Goal: Task Accomplishment & Management: Complete application form

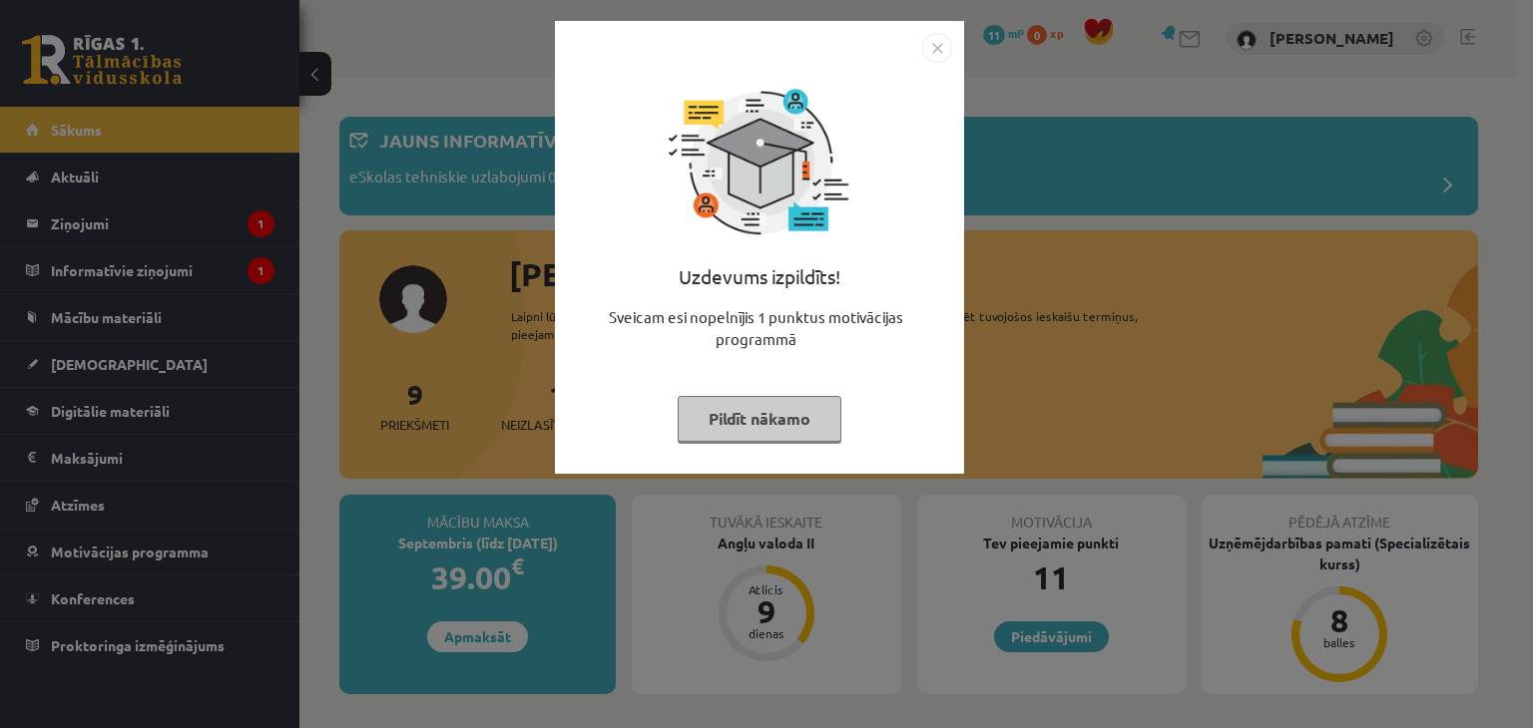
click at [773, 440] on button "Pildīt nākamo" at bounding box center [760, 419] width 164 height 46
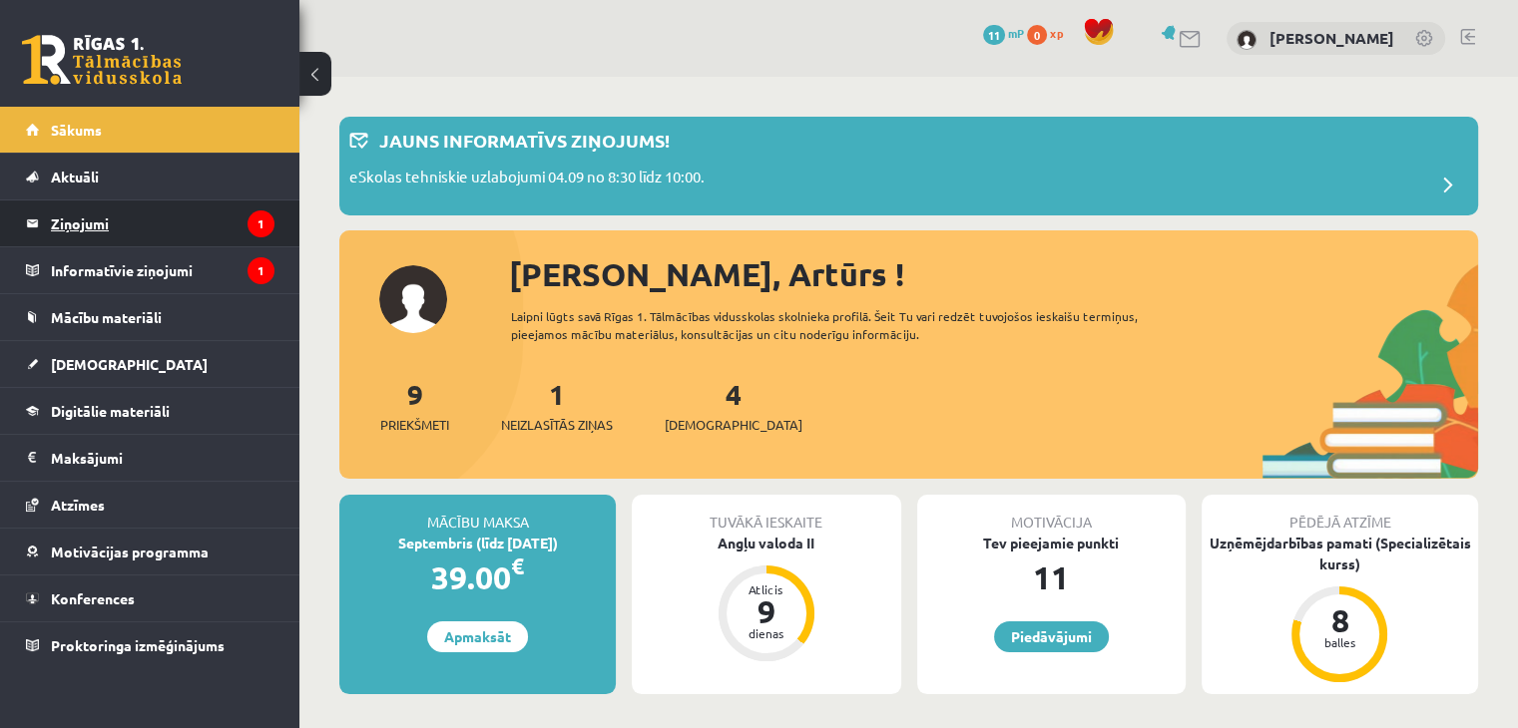
click at [198, 213] on legend "Ziņojumi 1" at bounding box center [163, 224] width 224 height 46
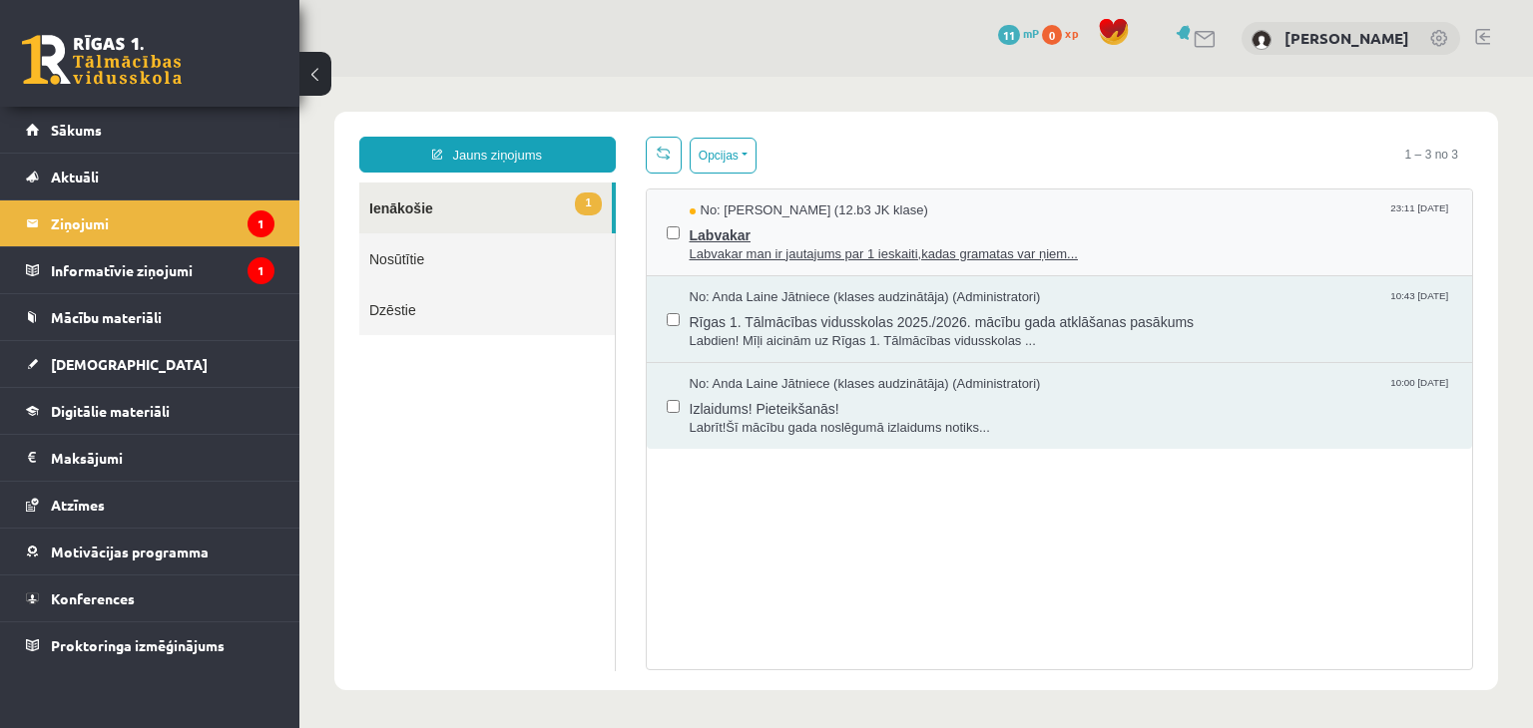
click at [1158, 230] on span "Labvakar" at bounding box center [1071, 233] width 763 height 25
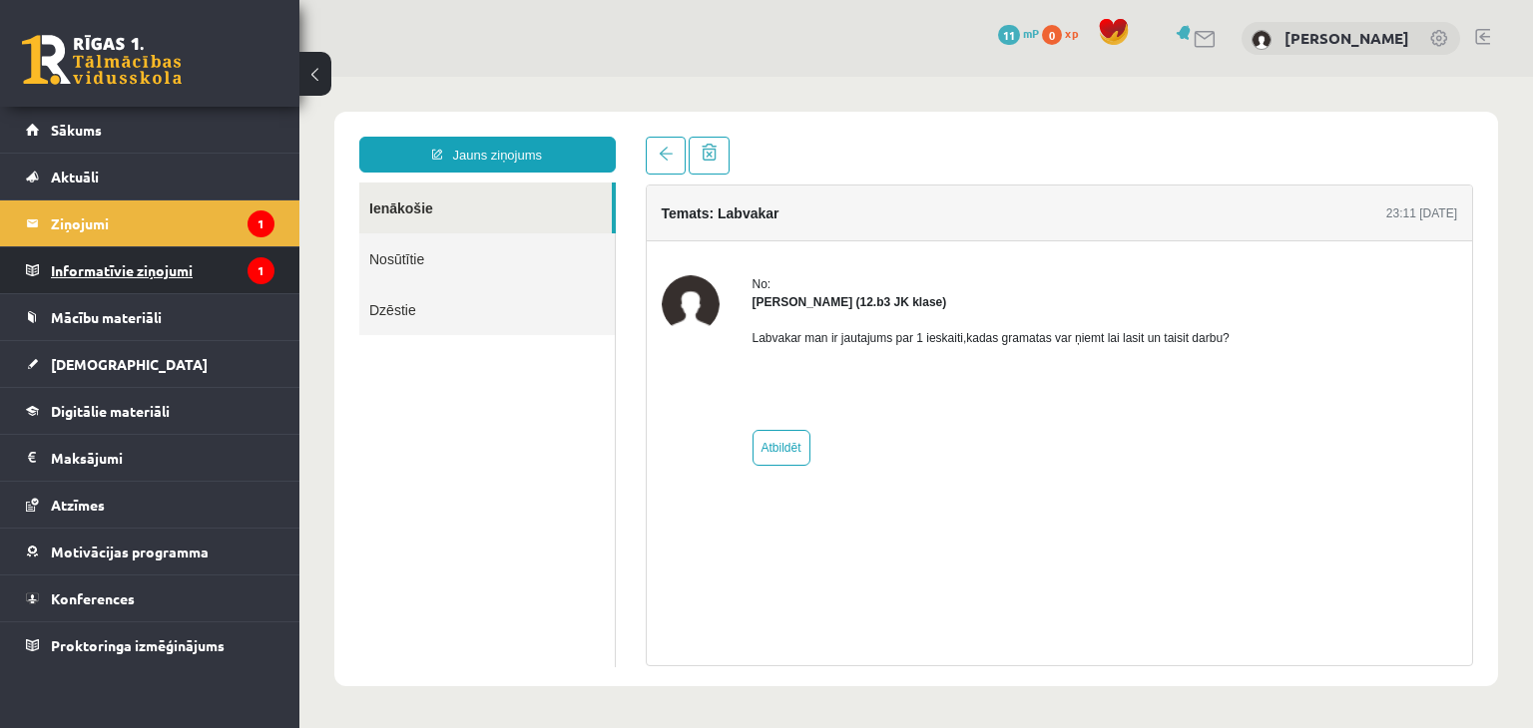
click at [149, 258] on legend "Informatīvie ziņojumi 1" at bounding box center [163, 270] width 224 height 46
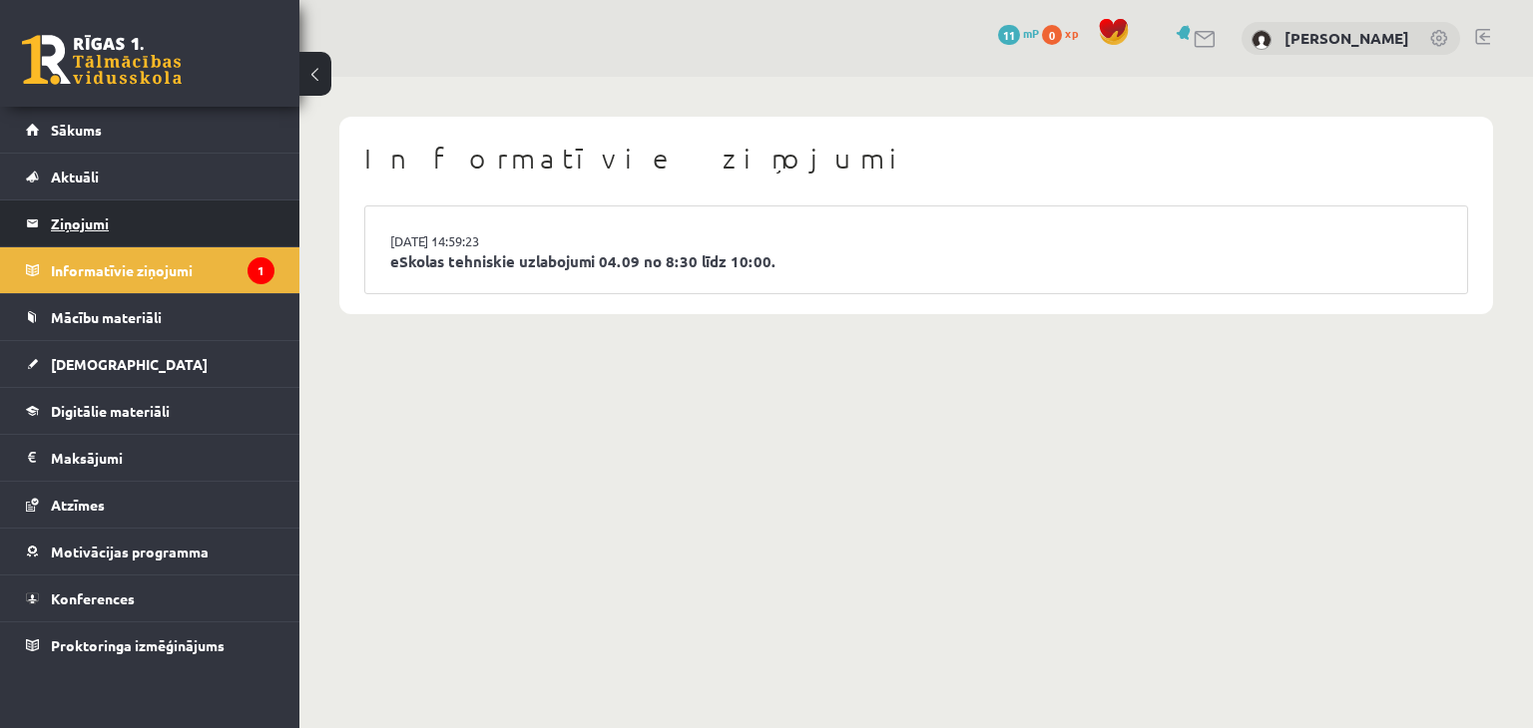
click at [173, 222] on legend "Ziņojumi 1" at bounding box center [163, 224] width 224 height 46
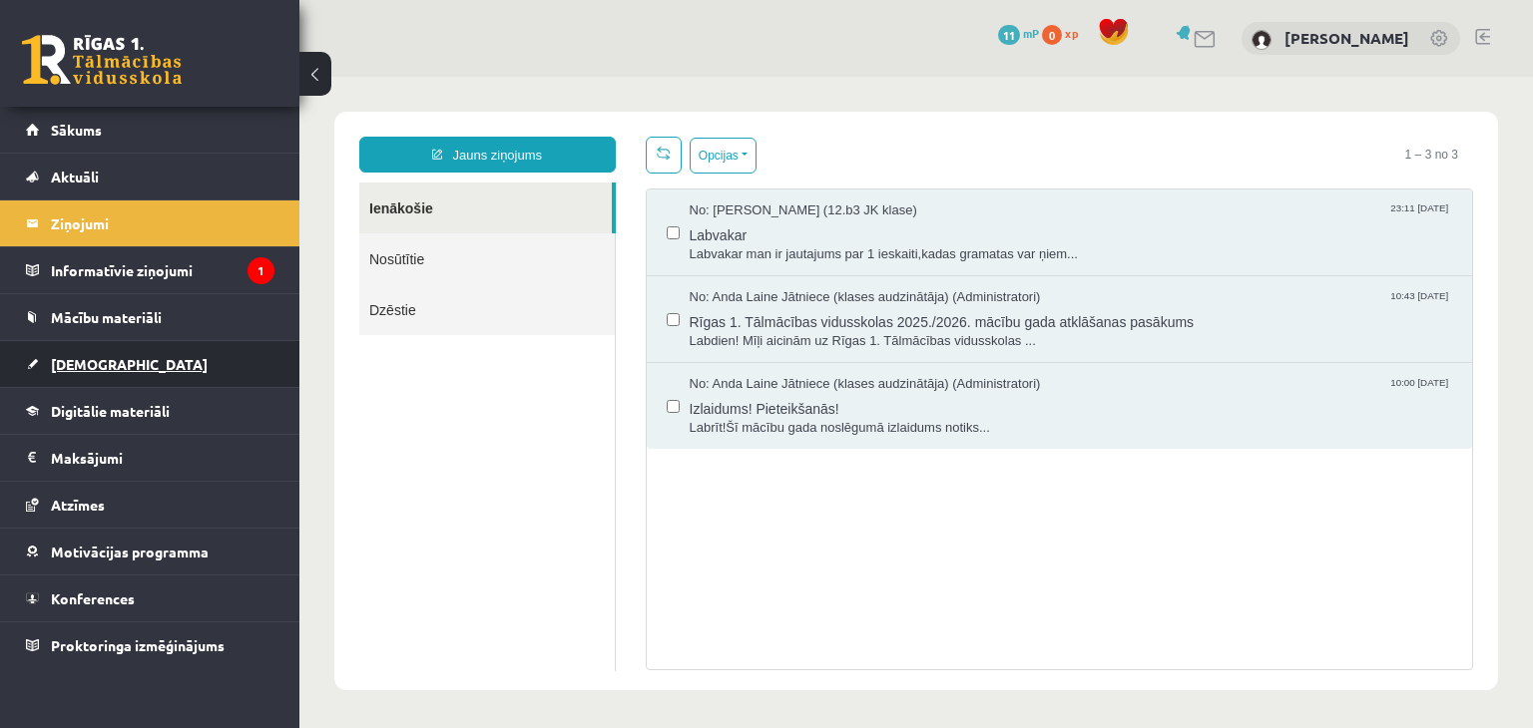
click at [96, 346] on link "[DEMOGRAPHIC_DATA]" at bounding box center [150, 364] width 248 height 46
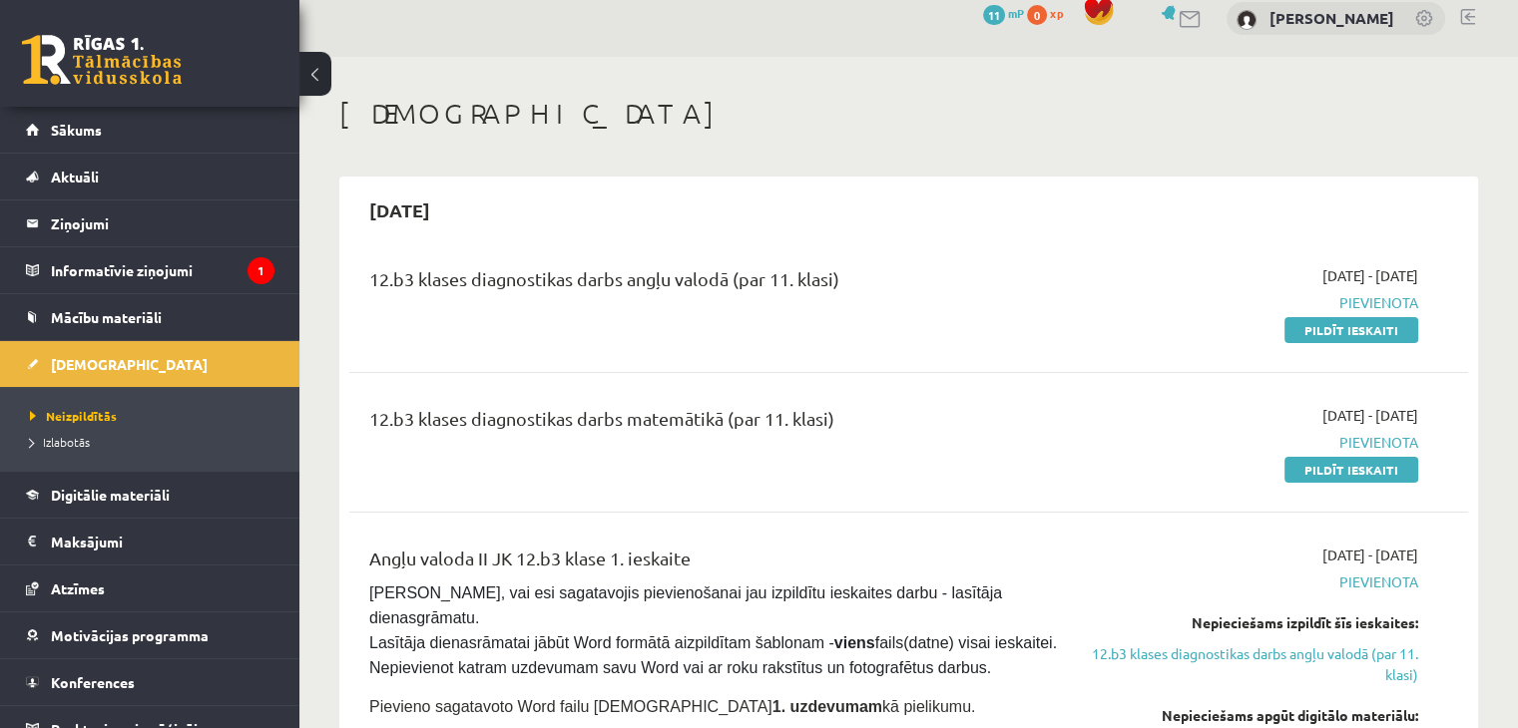
scroll to position [20, 0]
click at [1293, 469] on link "Pildīt ieskaiti" at bounding box center [1351, 470] width 134 height 26
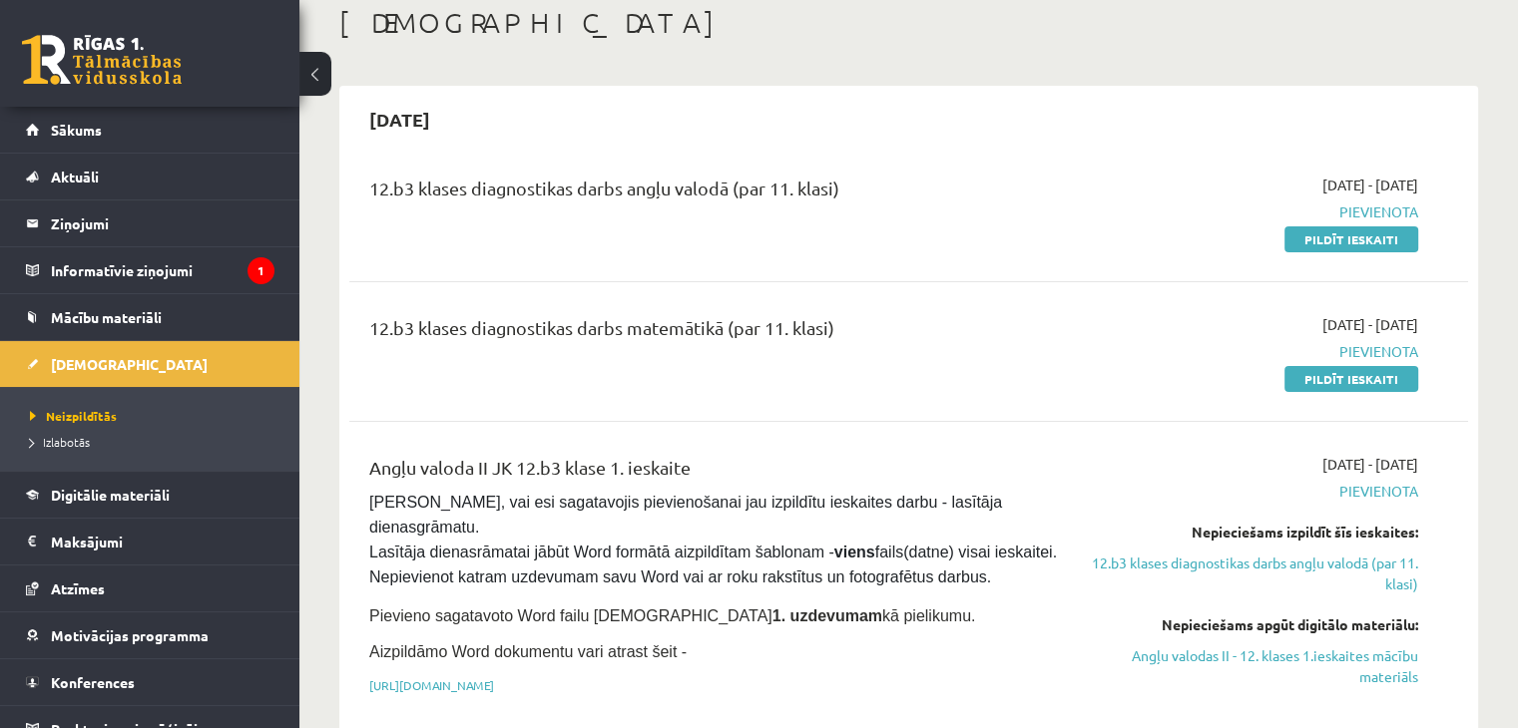
scroll to position [112, 0]
click at [1296, 370] on link "Pildīt ieskaiti" at bounding box center [1351, 378] width 134 height 26
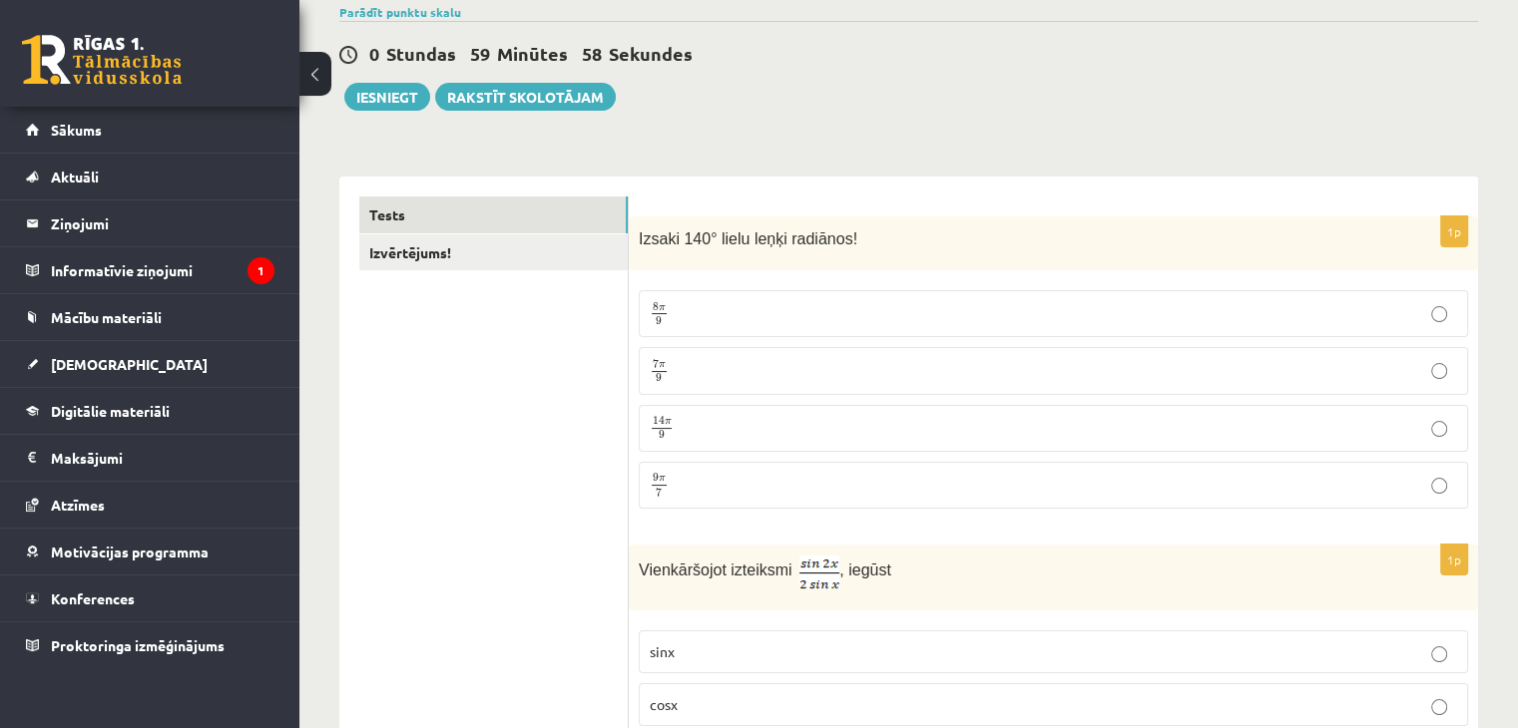
scroll to position [180, 0]
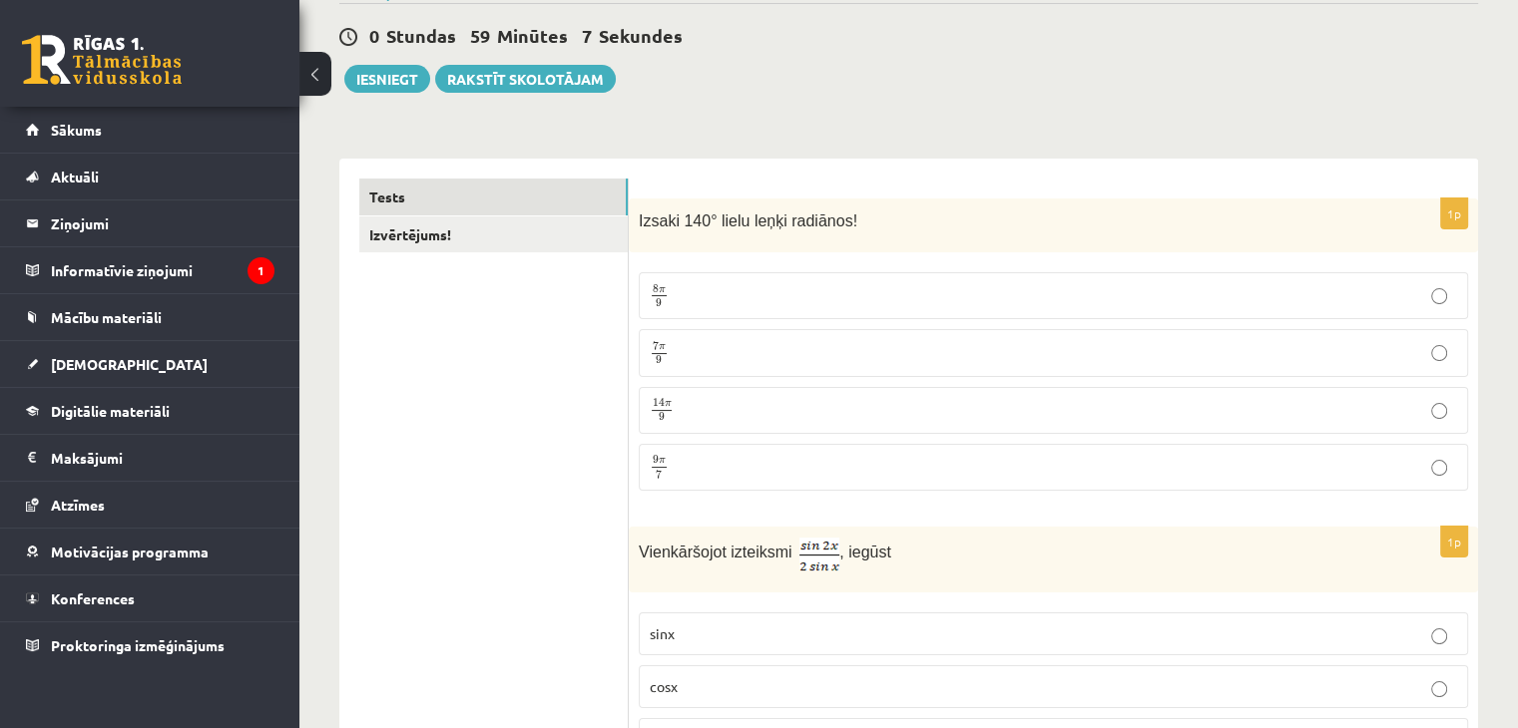
click at [780, 344] on p "7 π 9 7 π 9" at bounding box center [1053, 352] width 807 height 25
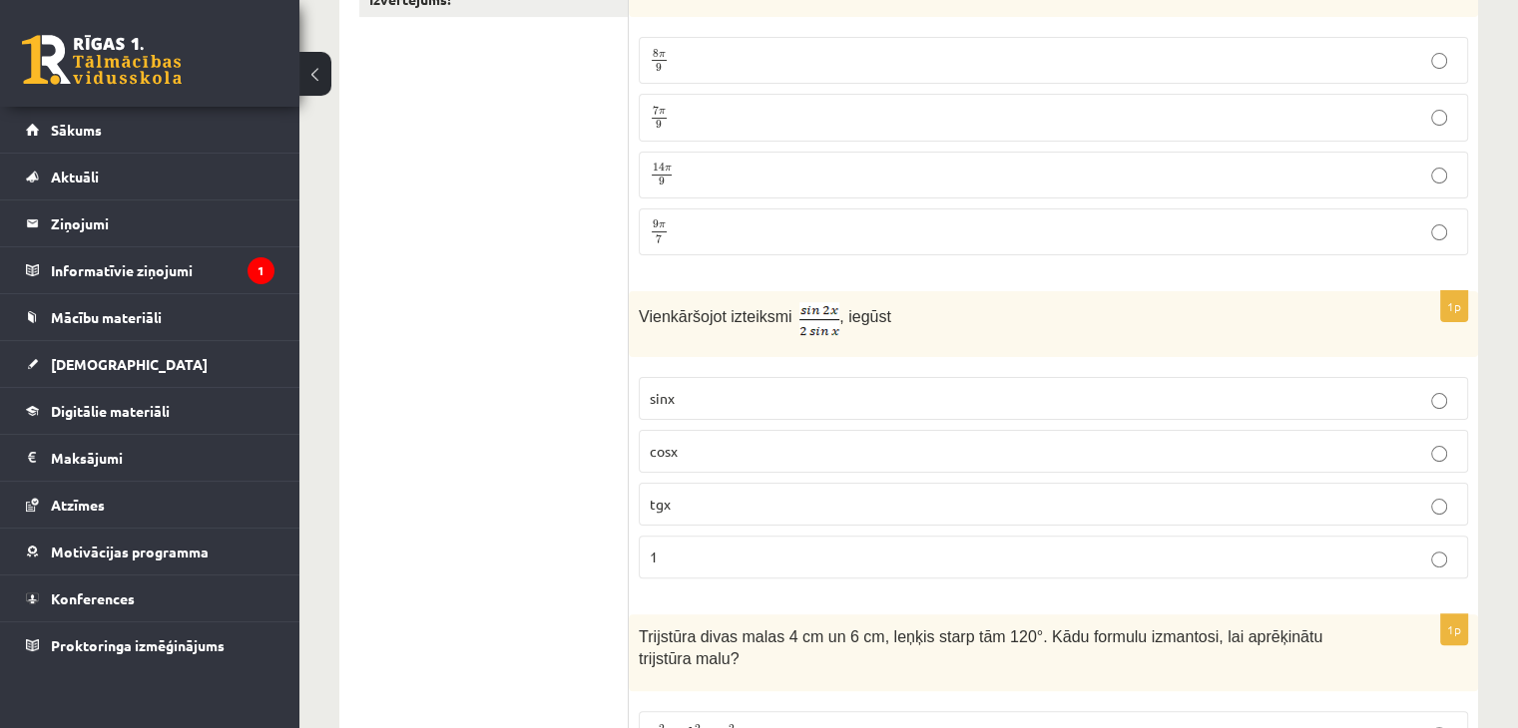
scroll to position [417, 0]
click at [782, 448] on p "cosx" at bounding box center [1053, 449] width 807 height 21
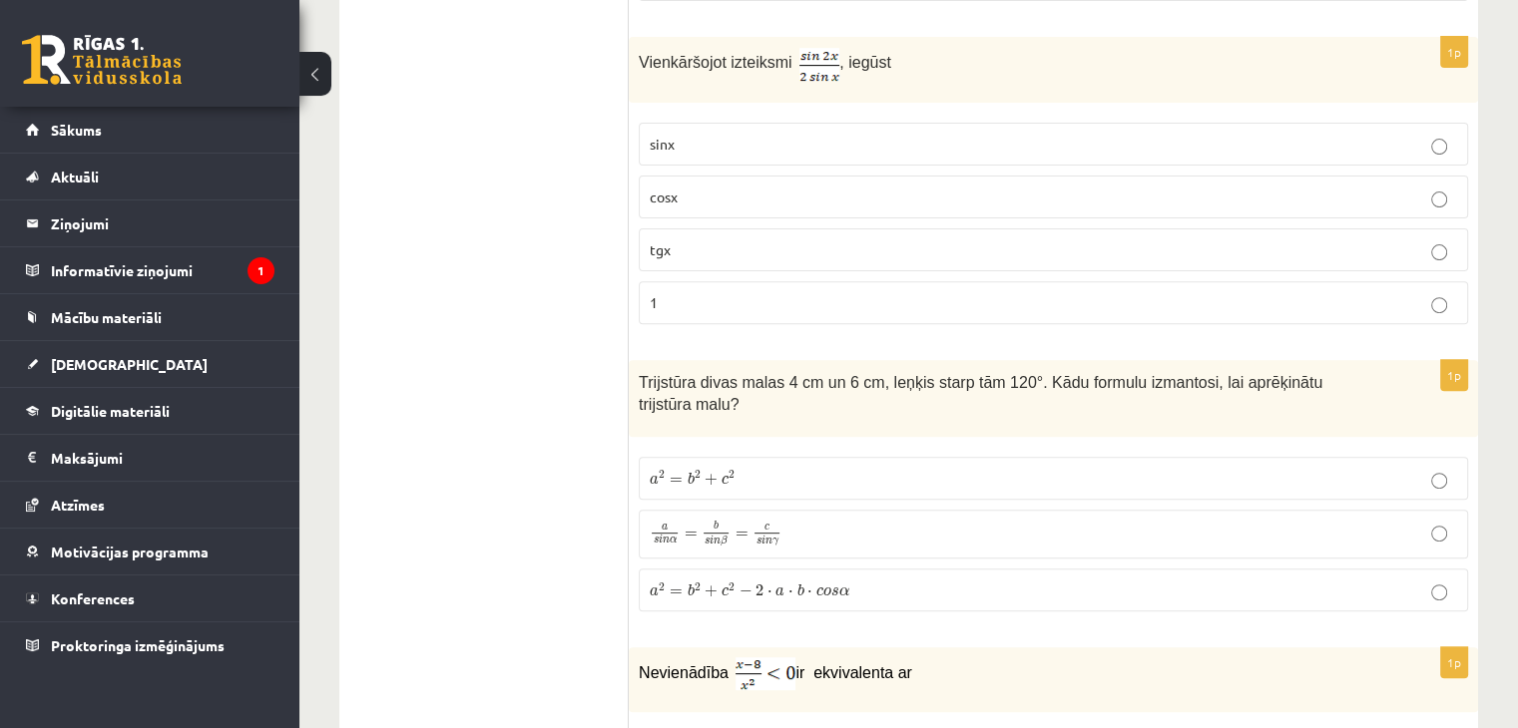
scroll to position [818, 0]
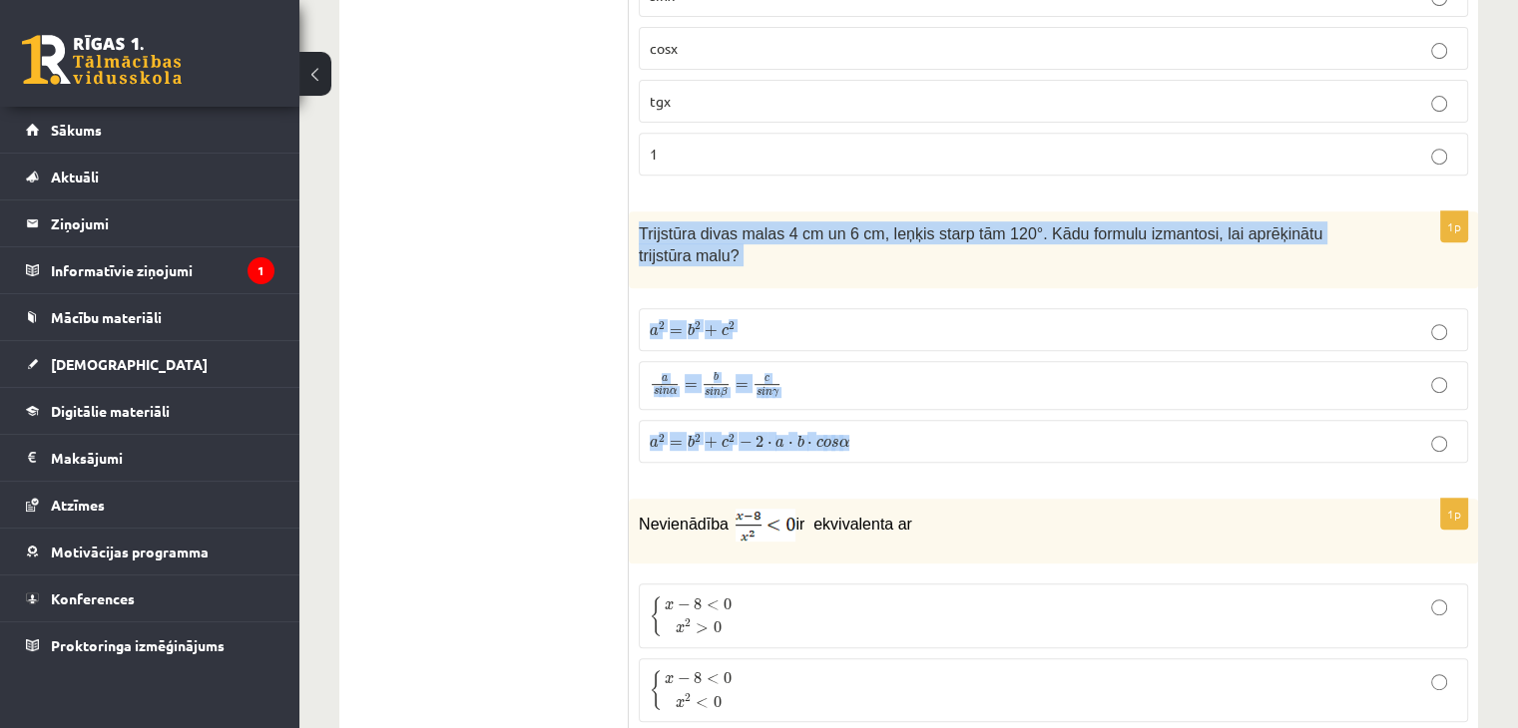
drag, startPoint x: 641, startPoint y: 227, endPoint x: 1344, endPoint y: 395, distance: 723.5
click at [1344, 395] on div "1p Trijstūra divas malas 4 cm un 6 cm, leņķis starp tām 120°. Kādu formulu izma…" at bounding box center [1053, 346] width 849 height 268
copy div "Trijstūra divas malas 4 cm un 6 cm, leņķis starp tām 120°. Kādu formulu izmanto…"
click at [903, 361] on label "a s i n α = b s i n β = c s i n γ a s i n α = b s i n β = c s i n γ" at bounding box center [1053, 386] width 829 height 50
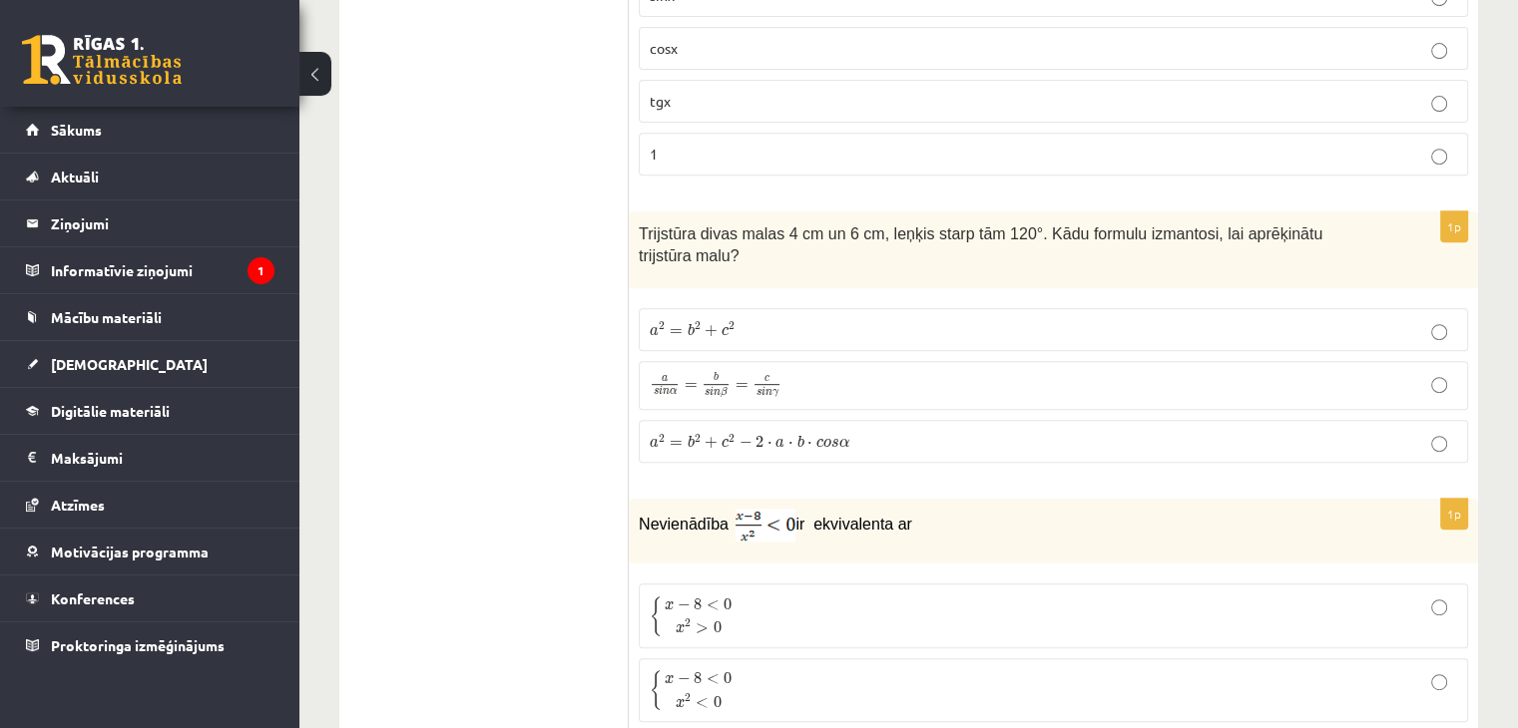
click at [816, 439] on span "c" at bounding box center [819, 443] width 7 height 9
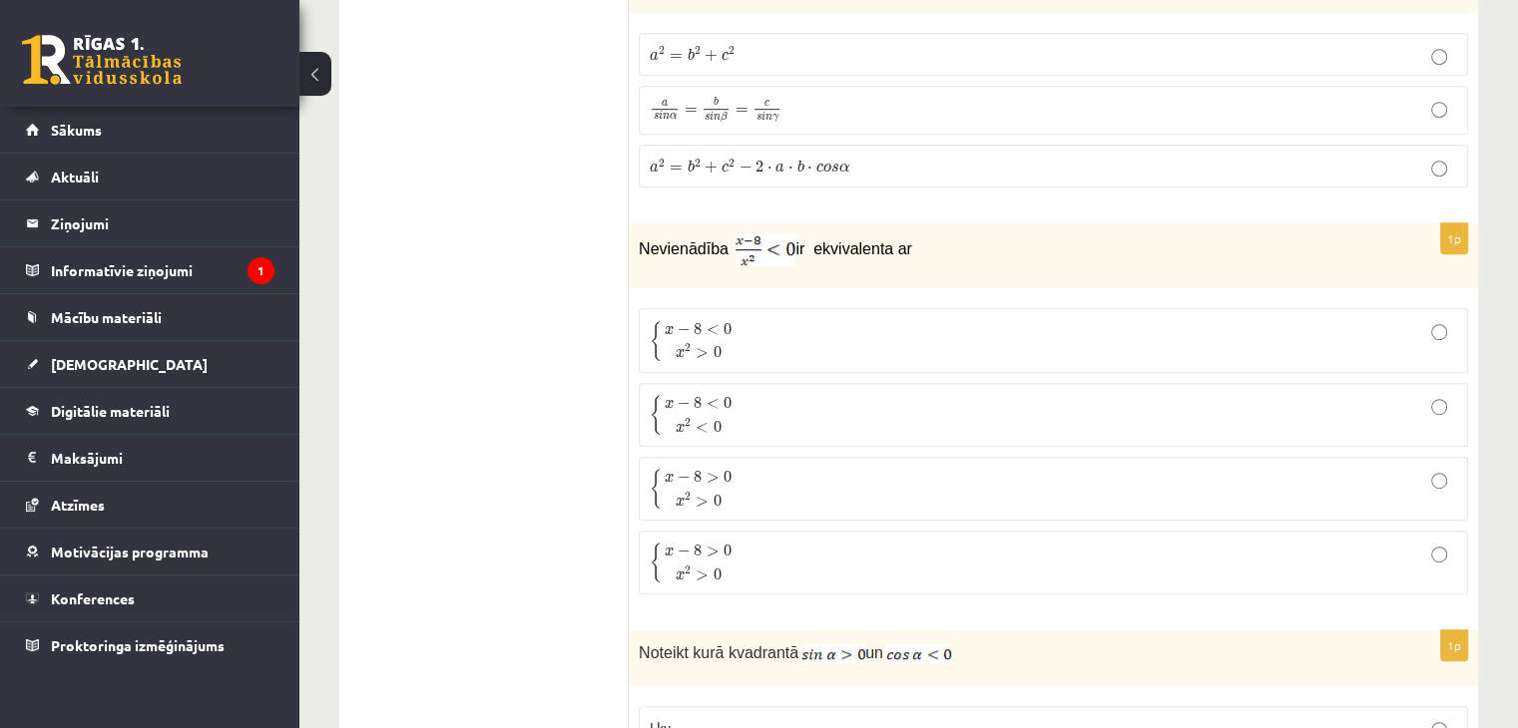
scroll to position [1098, 0]
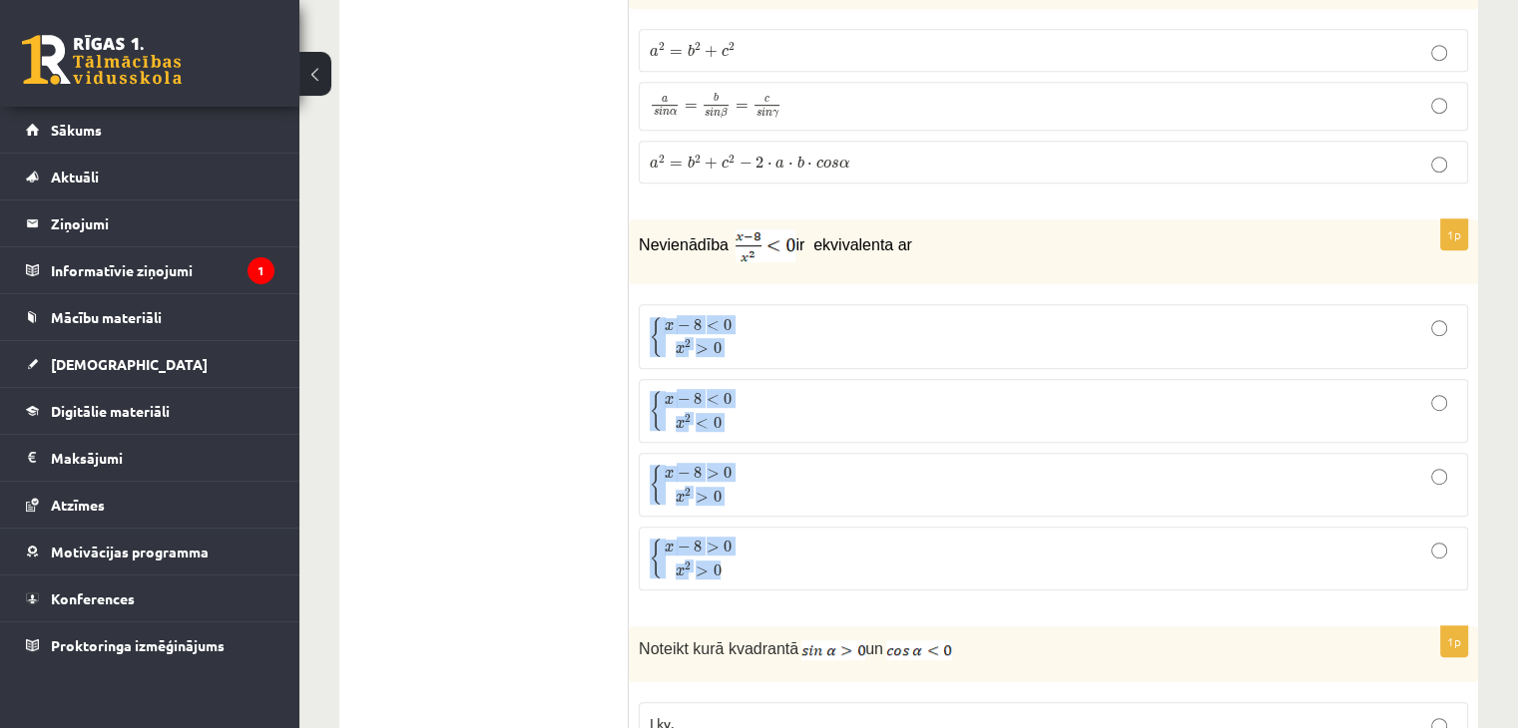
drag, startPoint x: 643, startPoint y: 280, endPoint x: 742, endPoint y: 542, distance: 279.9
click at [742, 542] on fieldset "{ x − 8 < 0 x 2 > 0 { x − 8 < 0 x 2 > 0 { x − 8 < 0 x 2 < 0 { x − 8 < 0 x 2 < 0…" at bounding box center [1053, 445] width 829 height 302
copy fieldset "{ x − 8 < 0 x 2 > 0 { x − 8 < 0 x 2 > 0 { x − 8 < 0 x 2 < 0 { x − 8 < 0 x 2 < 0…"
click at [851, 390] on p "{ x − 8 < 0 x 2 < 0 { x − 8 < 0 x 2 < 0" at bounding box center [1053, 411] width 807 height 42
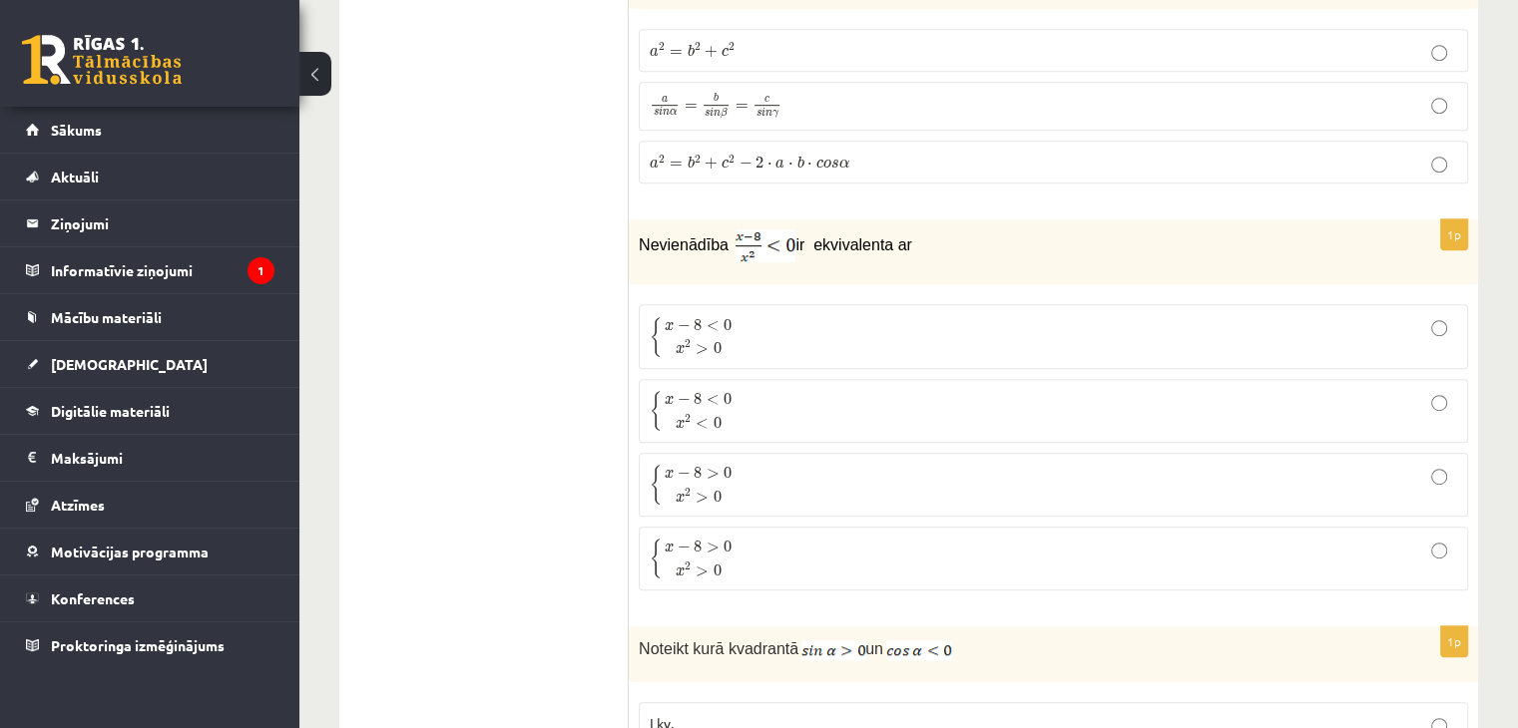
click at [970, 390] on p "{ x − 8 < 0 x 2 < 0 { x − 8 < 0 x 2 < 0" at bounding box center [1053, 411] width 807 height 42
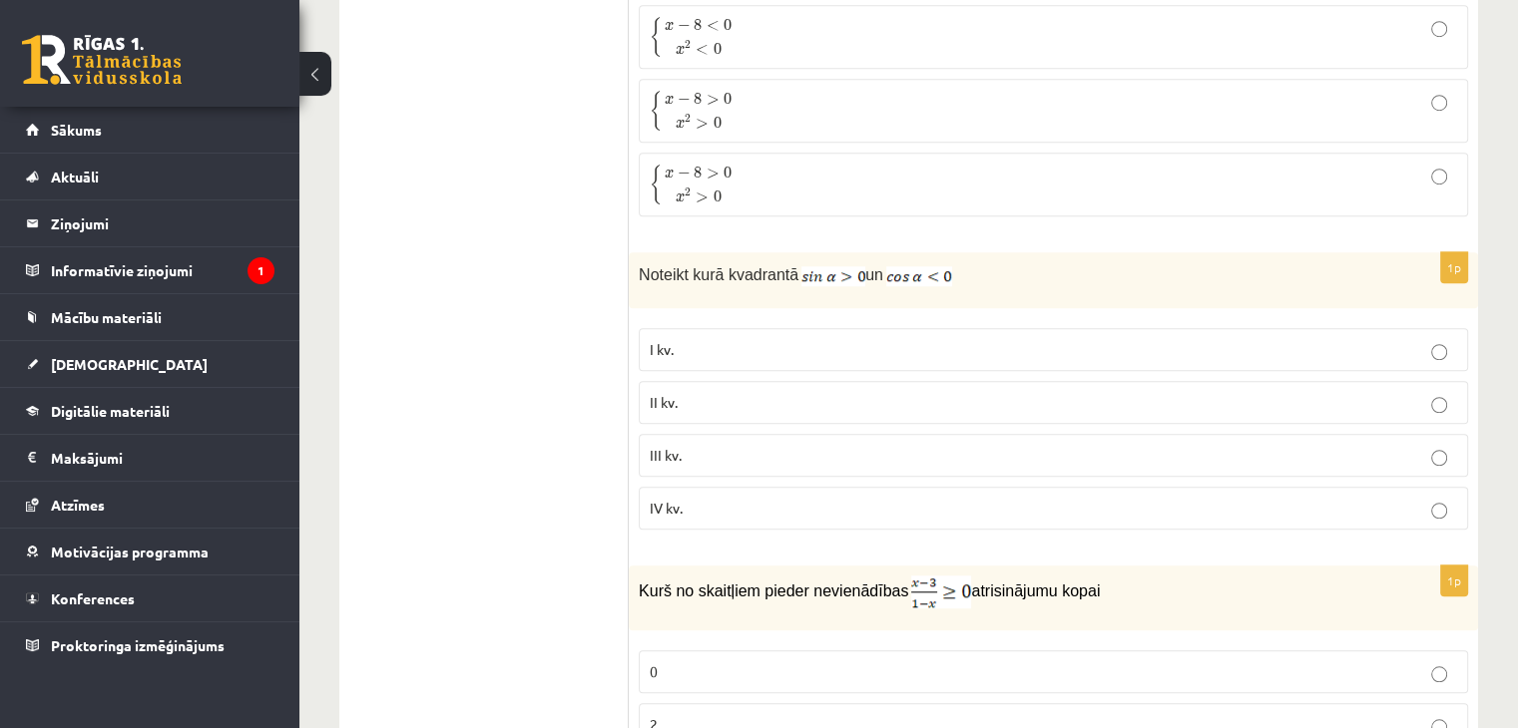
scroll to position [1471, 0]
drag, startPoint x: 643, startPoint y: 244, endPoint x: 983, endPoint y: 250, distance: 340.3
click at [983, 263] on p "Noteikt kurā kvadrantā un" at bounding box center [1003, 275] width 729 height 24
copy p "Noteikt kurā kvadrantā un"
click at [854, 340] on p "I kv." at bounding box center [1053, 350] width 807 height 21
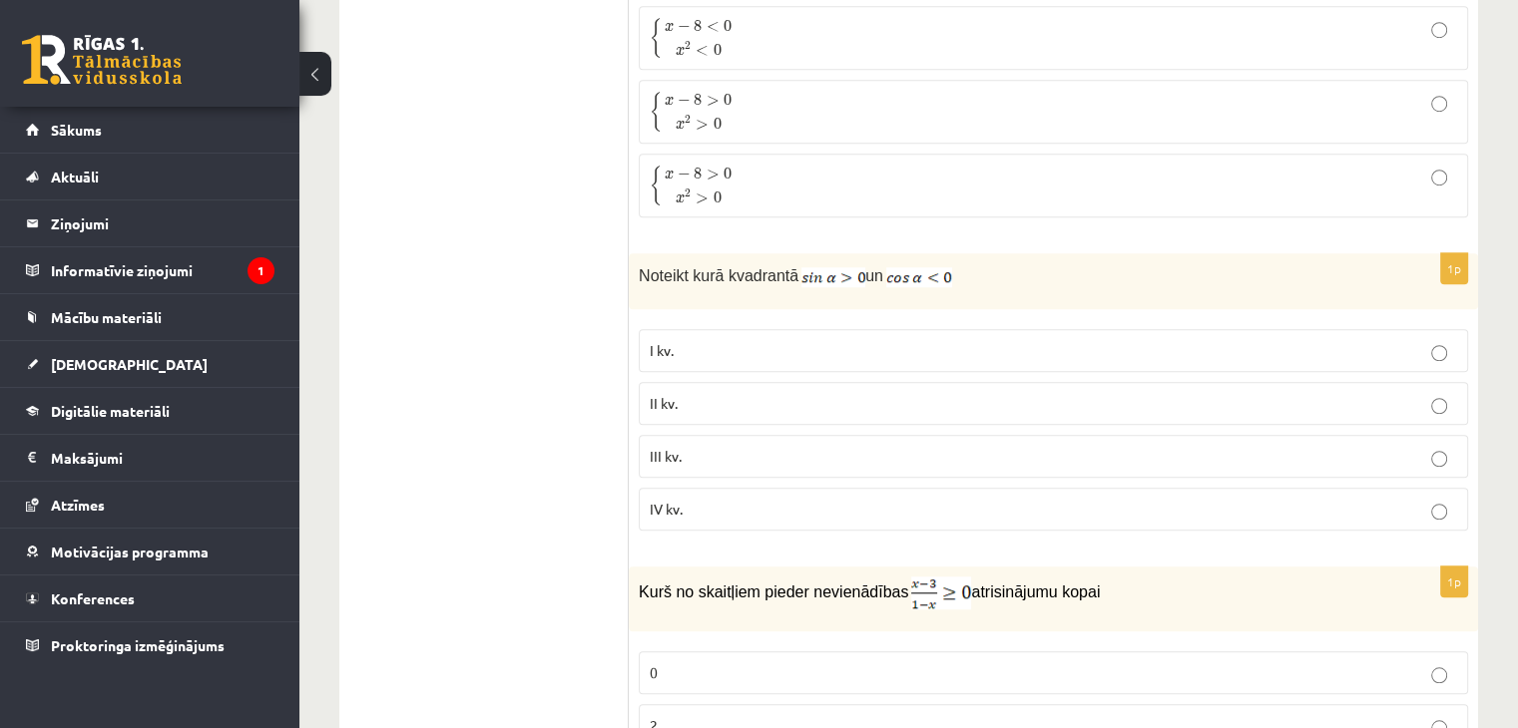
click at [738, 393] on p "II kv." at bounding box center [1053, 403] width 807 height 21
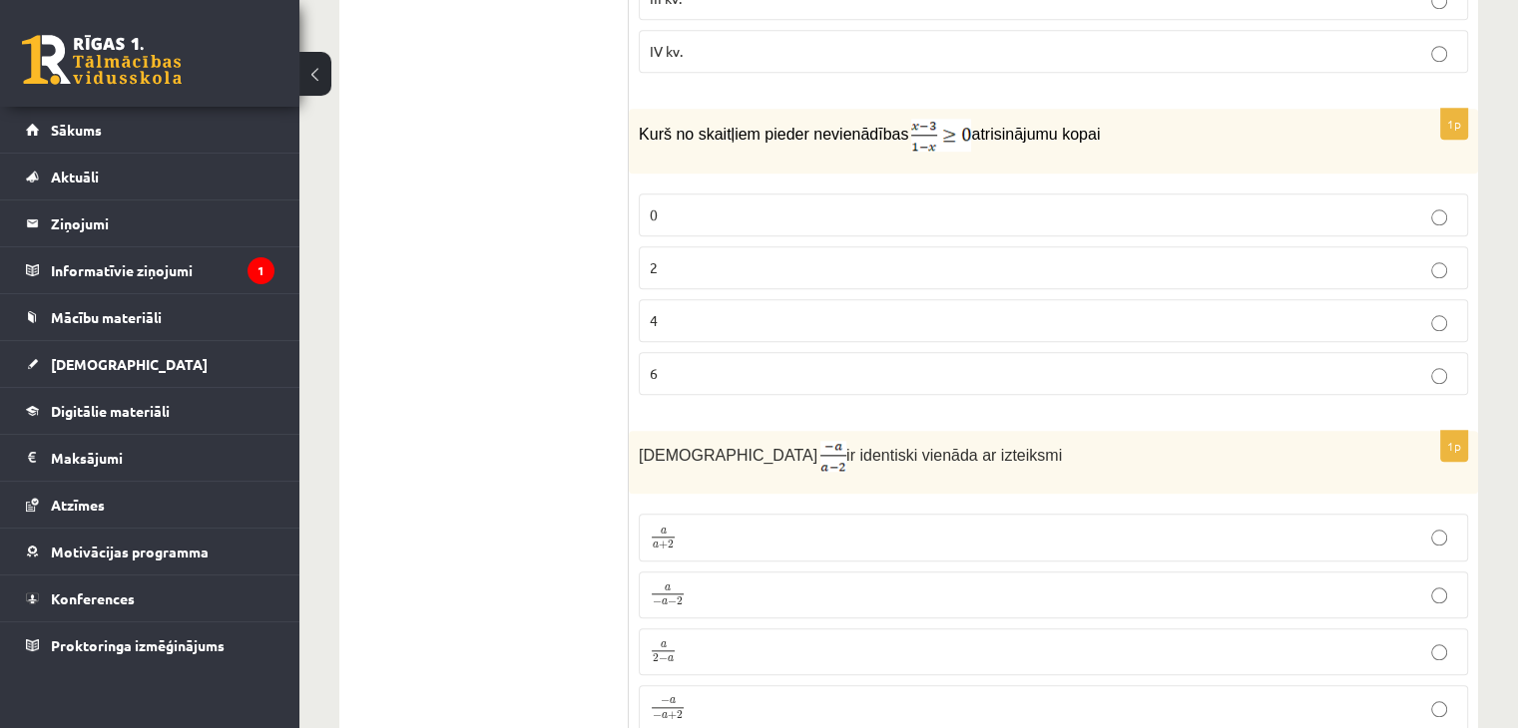
scroll to position [1926, 0]
click at [631, 112] on div "Kurš no skaitļiem pieder nevienādības atrisinājumu kopai" at bounding box center [1053, 144] width 849 height 65
drag, startPoint x: 639, startPoint y: 107, endPoint x: 1098, endPoint y: 102, distance: 459.1
click at [1098, 122] on p "Kurš no skaitļiem pieder nevienādības atrisinājumu kopai" at bounding box center [1003, 138] width 729 height 33
copy p "Kurš no skaitļiem pieder nevienādības atrisinājumu kopai"
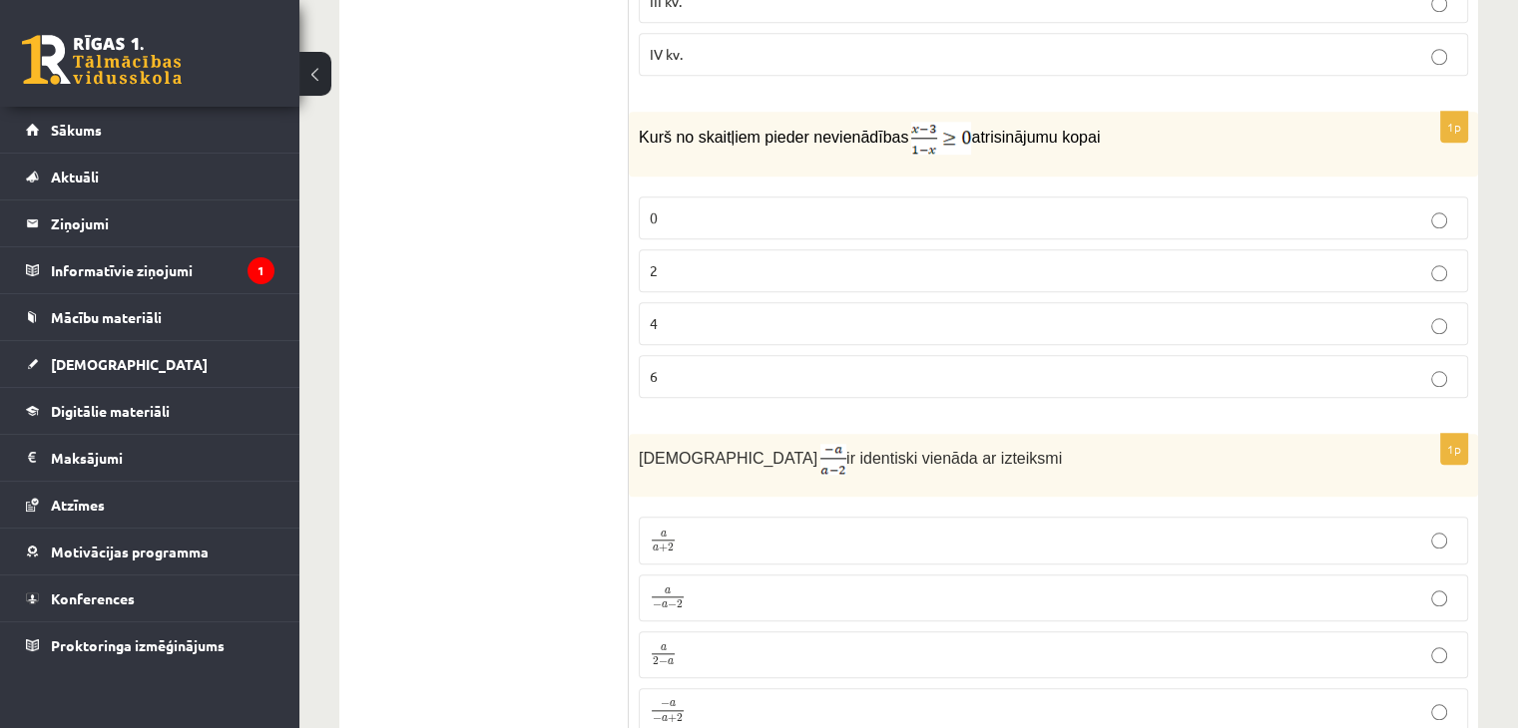
click at [694, 249] on label "2" at bounding box center [1053, 270] width 829 height 43
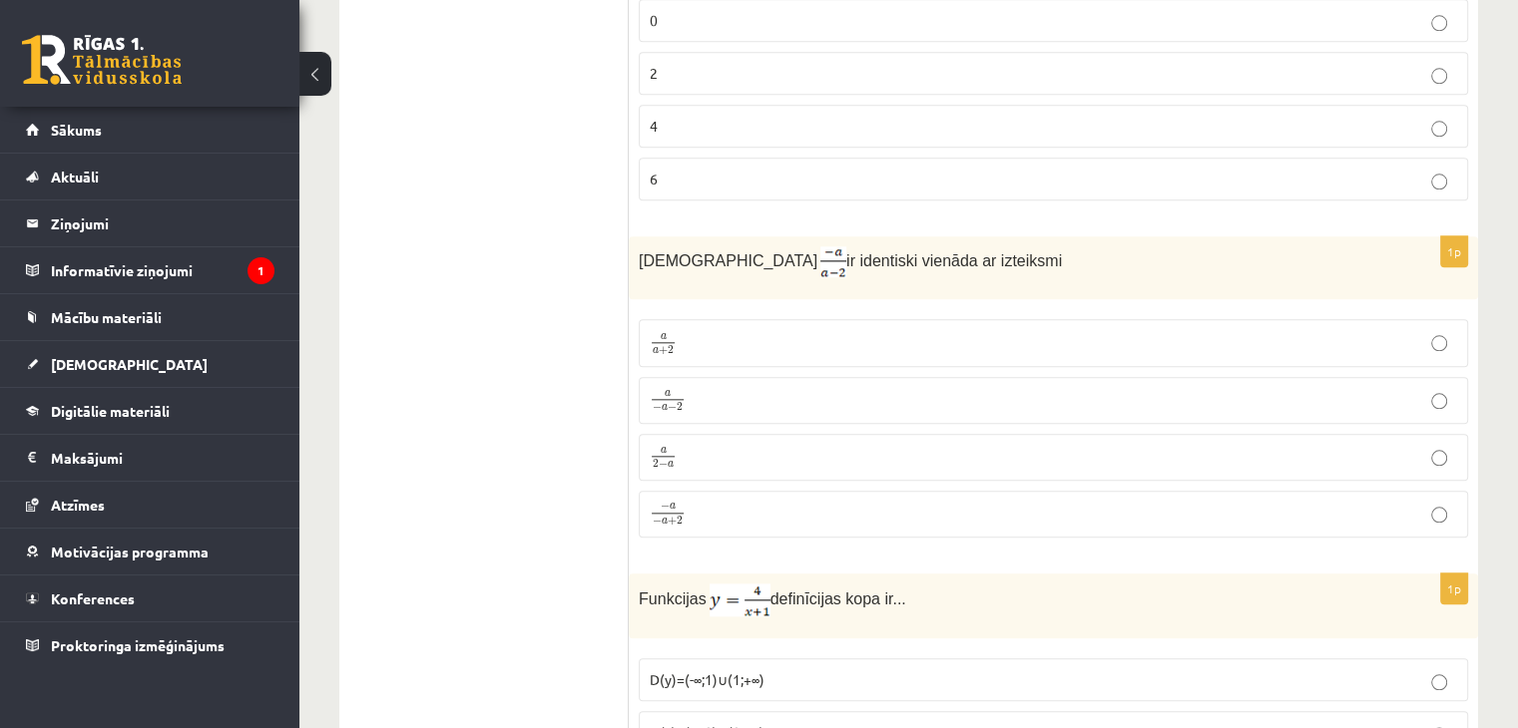
scroll to position [2136, 0]
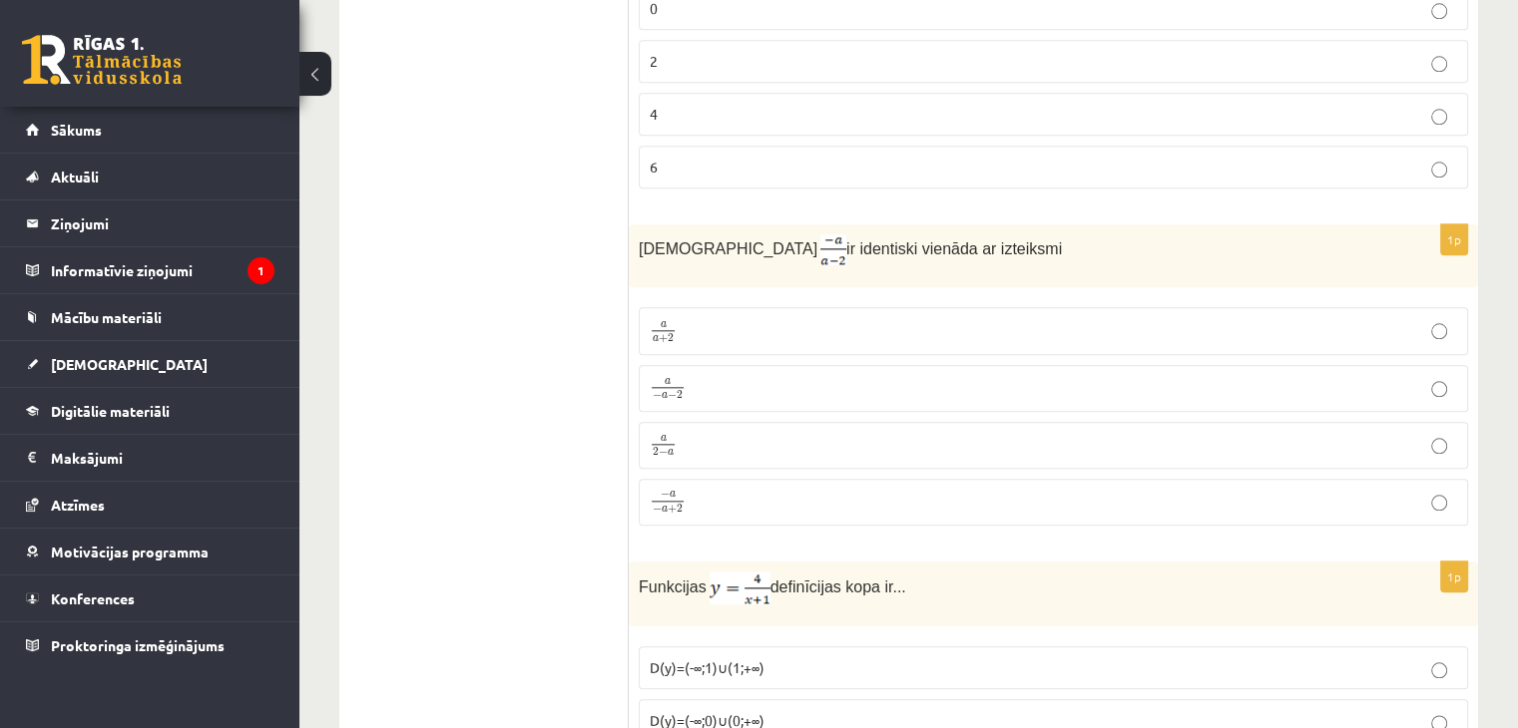
click at [657, 436] on span "a" at bounding box center [663, 439] width 23 height 7
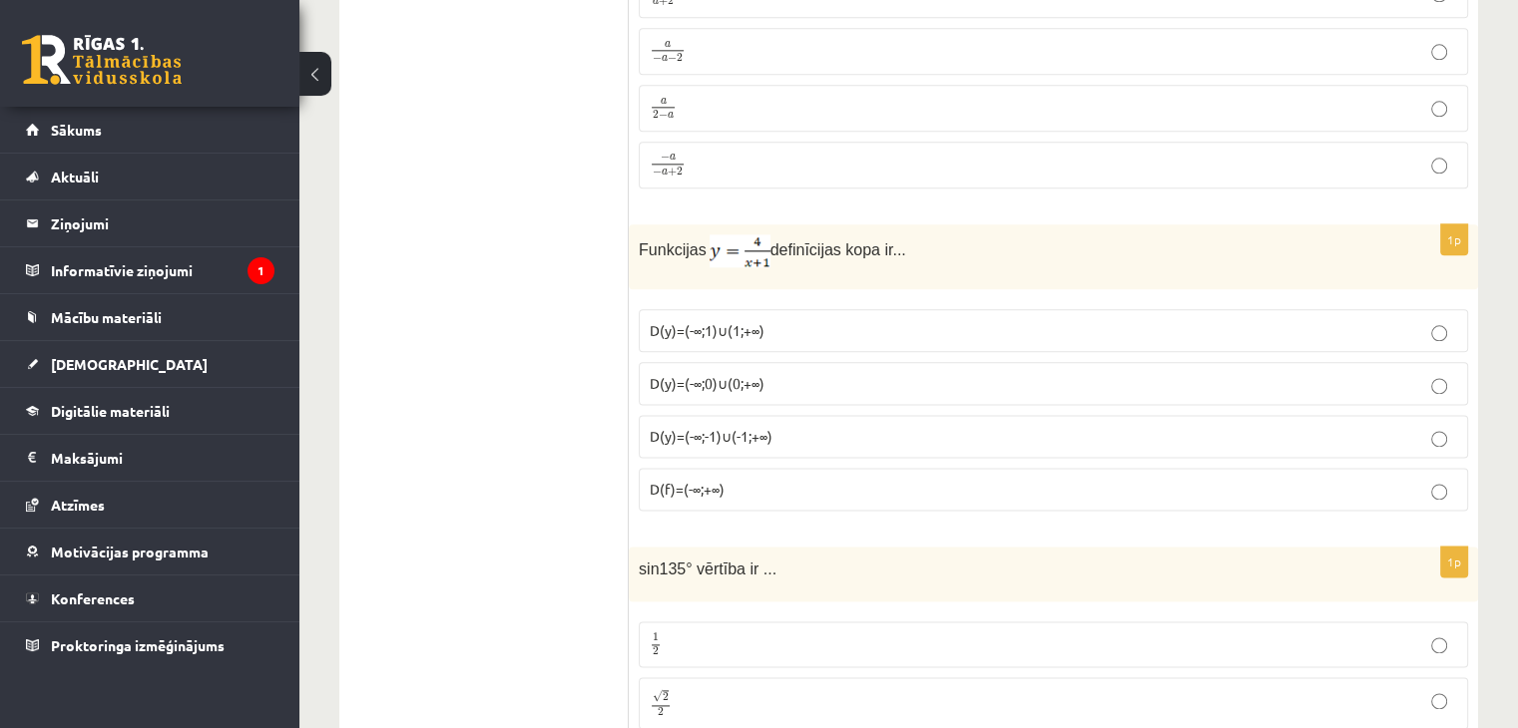
scroll to position [2475, 0]
drag, startPoint x: 634, startPoint y: 211, endPoint x: 916, endPoint y: 227, distance: 282.9
click at [916, 227] on div "Funkcijas definīcijas kopa ir..." at bounding box center [1053, 255] width 849 height 65
copy p "Funkcijas definīcijas kopa ir..."
click at [771, 425] on span "D(y)=(-∞;-1)∪(-1;+∞)" at bounding box center [711, 434] width 123 height 18
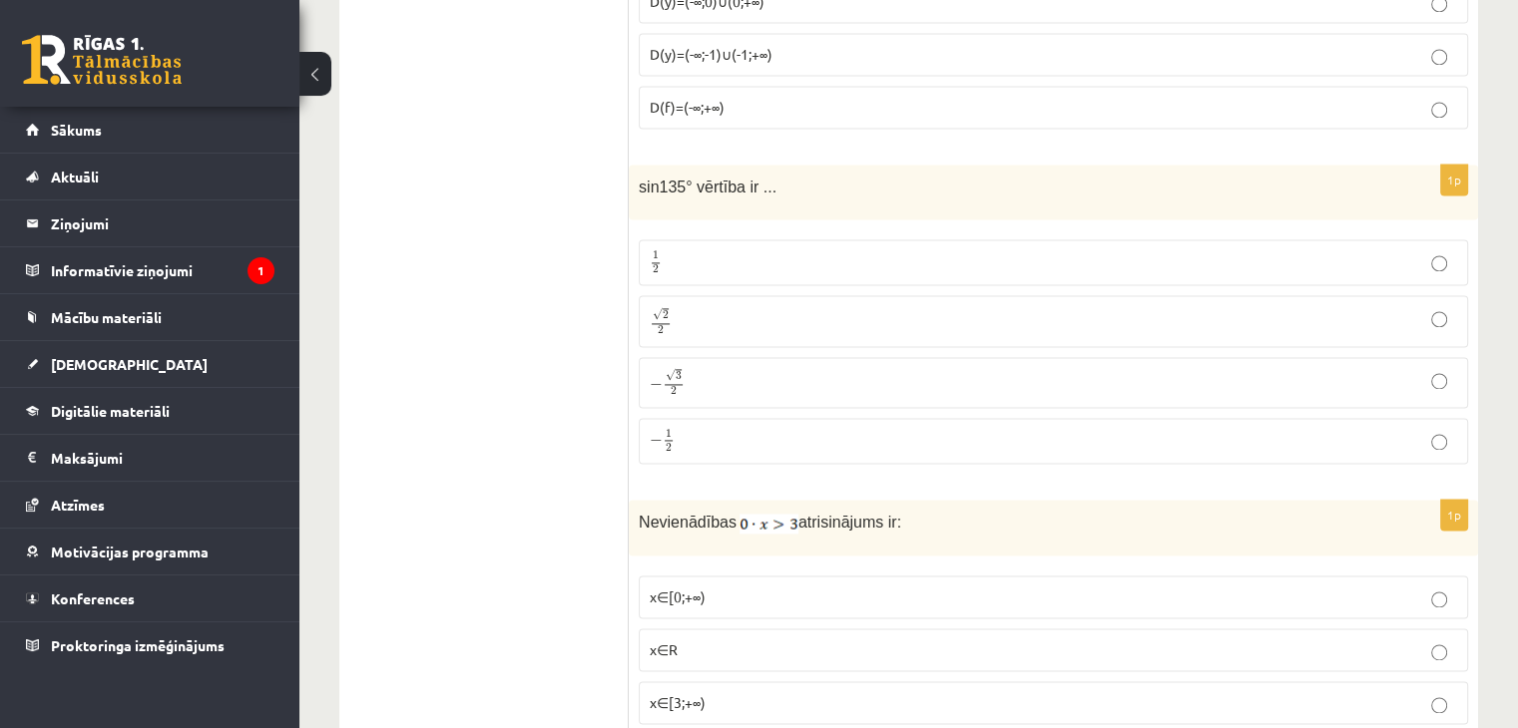
scroll to position [2870, 0]
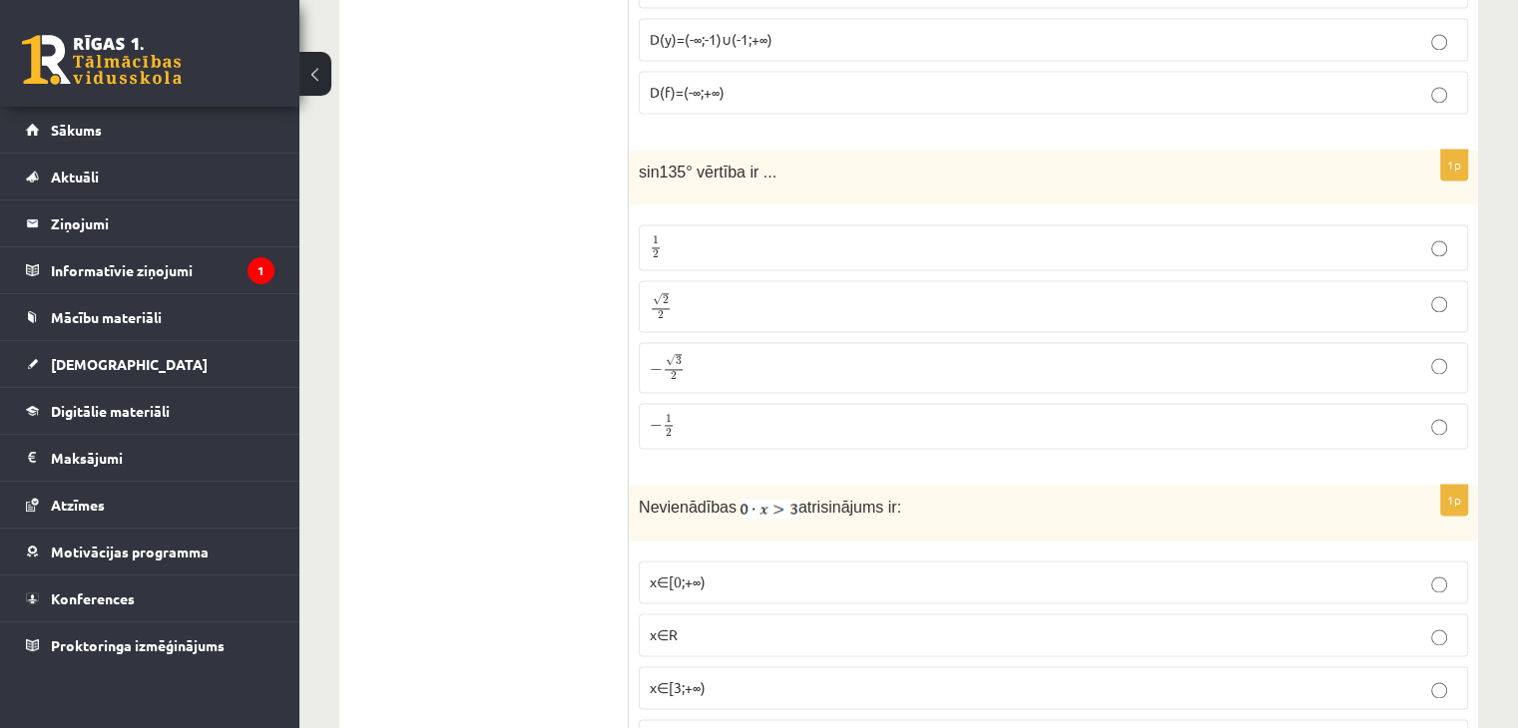
click at [734, 291] on p "√ 2 2 2 2" at bounding box center [1053, 305] width 807 height 29
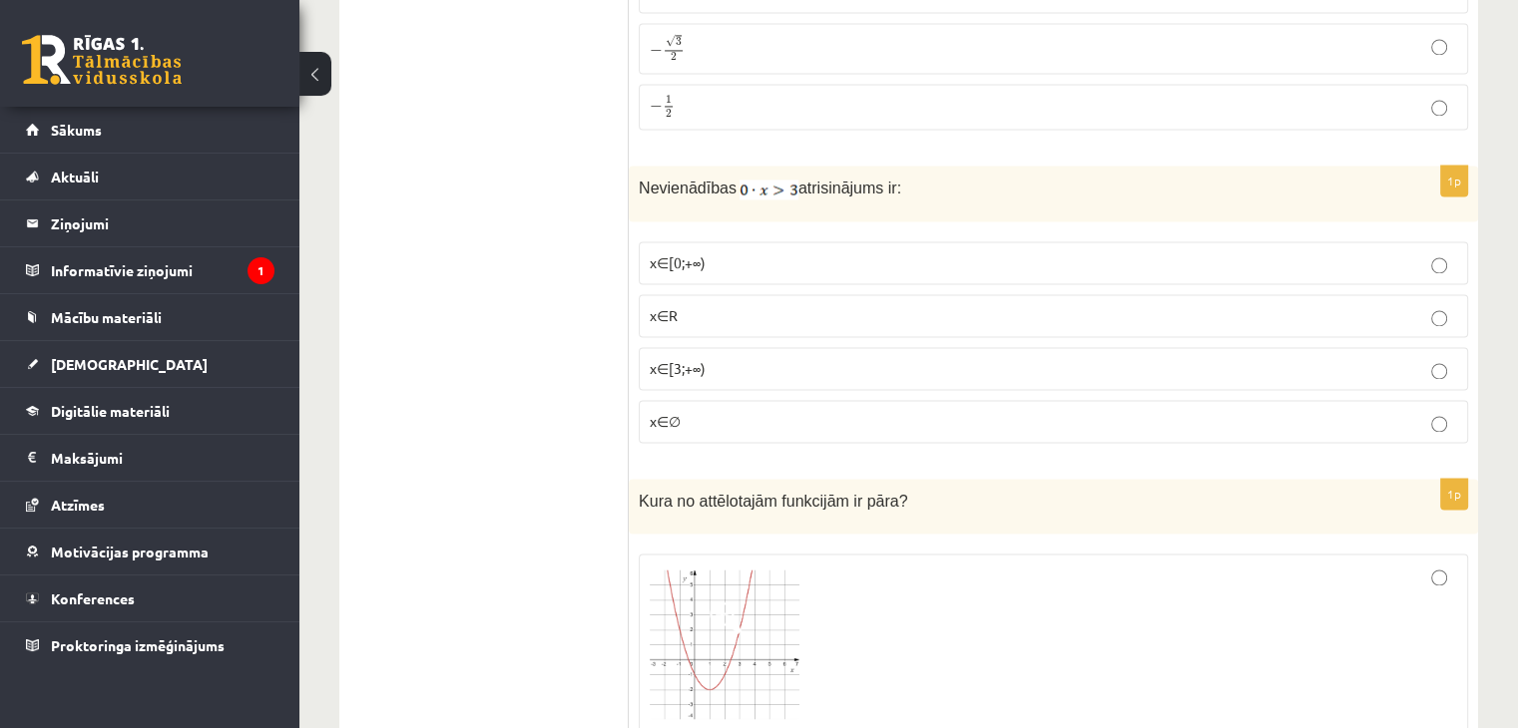
scroll to position [3202, 0]
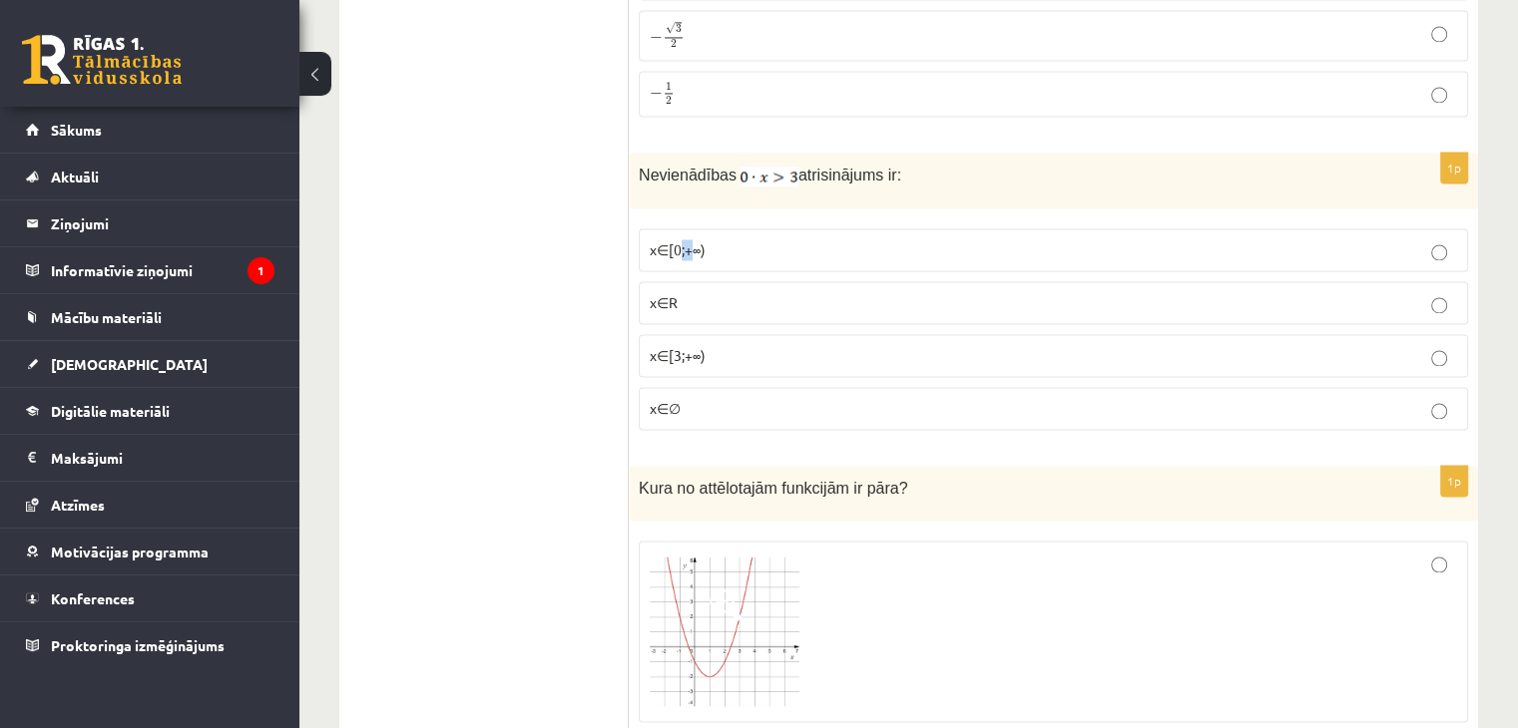
drag, startPoint x: 692, startPoint y: 204, endPoint x: 675, endPoint y: 204, distance: 17.0
click at [675, 240] on span "x∈[0;+∞)" at bounding box center [678, 249] width 56 height 18
drag, startPoint x: 713, startPoint y: 207, endPoint x: 655, endPoint y: 200, distance: 58.3
click at [655, 240] on p "x∈[0;+∞)" at bounding box center [1053, 250] width 807 height 21
click at [732, 240] on p "x∈[0;+∞)" at bounding box center [1053, 250] width 807 height 21
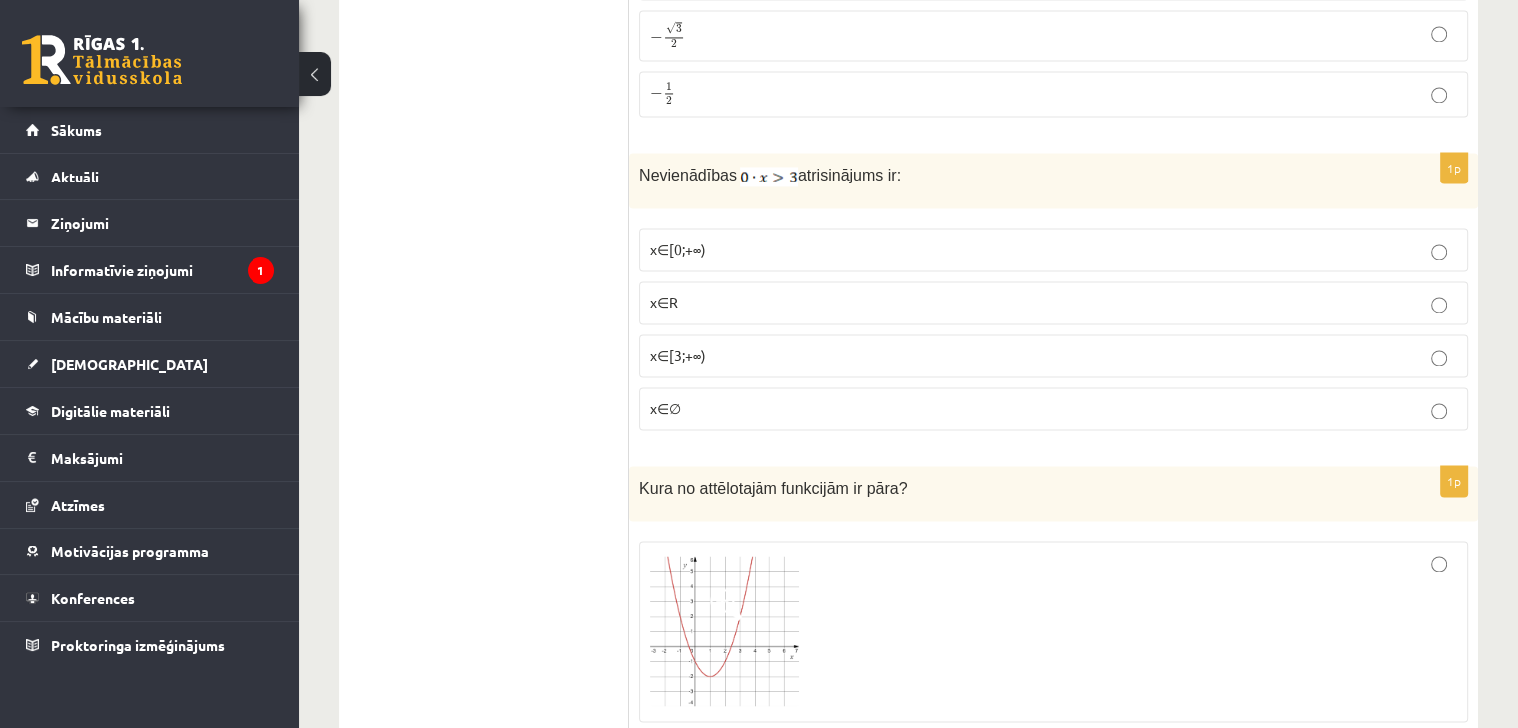
drag, startPoint x: 732, startPoint y: 209, endPoint x: 613, endPoint y: 200, distance: 120.1
click at [778, 240] on p "x∈[0;+∞)" at bounding box center [1053, 250] width 807 height 21
drag, startPoint x: 725, startPoint y: 209, endPoint x: 653, endPoint y: 209, distance: 72.8
click at [653, 240] on p "x∈[0;+∞)" at bounding box center [1053, 250] width 807 height 21
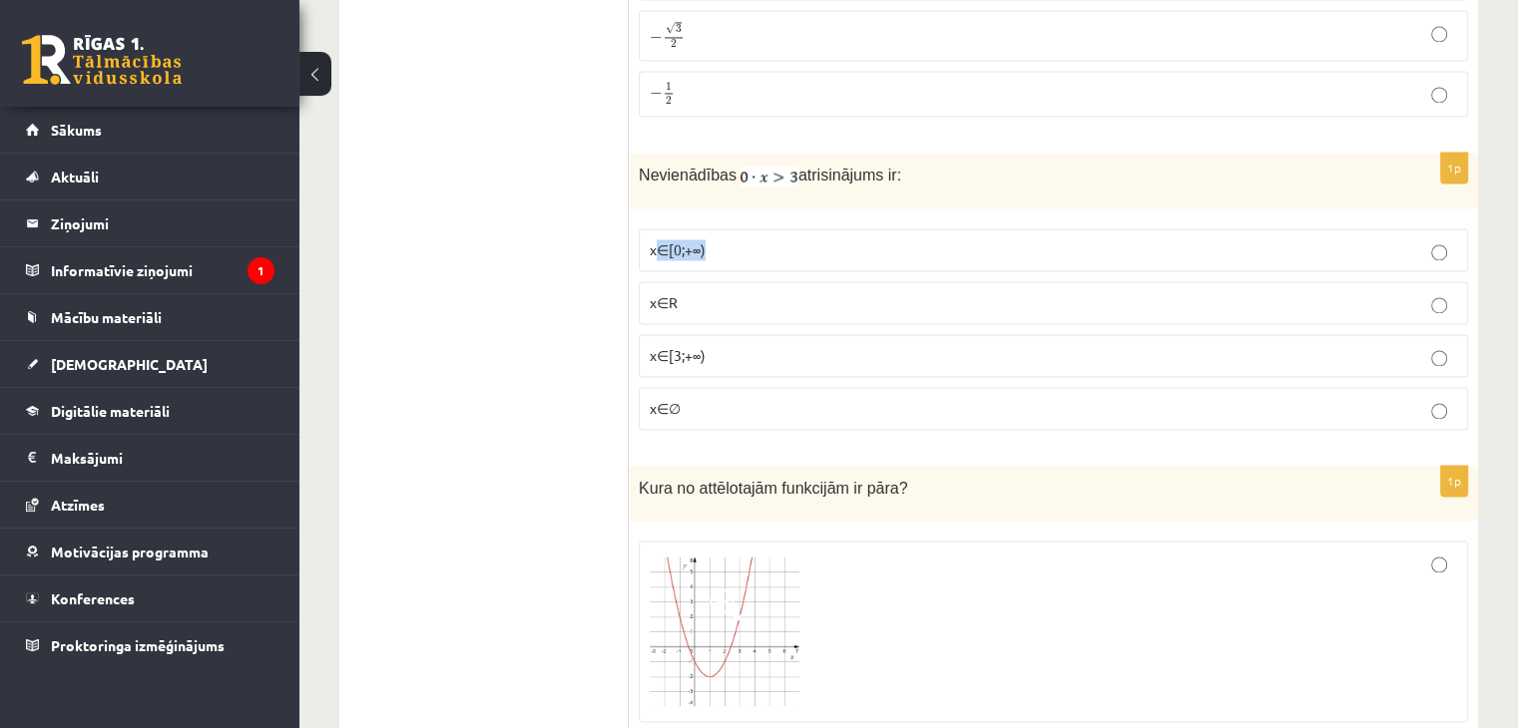
click at [709, 240] on p "x∈[0;+∞)" at bounding box center [1053, 250] width 807 height 21
drag, startPoint x: 707, startPoint y: 207, endPoint x: 635, endPoint y: 209, distance: 71.9
click at [635, 209] on div "1p Nevienādības atrisinājums ir: x∈[0;+∞) x∈R x∈[3;+∞) x∈∅" at bounding box center [1053, 299] width 849 height 293
copy span "x∈[0;+∞)"
drag, startPoint x: 683, startPoint y: 265, endPoint x: 634, endPoint y: 265, distance: 48.9
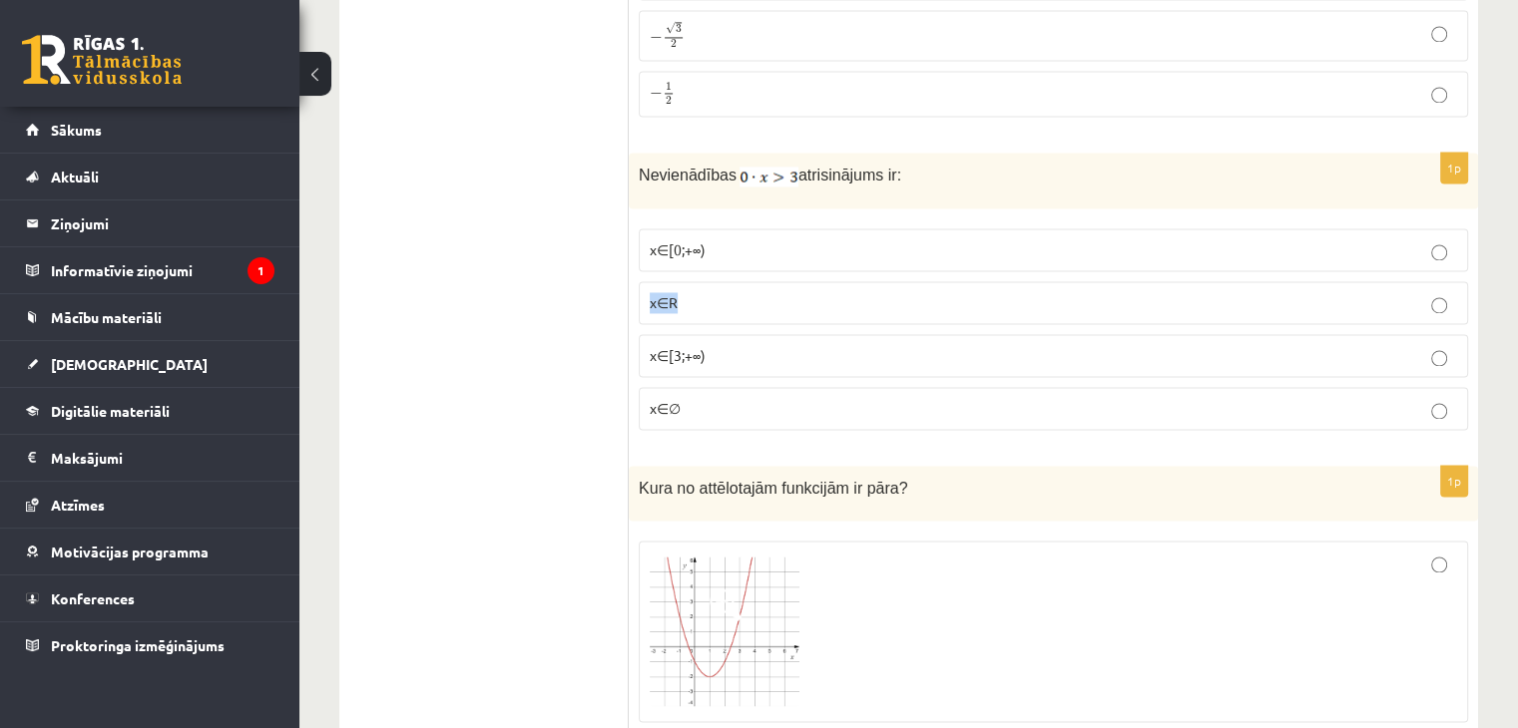
click at [634, 265] on div "1p Nevienādības atrisinājums ir: x∈[0;+∞) x∈R x∈[3;+∞) x∈∅" at bounding box center [1053, 299] width 849 height 293
copy span "x∈R"
drag, startPoint x: 731, startPoint y: 317, endPoint x: 649, endPoint y: 319, distance: 82.9
click at [650, 345] on p "x∈[3;+∞)" at bounding box center [1053, 355] width 807 height 21
copy span "x∈[3;+∞)"
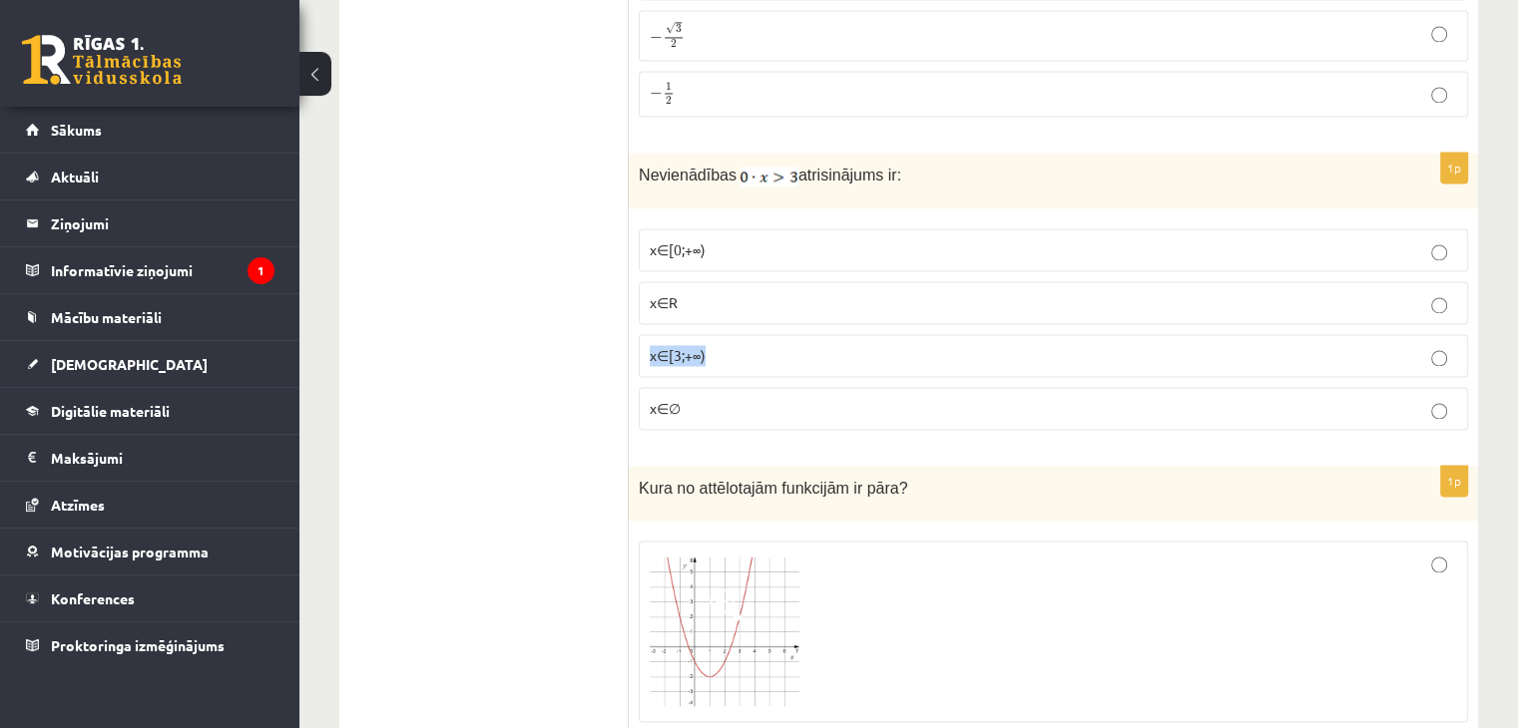
drag, startPoint x: 679, startPoint y: 369, endPoint x: 619, endPoint y: 367, distance: 59.9
click at [706, 398] on p "x∈∅" at bounding box center [1053, 408] width 807 height 21
drag, startPoint x: 699, startPoint y: 368, endPoint x: 647, endPoint y: 365, distance: 52.0
click at [647, 387] on label "x∈∅" at bounding box center [1053, 408] width 829 height 43
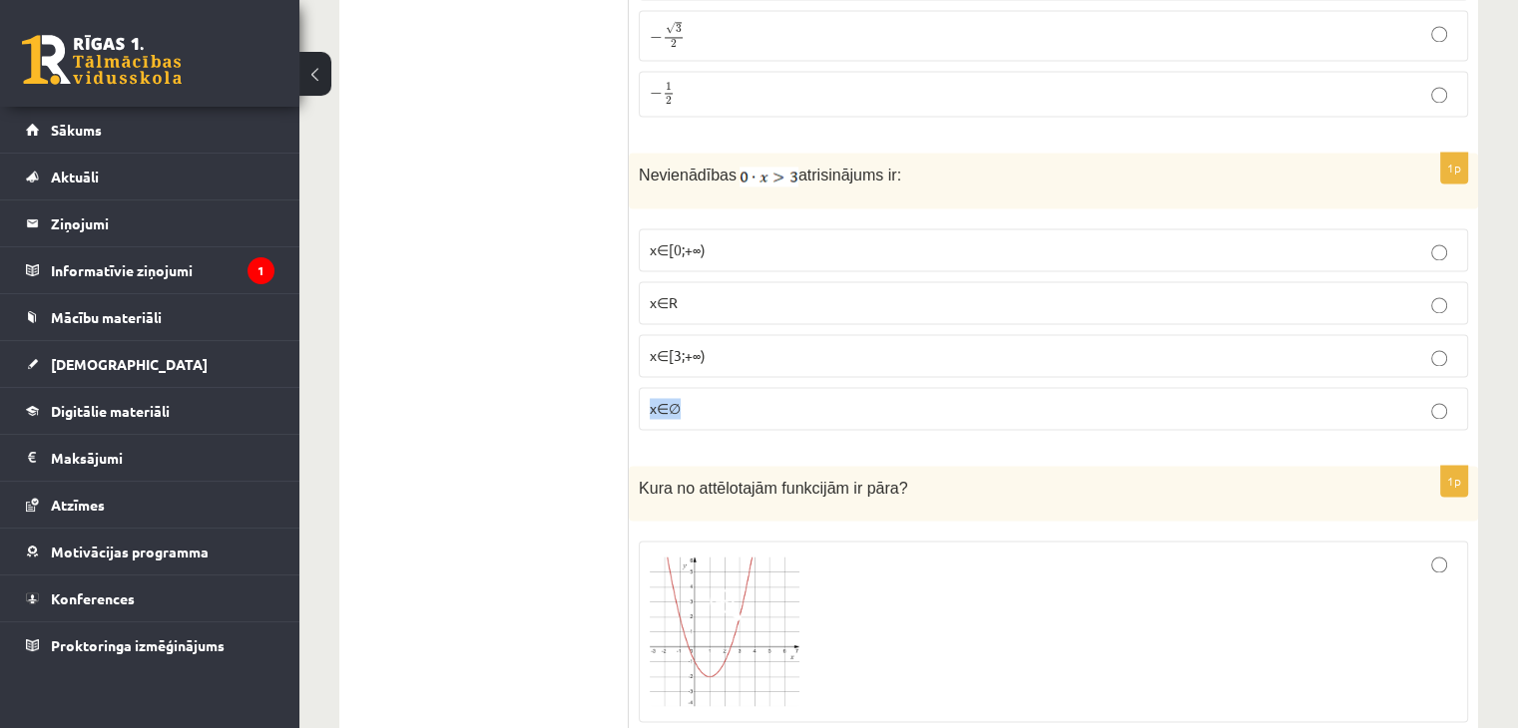
copy span "x∈∅"
click at [842, 398] on p "x∈∅" at bounding box center [1053, 408] width 807 height 21
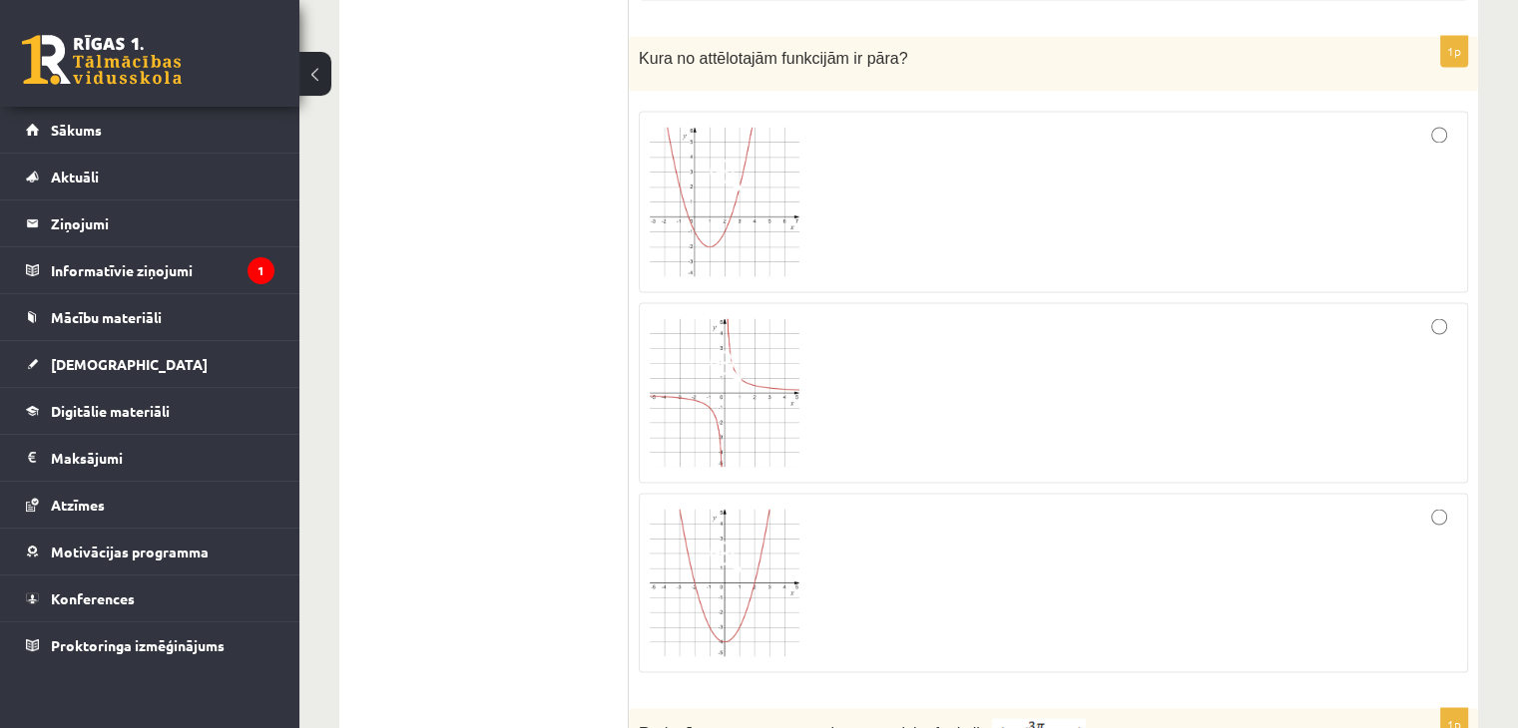
scroll to position [3632, 0]
click at [737, 545] on img at bounding box center [725, 583] width 150 height 148
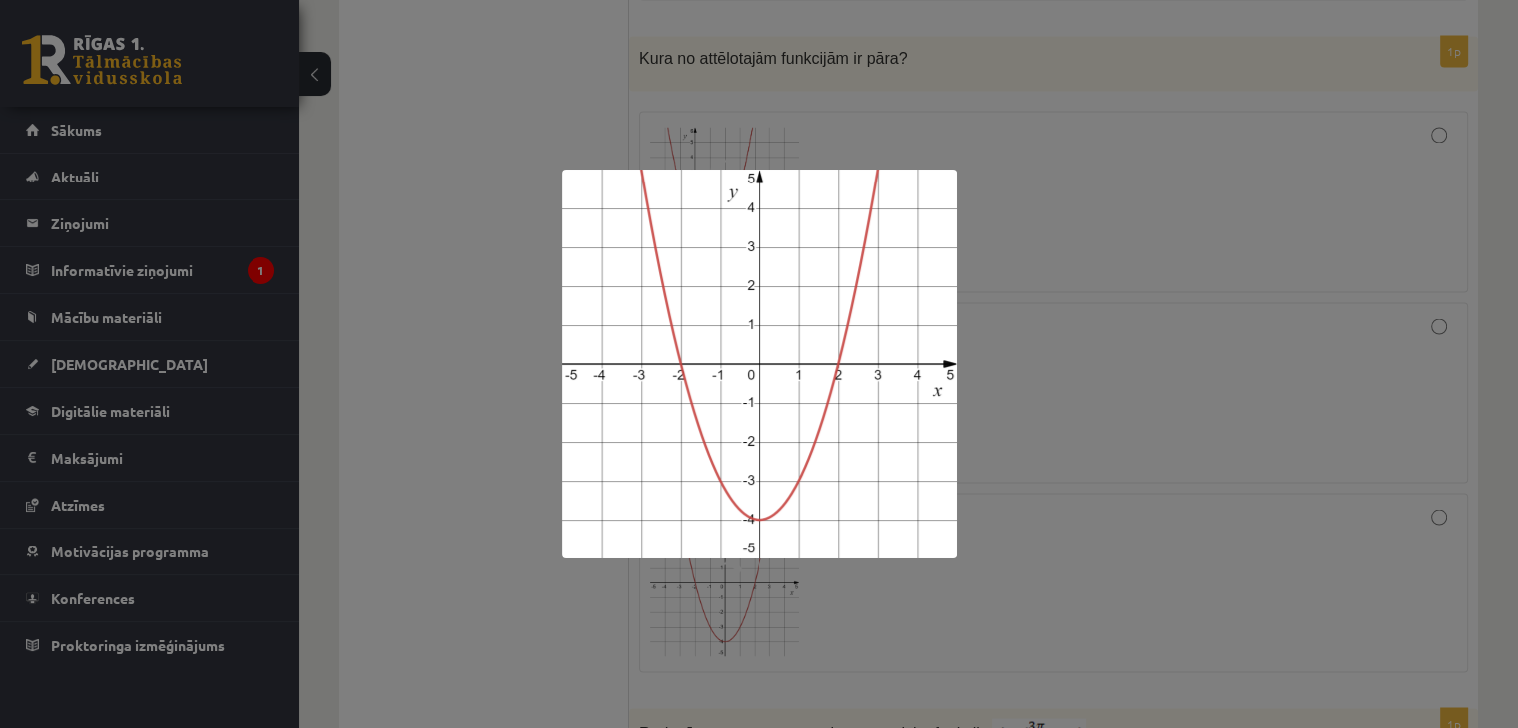
click at [1236, 408] on div at bounding box center [759, 364] width 1518 height 728
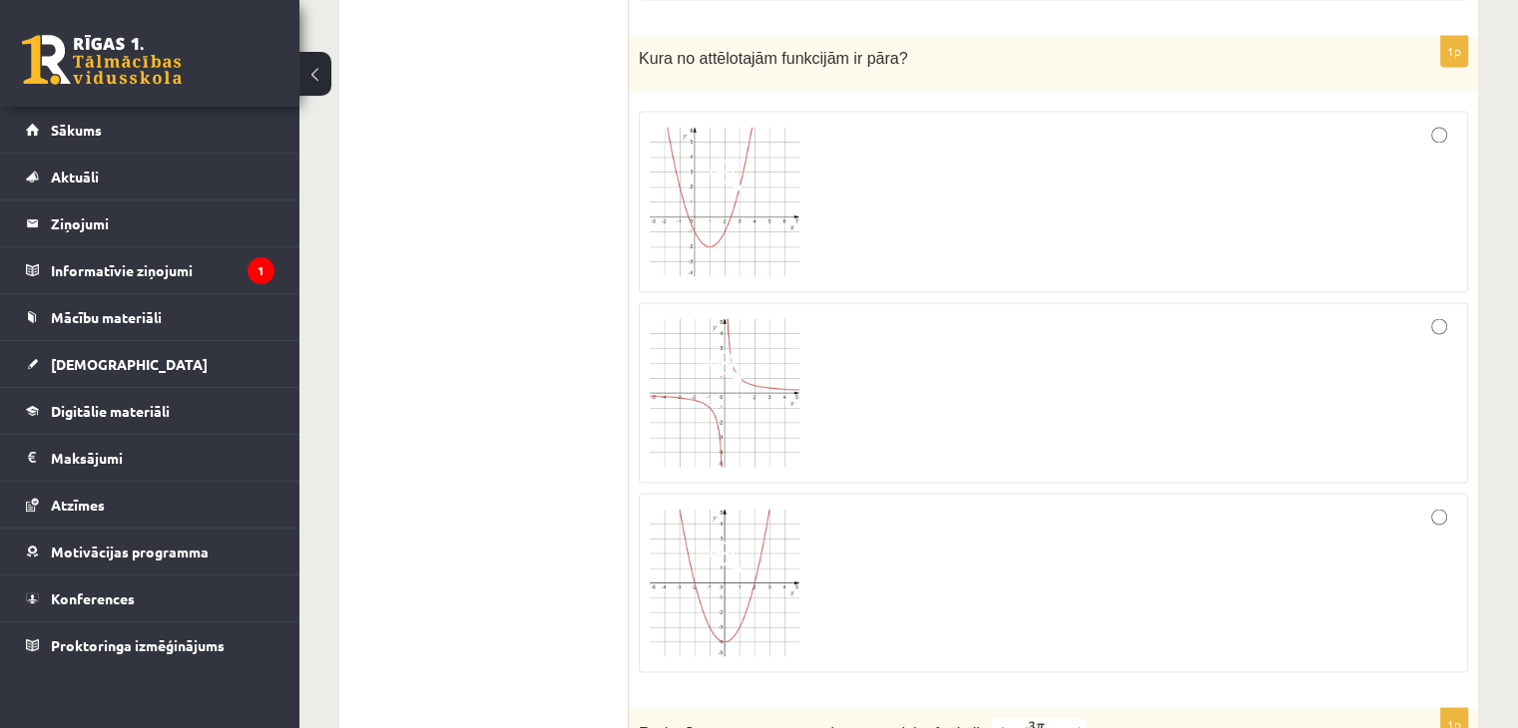
click at [1404, 504] on div at bounding box center [1053, 583] width 807 height 158
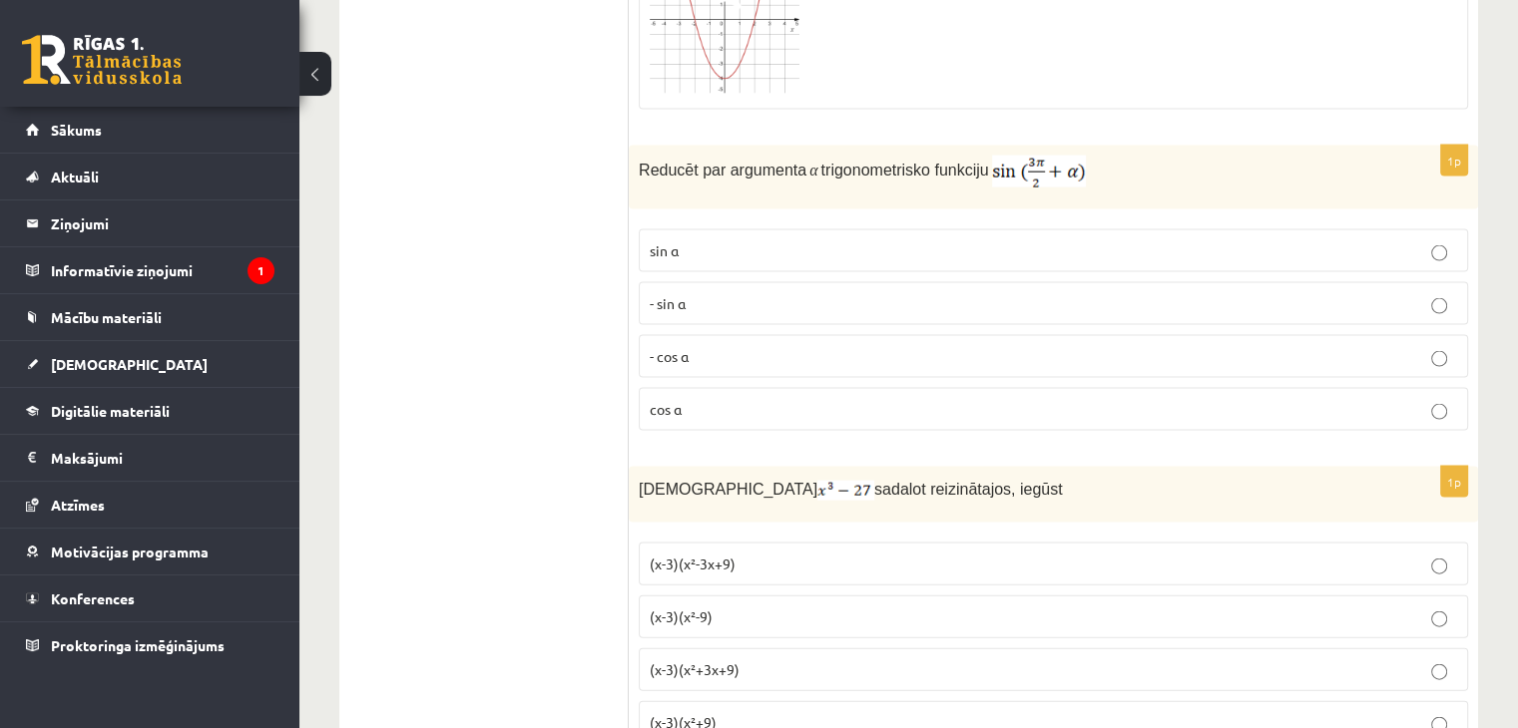
scroll to position [4191, 0]
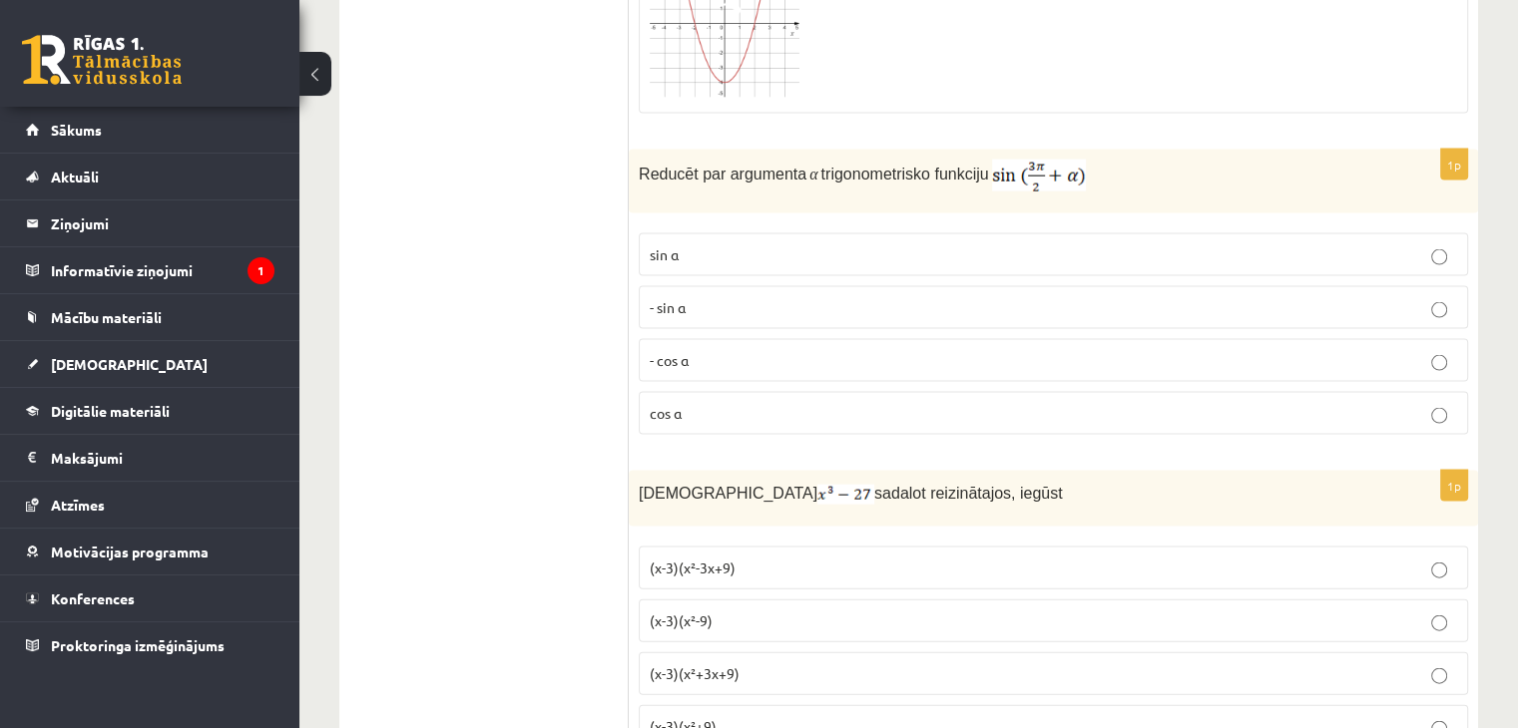
click at [864, 350] on p "- cos ⁡α" at bounding box center [1053, 360] width 807 height 21
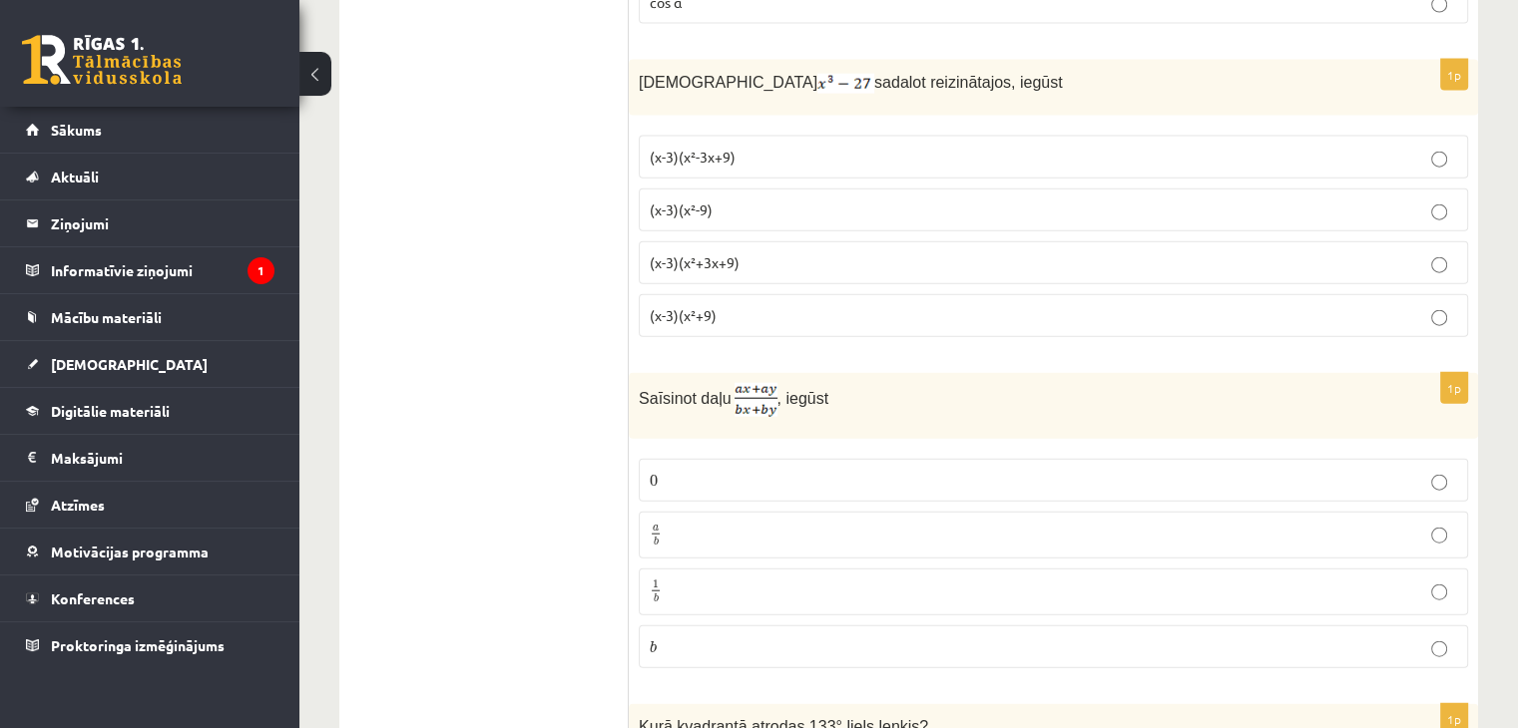
scroll to position [4600, 0]
click at [784, 149] on p "(x-3)(x²-3x+9)" at bounding box center [1053, 159] width 807 height 21
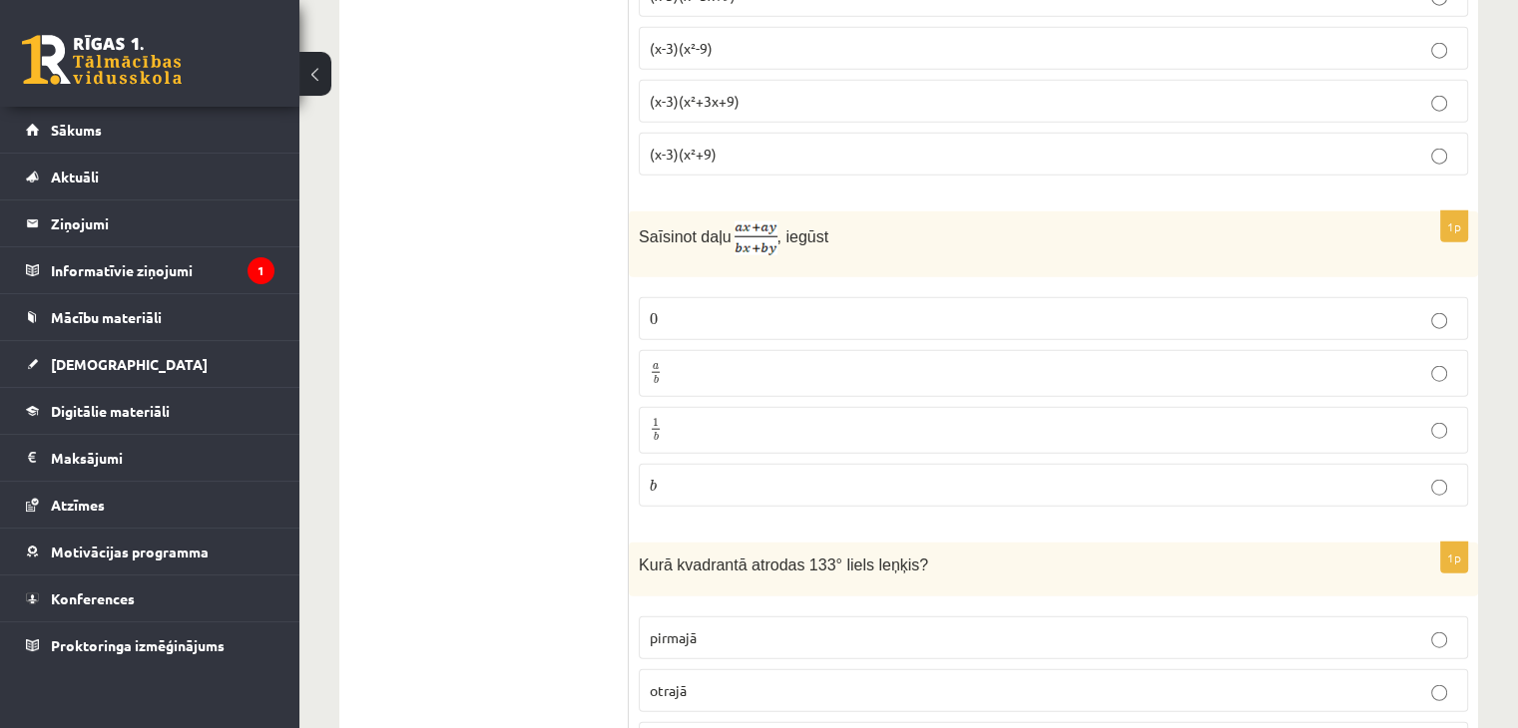
scroll to position [4763, 0]
click at [697, 362] on p "a b a b" at bounding box center [1053, 374] width 807 height 25
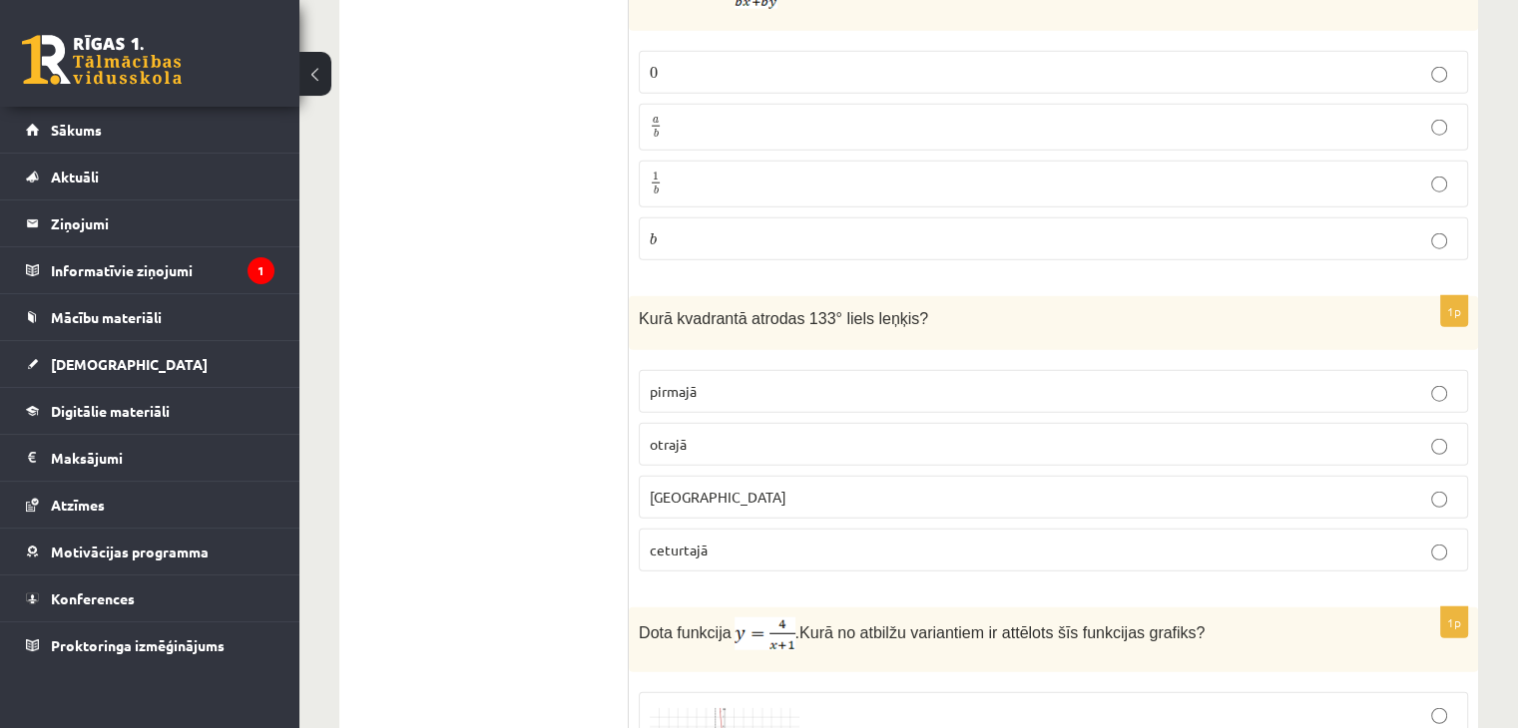
scroll to position [5010, 0]
click at [730, 435] on p "otrajā" at bounding box center [1053, 445] width 807 height 21
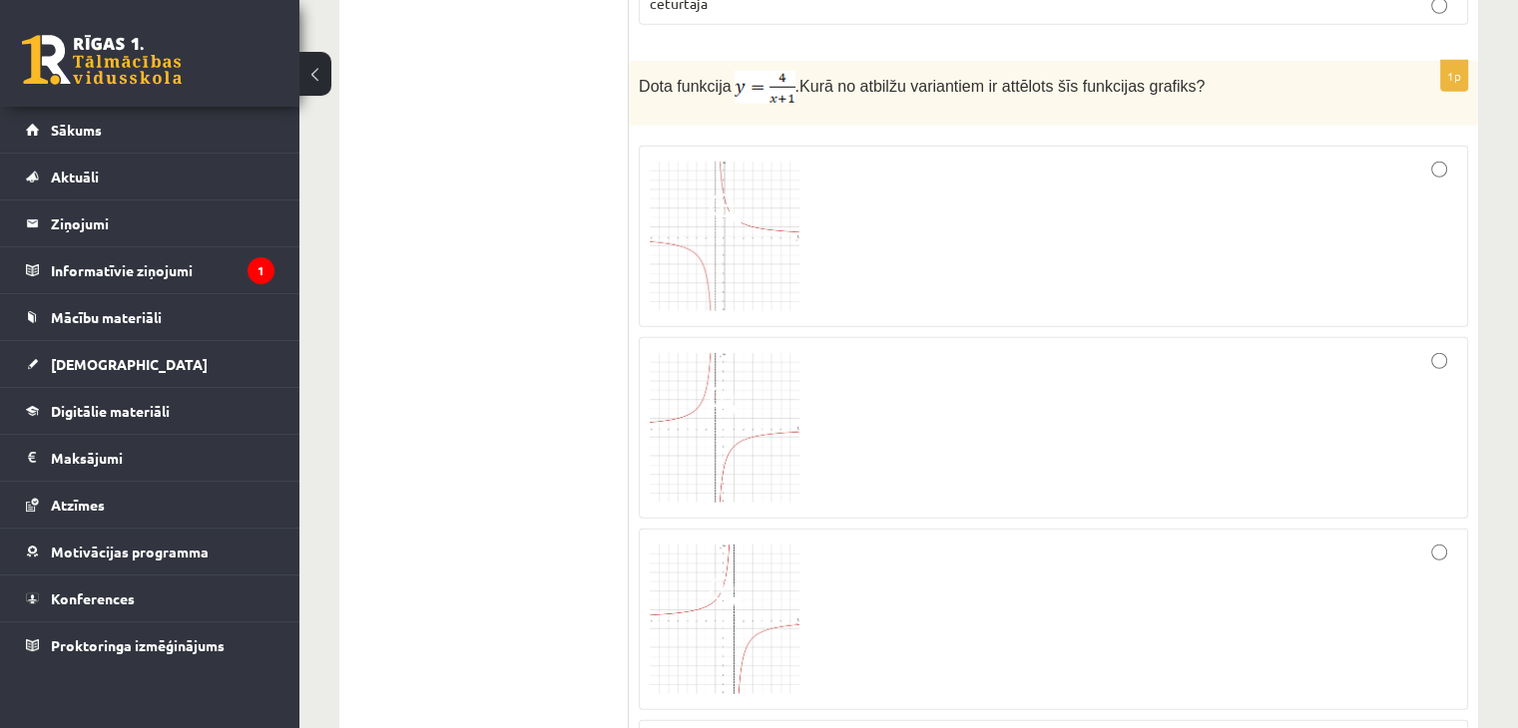
scroll to position [5556, 0]
click at [890, 240] on div at bounding box center [1053, 238] width 807 height 160
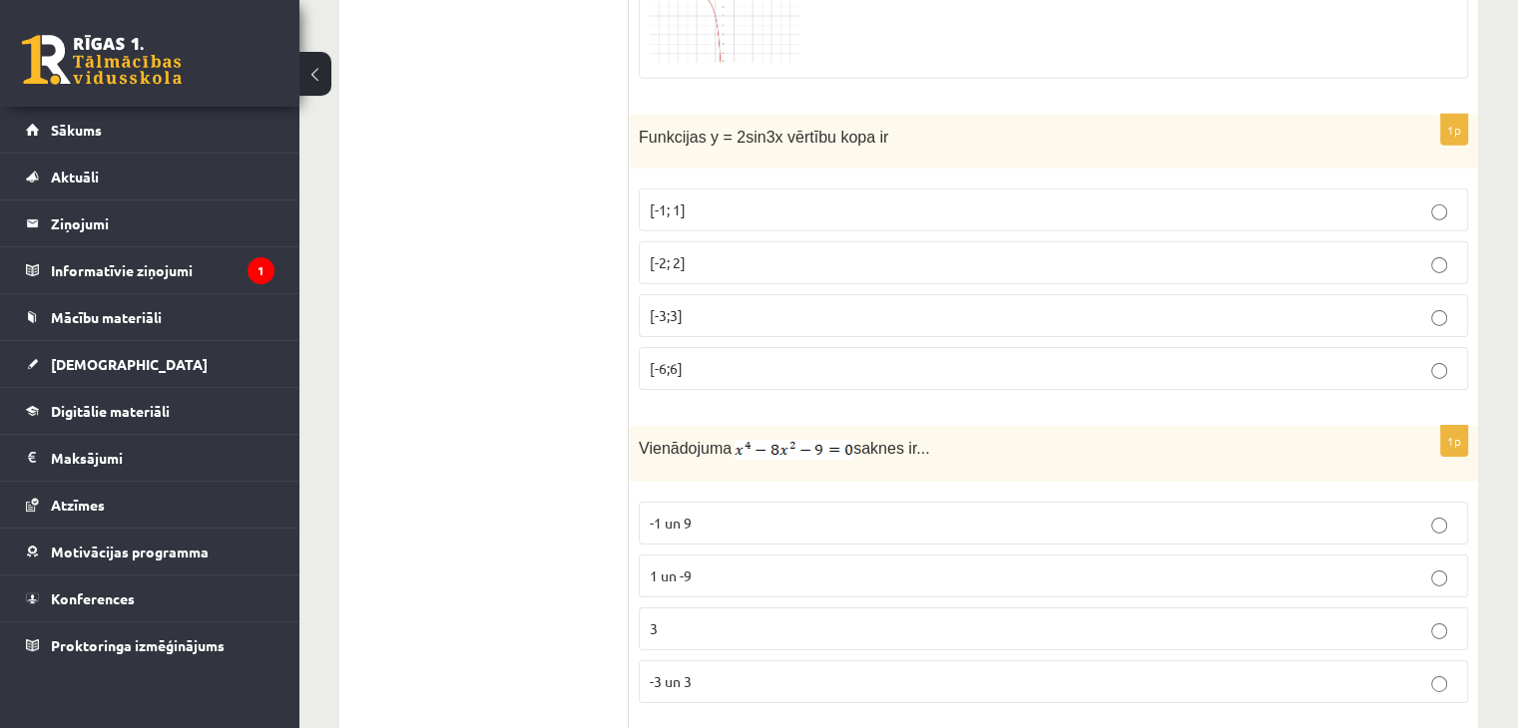
scroll to position [6379, 0]
click at [814, 254] on p "[-2; 2]" at bounding box center [1053, 264] width 807 height 21
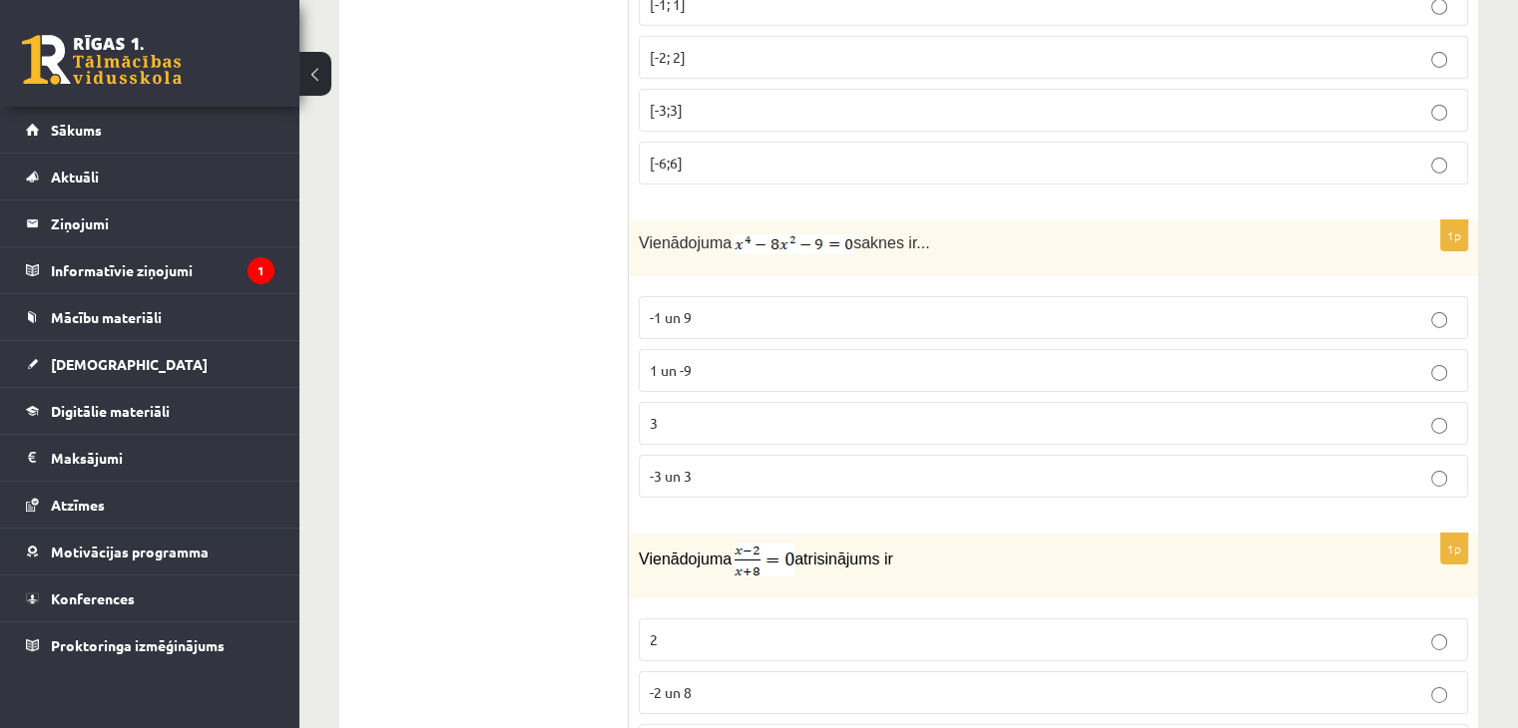
scroll to position [6584, 0]
click at [685, 468] on p "-3 un 3" at bounding box center [1053, 478] width 807 height 21
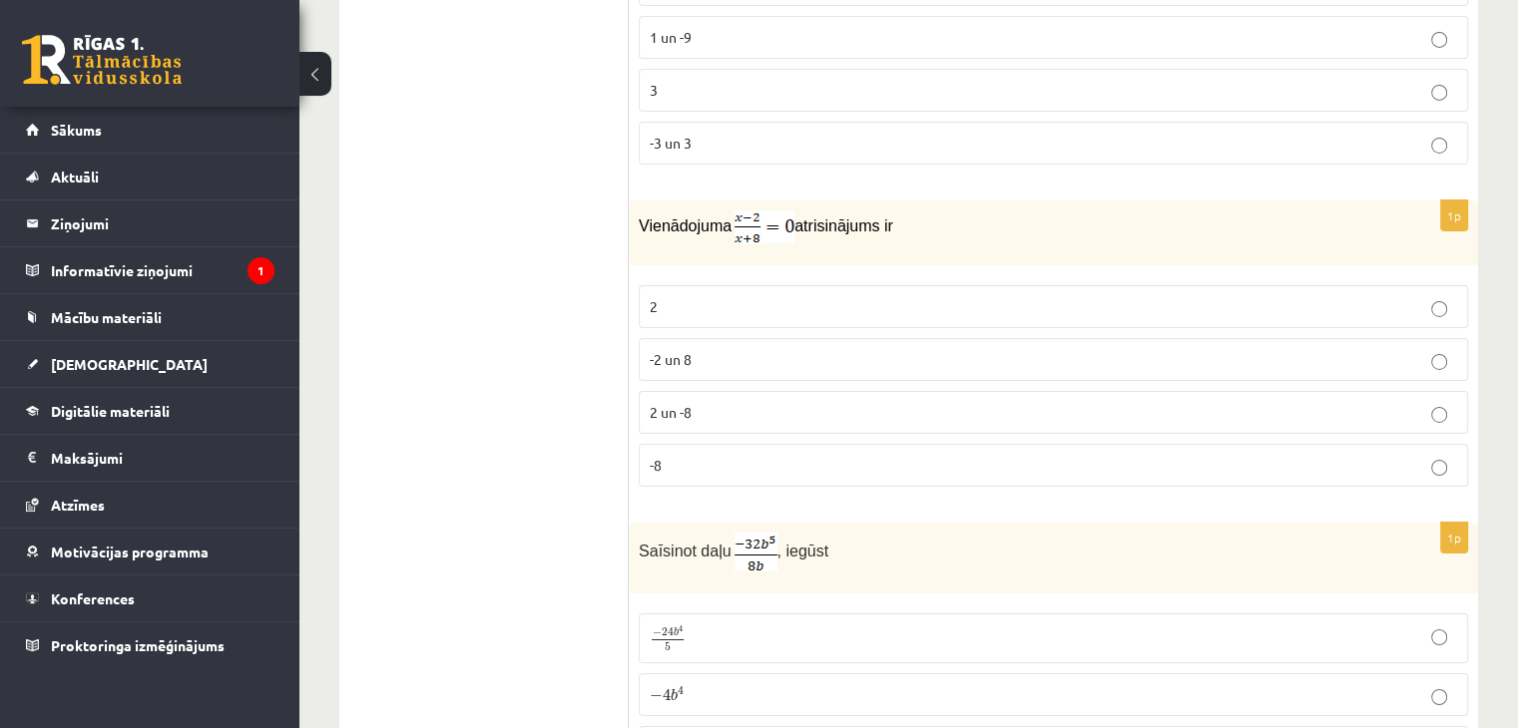
scroll to position [6919, 0]
click at [706, 297] on p "2" at bounding box center [1053, 307] width 807 height 21
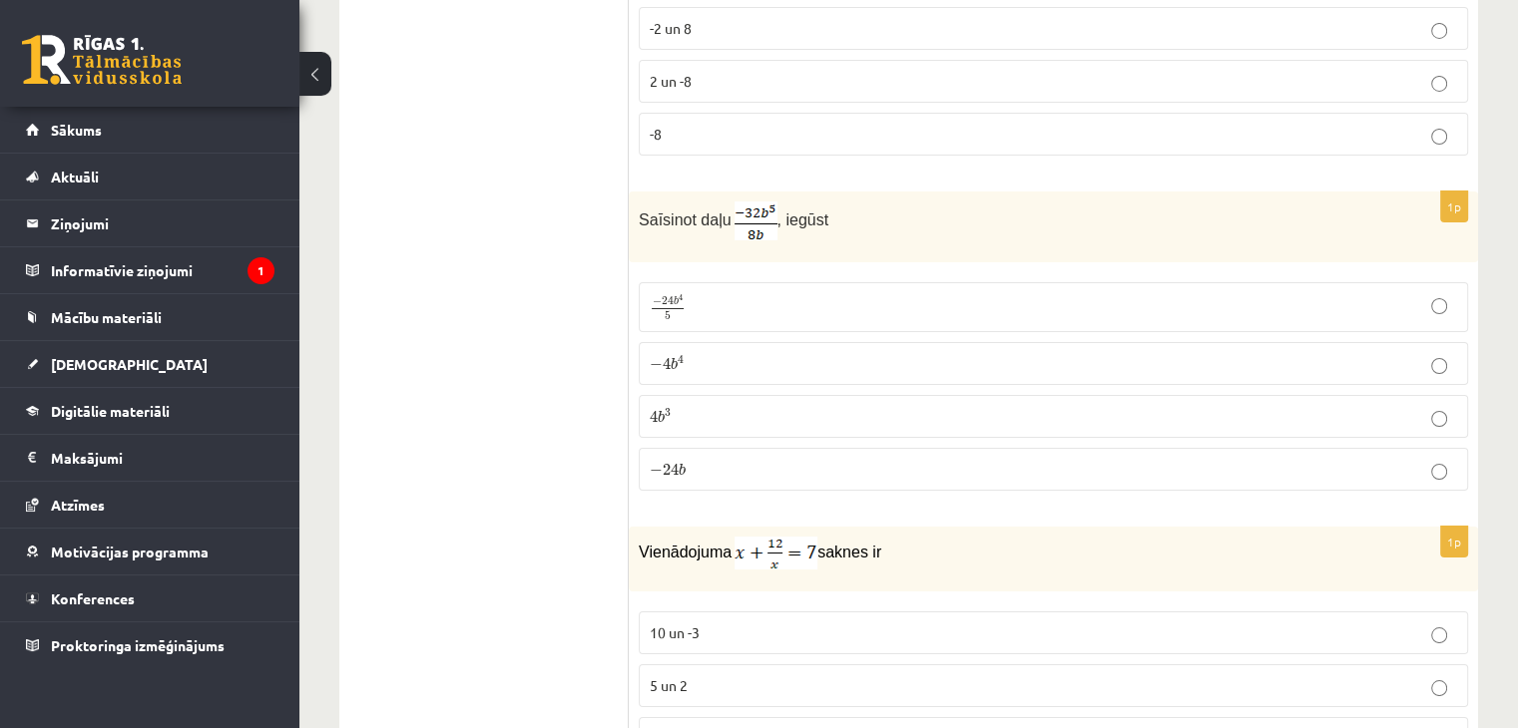
scroll to position [7254, 0]
click at [697, 350] on p "− 4 b 4 − 4 b 4" at bounding box center [1053, 360] width 807 height 21
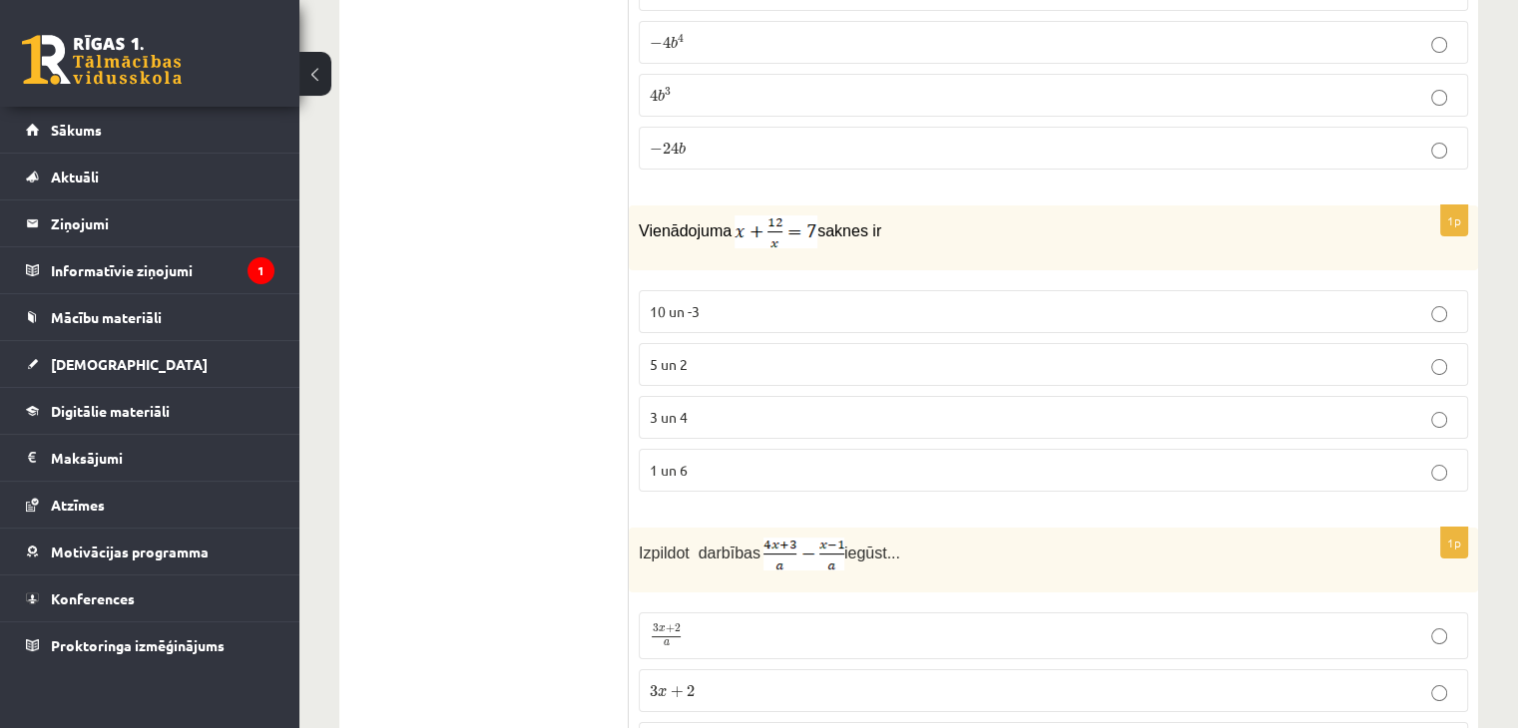
scroll to position [7569, 0]
click at [675, 358] on span "5 un 2" at bounding box center [669, 367] width 38 height 18
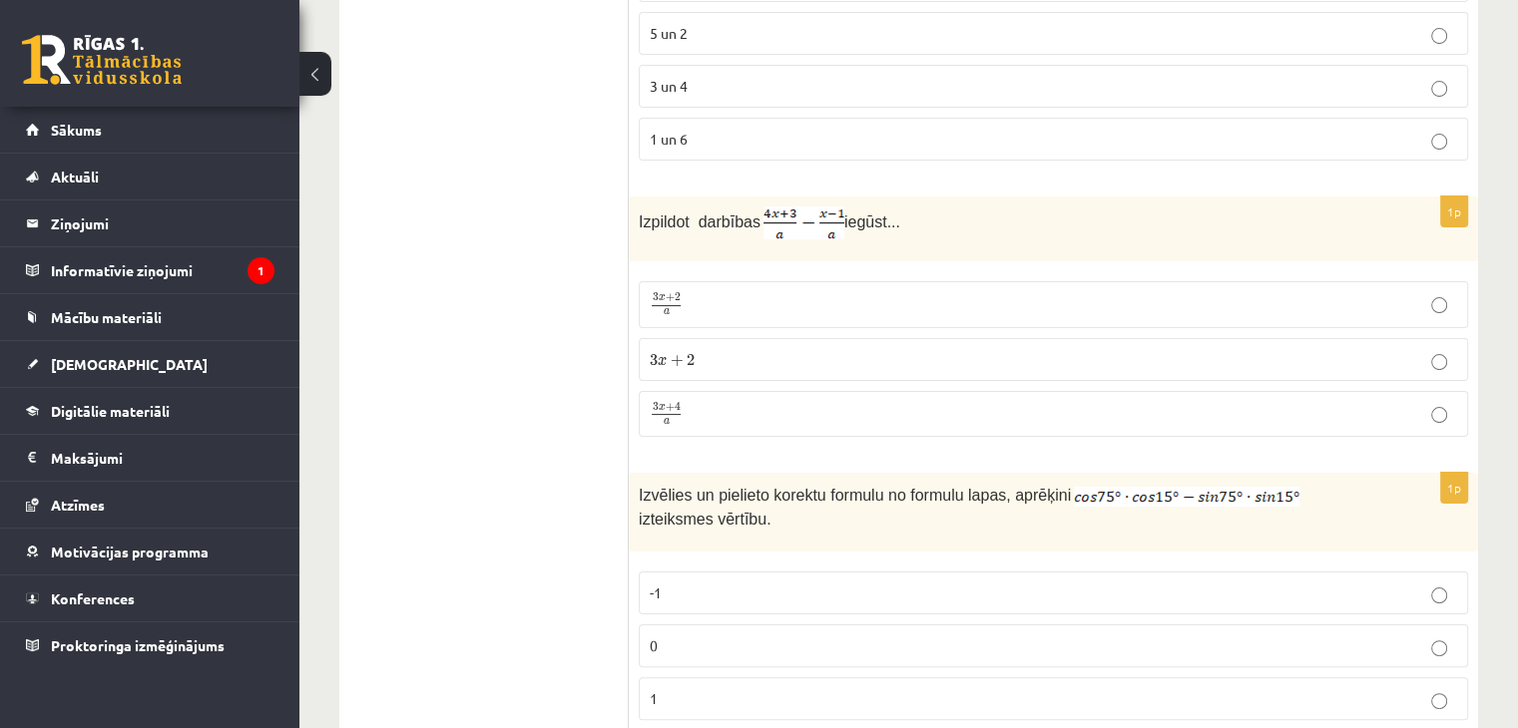
scroll to position [7904, 0]
click at [675, 403] on span "4" at bounding box center [678, 407] width 6 height 9
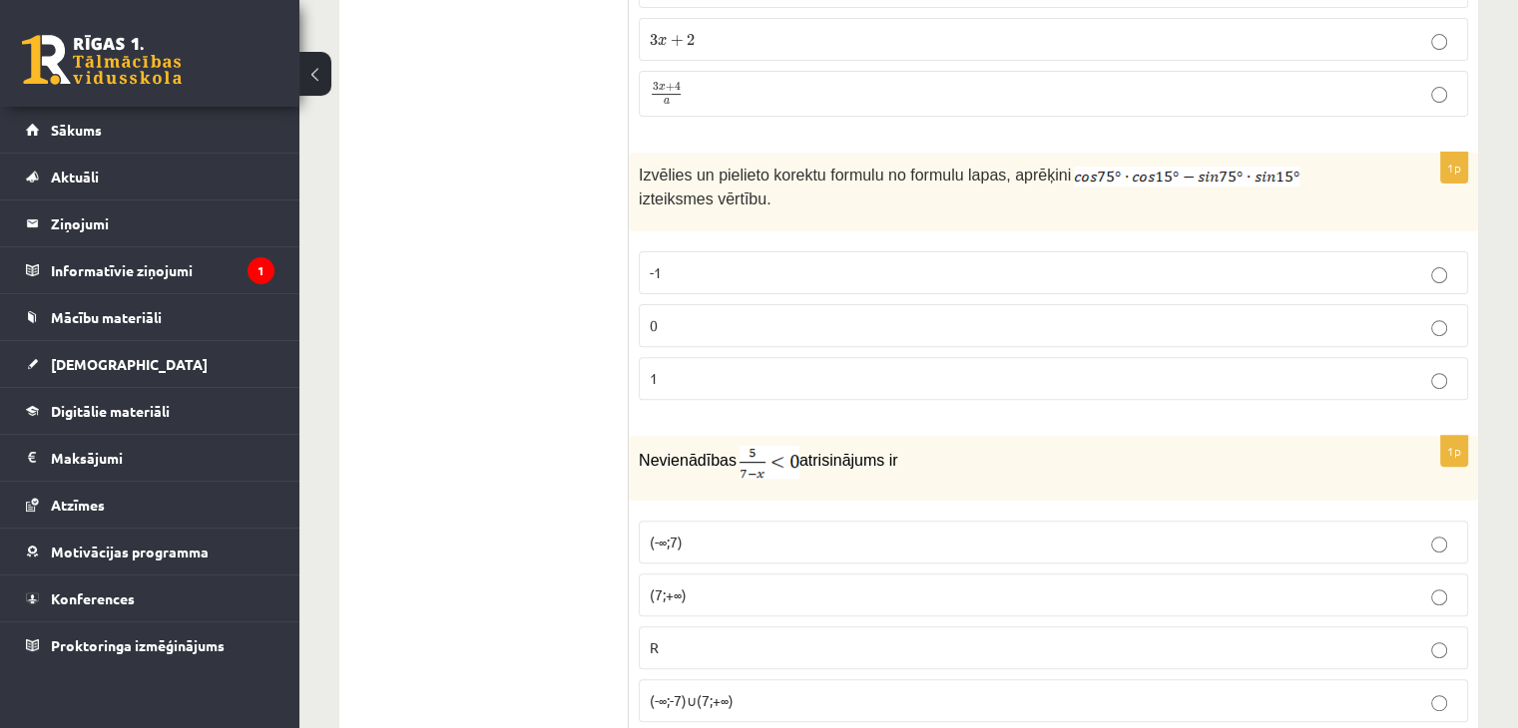
scroll to position [8223, 0]
click at [734, 316] on p "0" at bounding box center [1053, 326] width 807 height 21
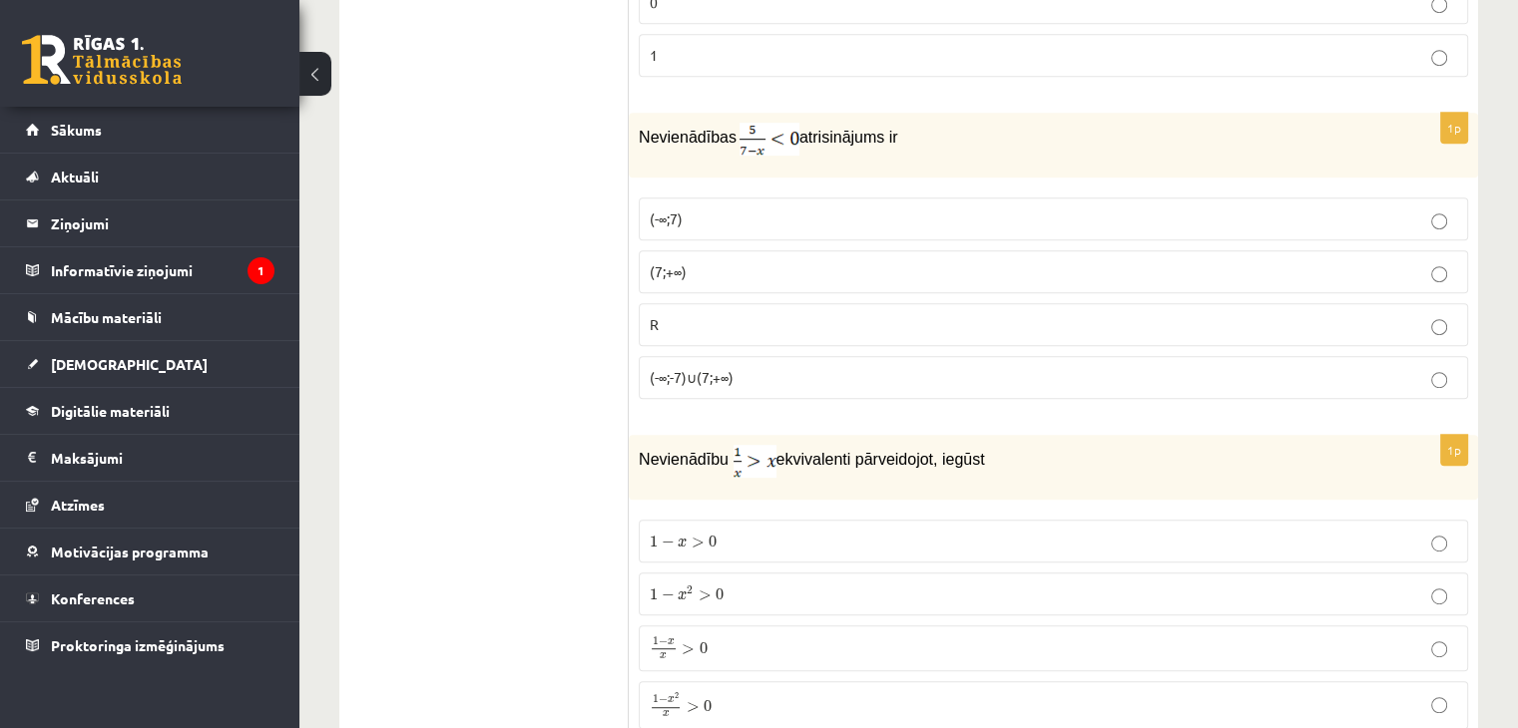
scroll to position [8566, 0]
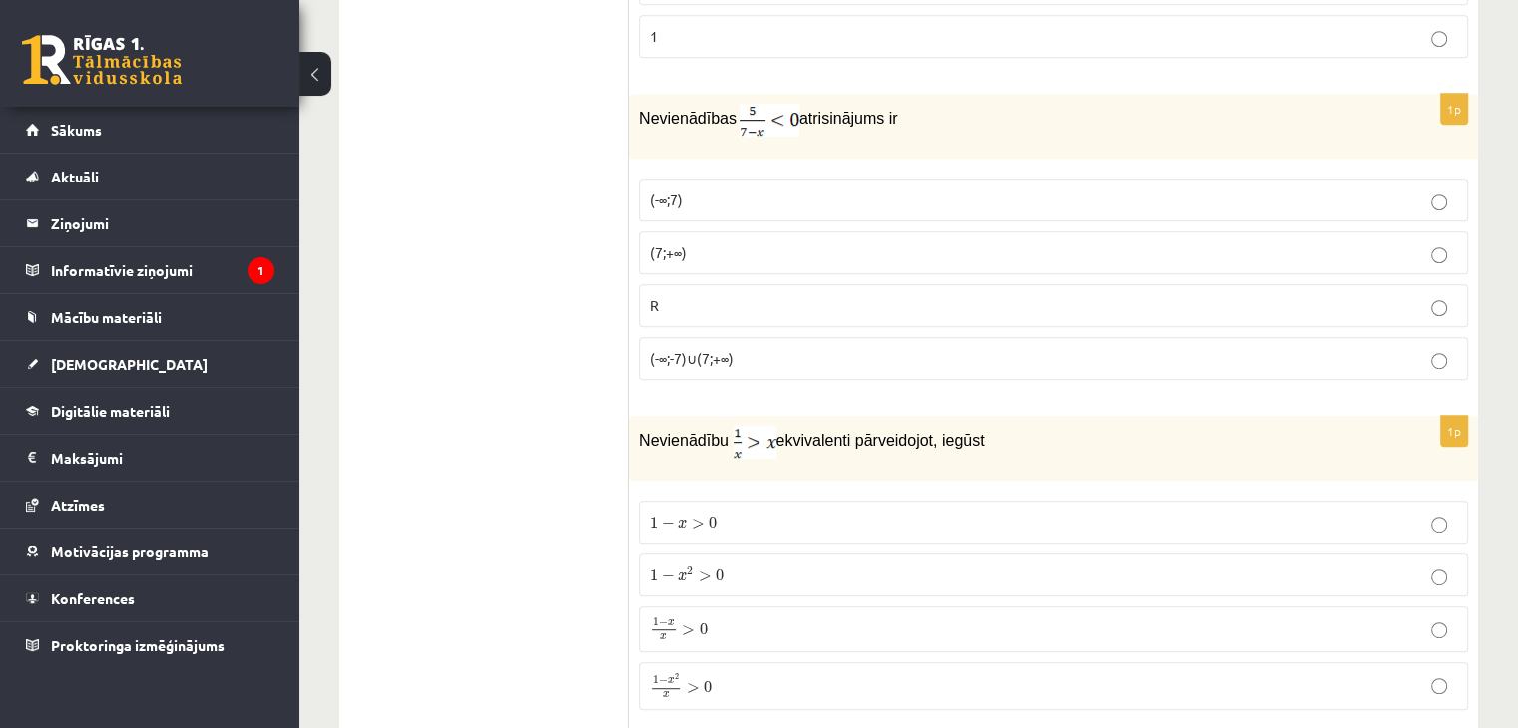
click at [696, 242] on p "(7;+∞)" at bounding box center [1053, 252] width 807 height 21
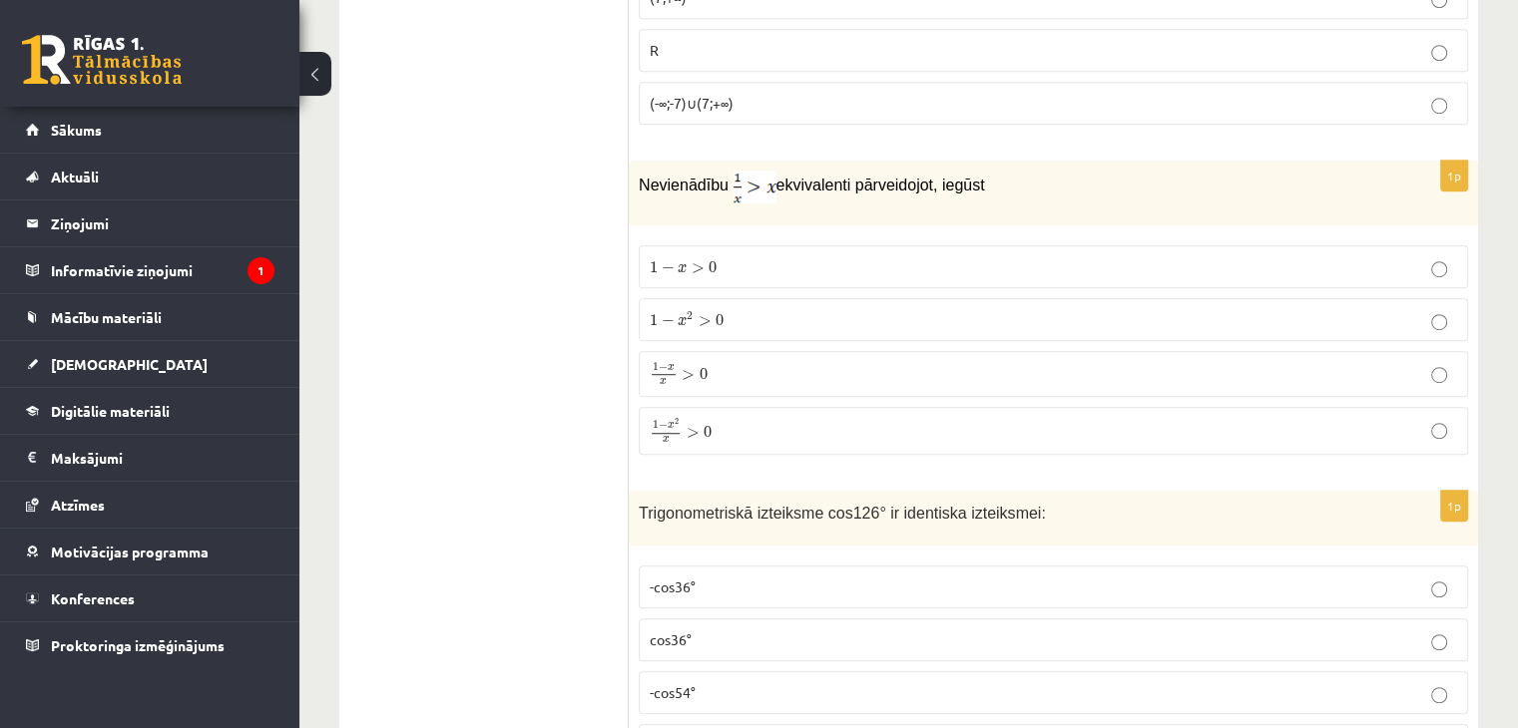
scroll to position [8819, 0]
click at [806, 421] on p "1 − x 2 x > 0 1 − x 2 x > 0" at bounding box center [1053, 434] width 807 height 26
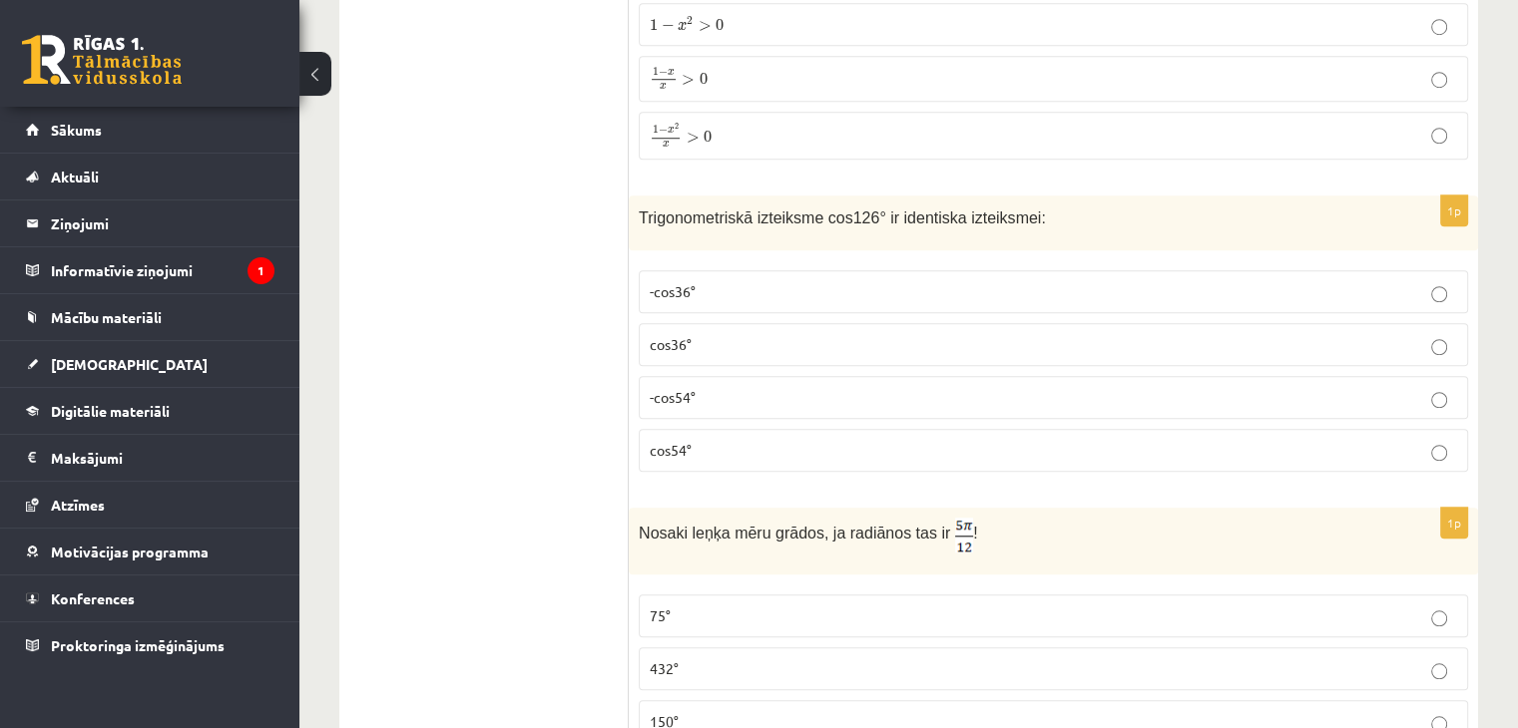
scroll to position [9037, 0]
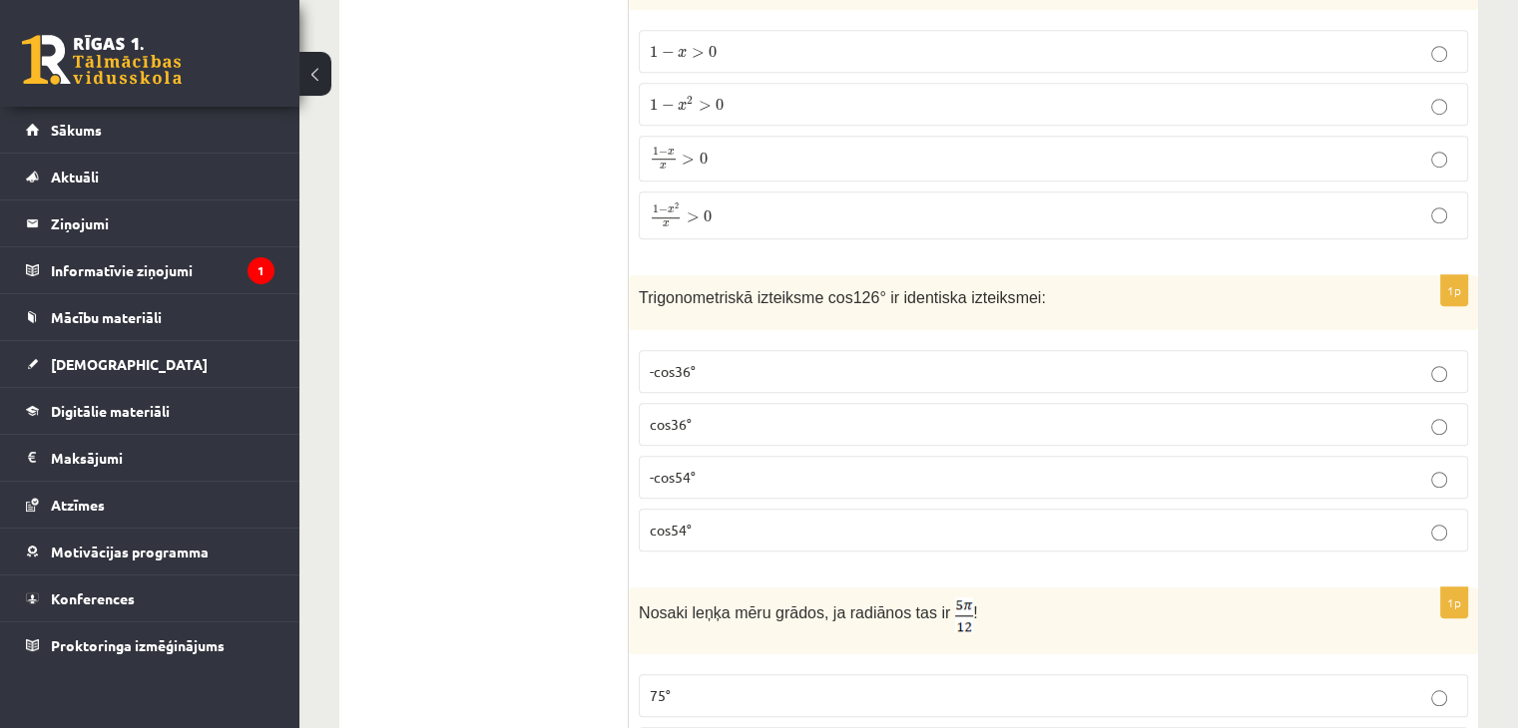
click at [752, 456] on label "-cos54°" at bounding box center [1053, 477] width 829 height 43
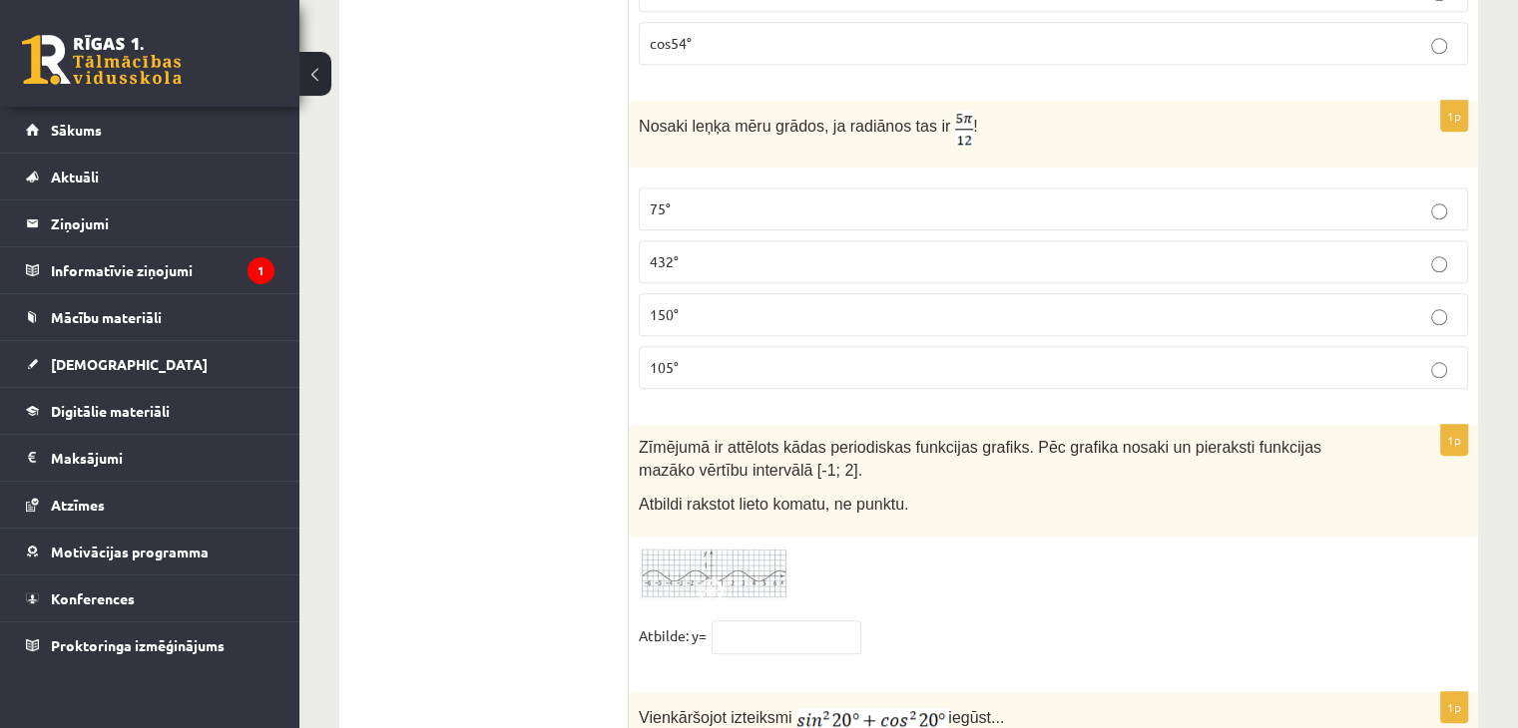
scroll to position [9520, 0]
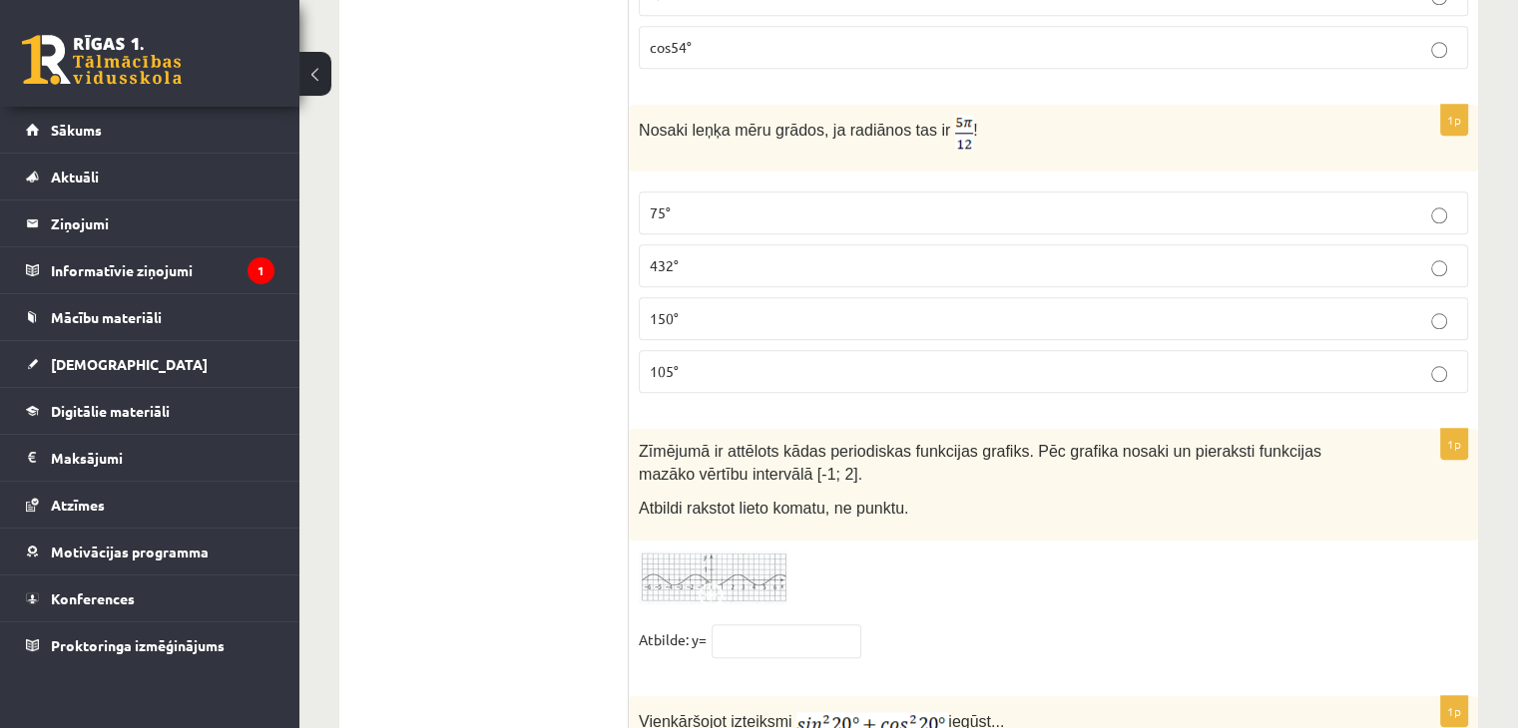
click at [784, 203] on p "75°" at bounding box center [1053, 213] width 807 height 21
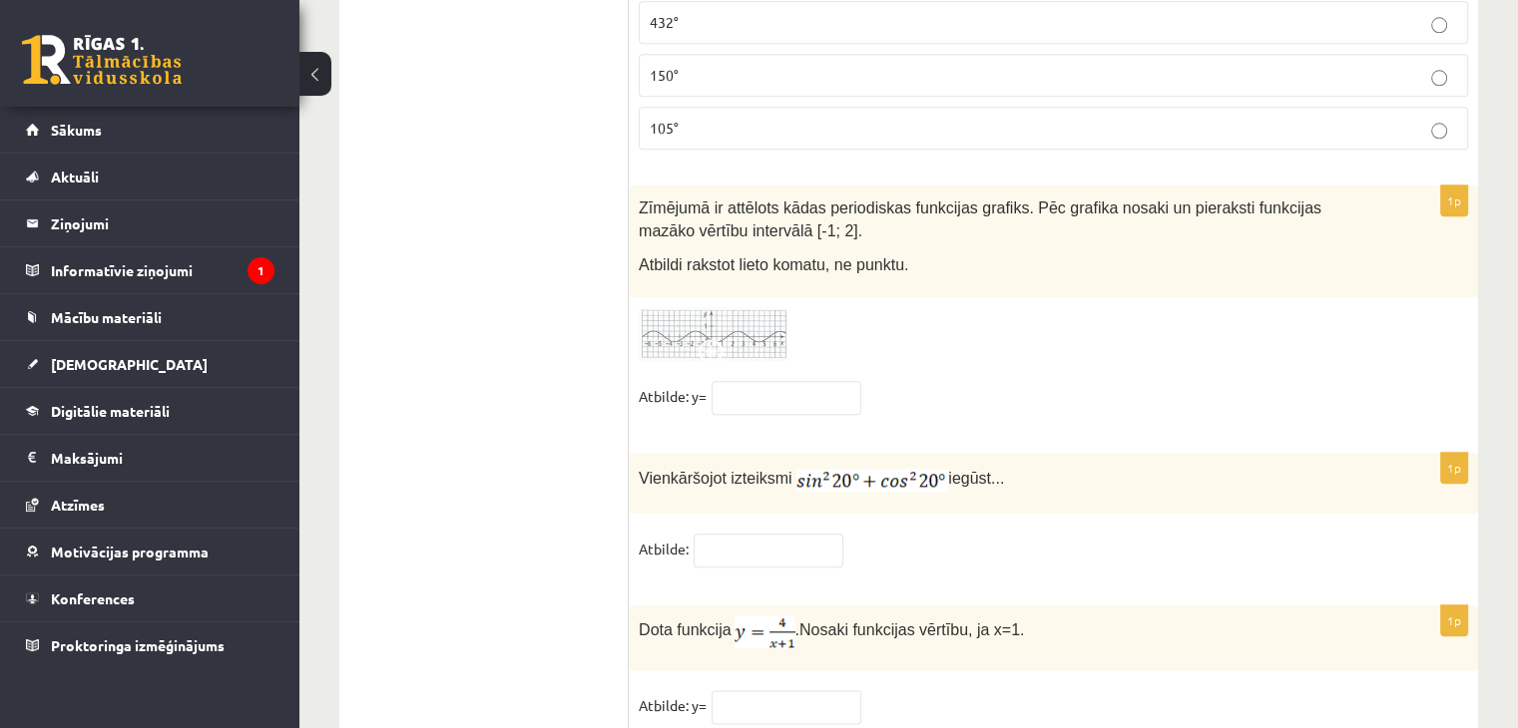
scroll to position [9769, 0]
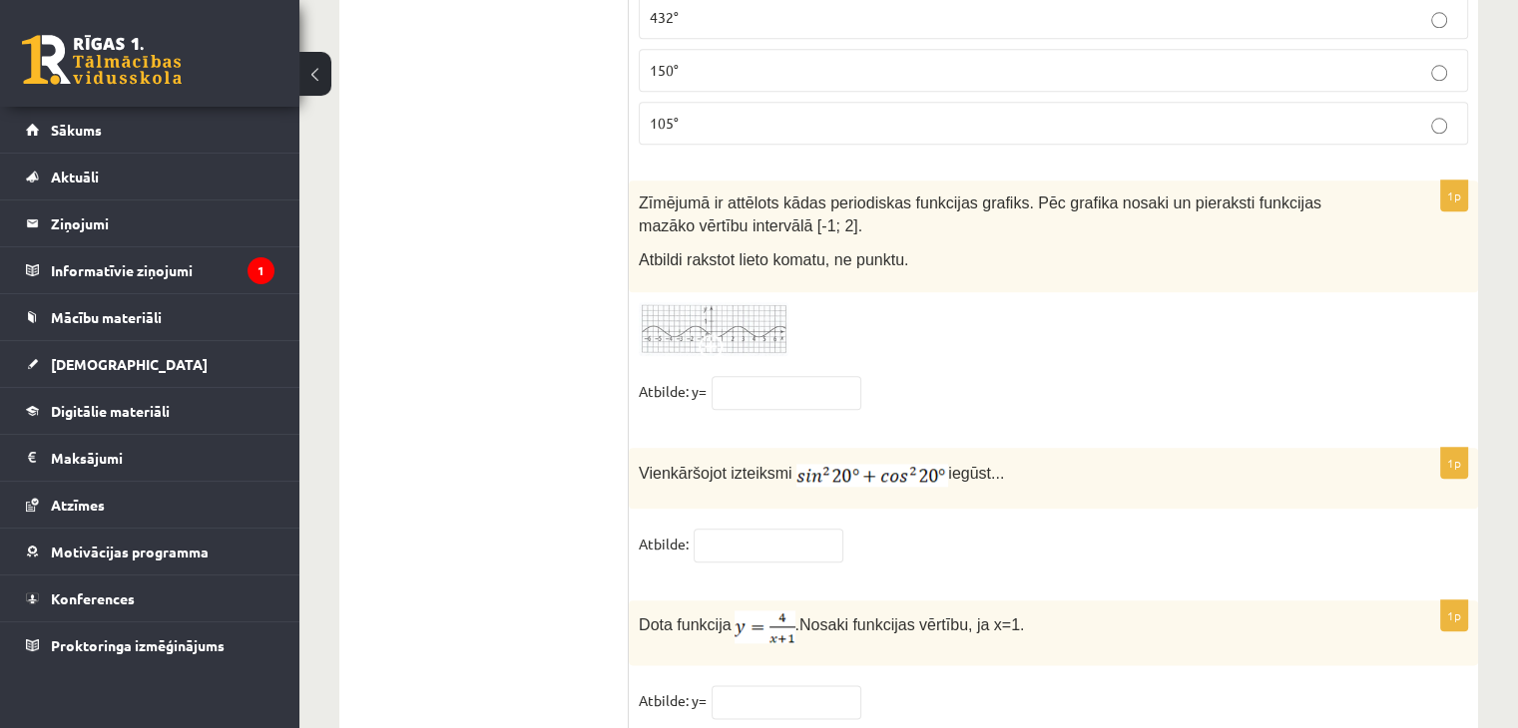
click at [711, 302] on img at bounding box center [714, 329] width 150 height 55
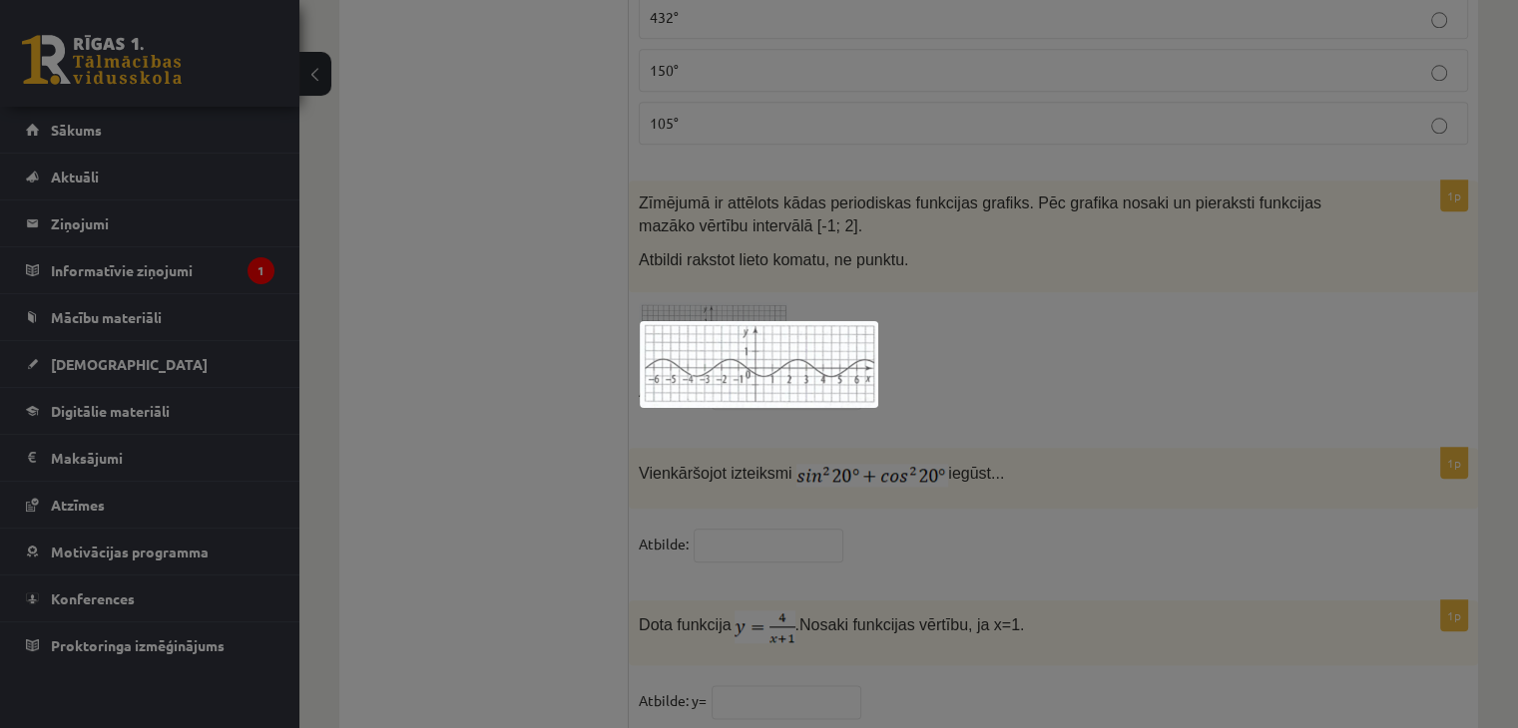
click at [922, 301] on div at bounding box center [759, 364] width 1518 height 728
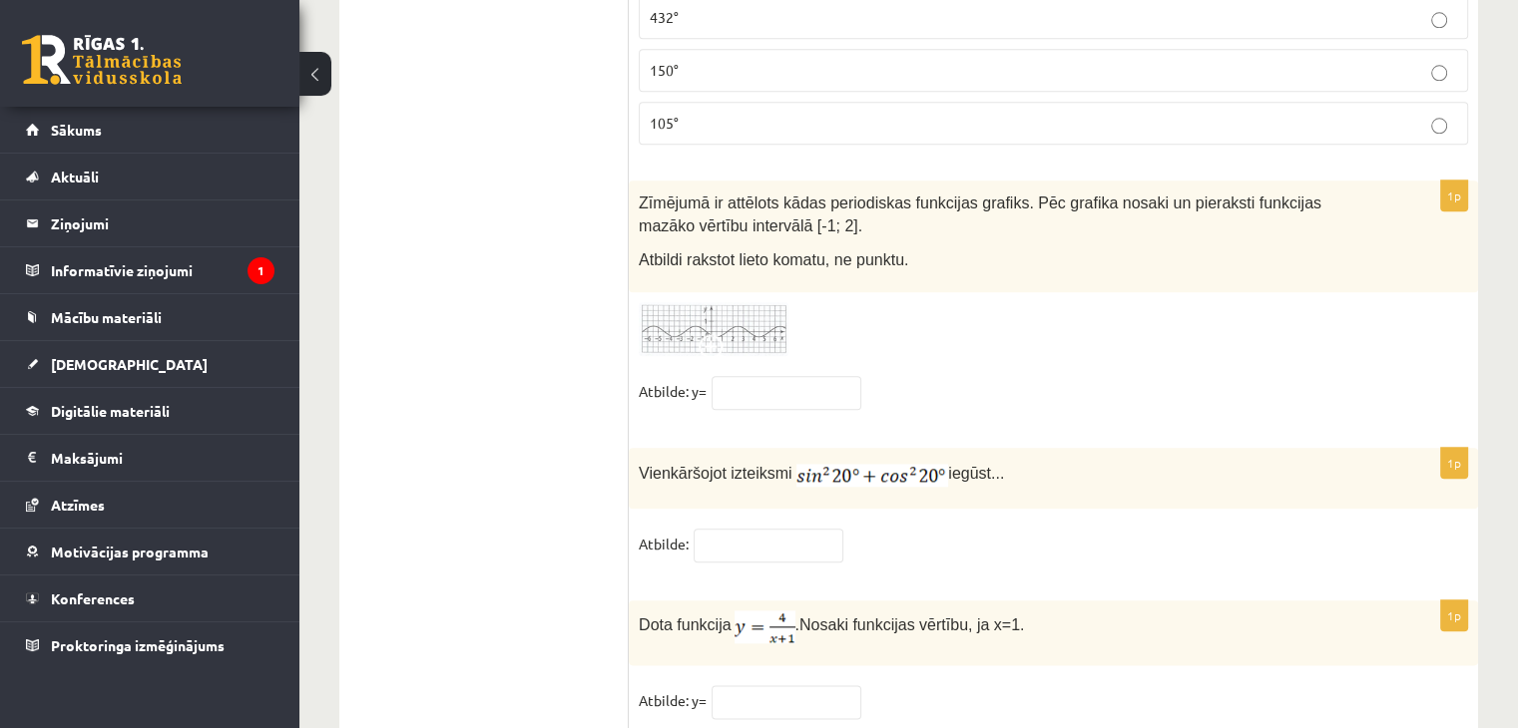
click at [746, 302] on img at bounding box center [714, 329] width 150 height 55
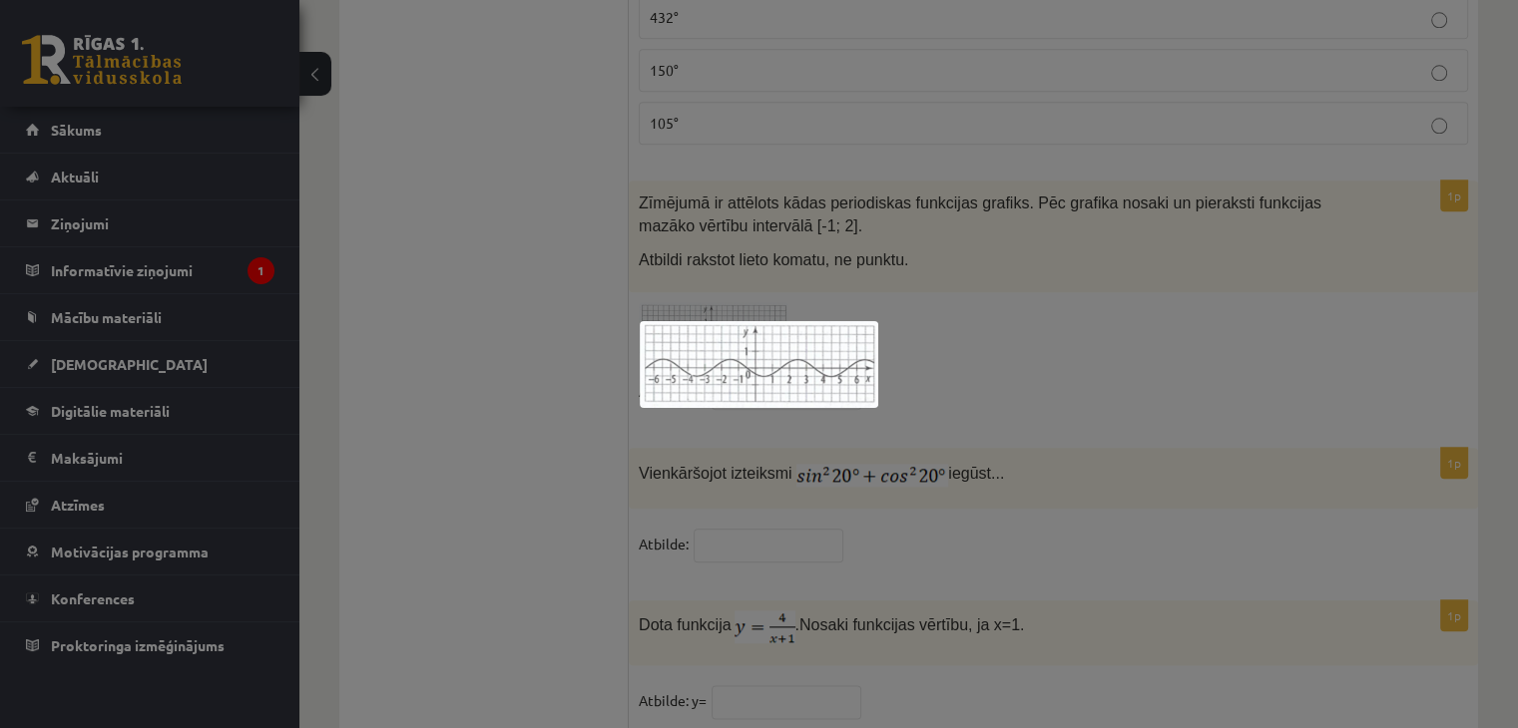
click at [951, 326] on div at bounding box center [759, 364] width 1518 height 728
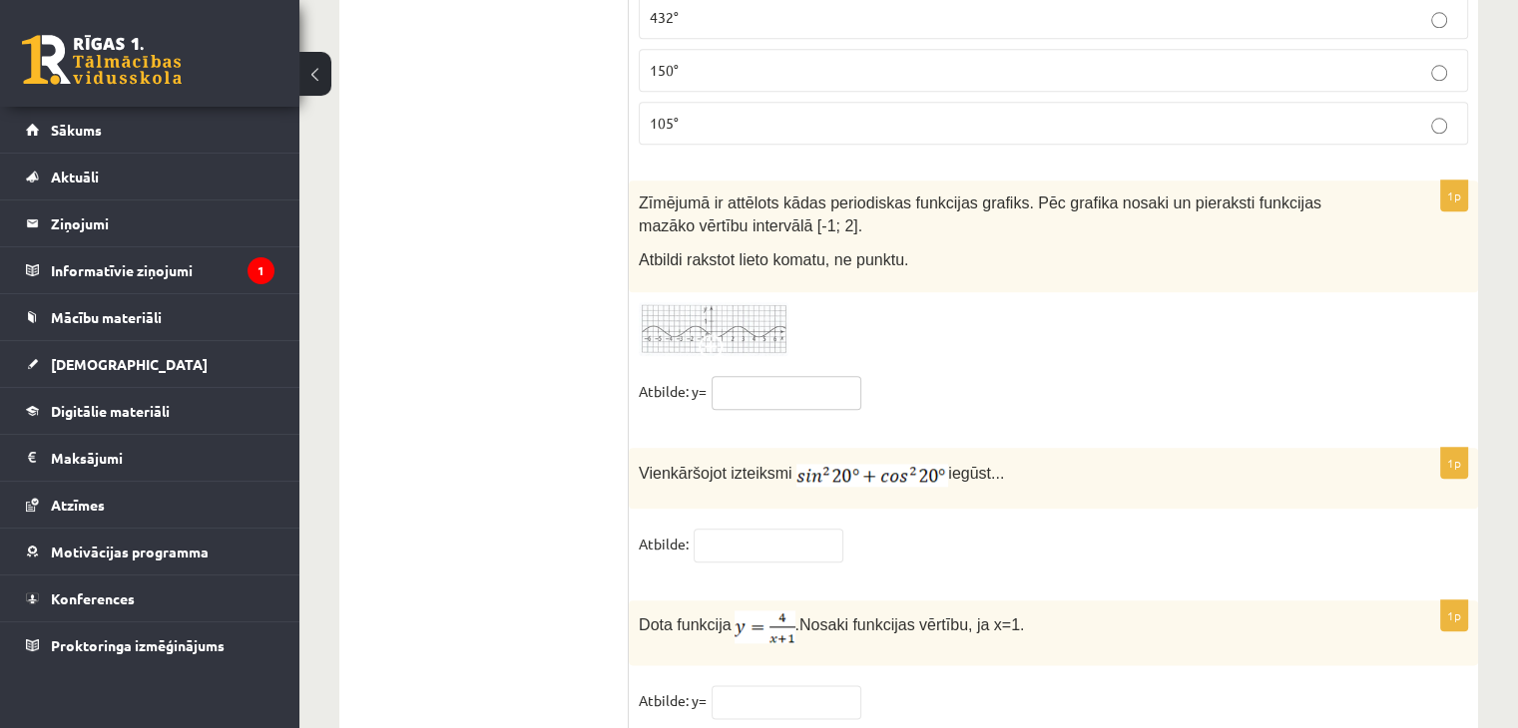
click at [801, 376] on input "text" at bounding box center [787, 393] width 150 height 34
type input "****"
click at [799, 529] on input "text" at bounding box center [769, 546] width 150 height 34
type input "*"
click at [836, 686] on input "text" at bounding box center [787, 703] width 150 height 34
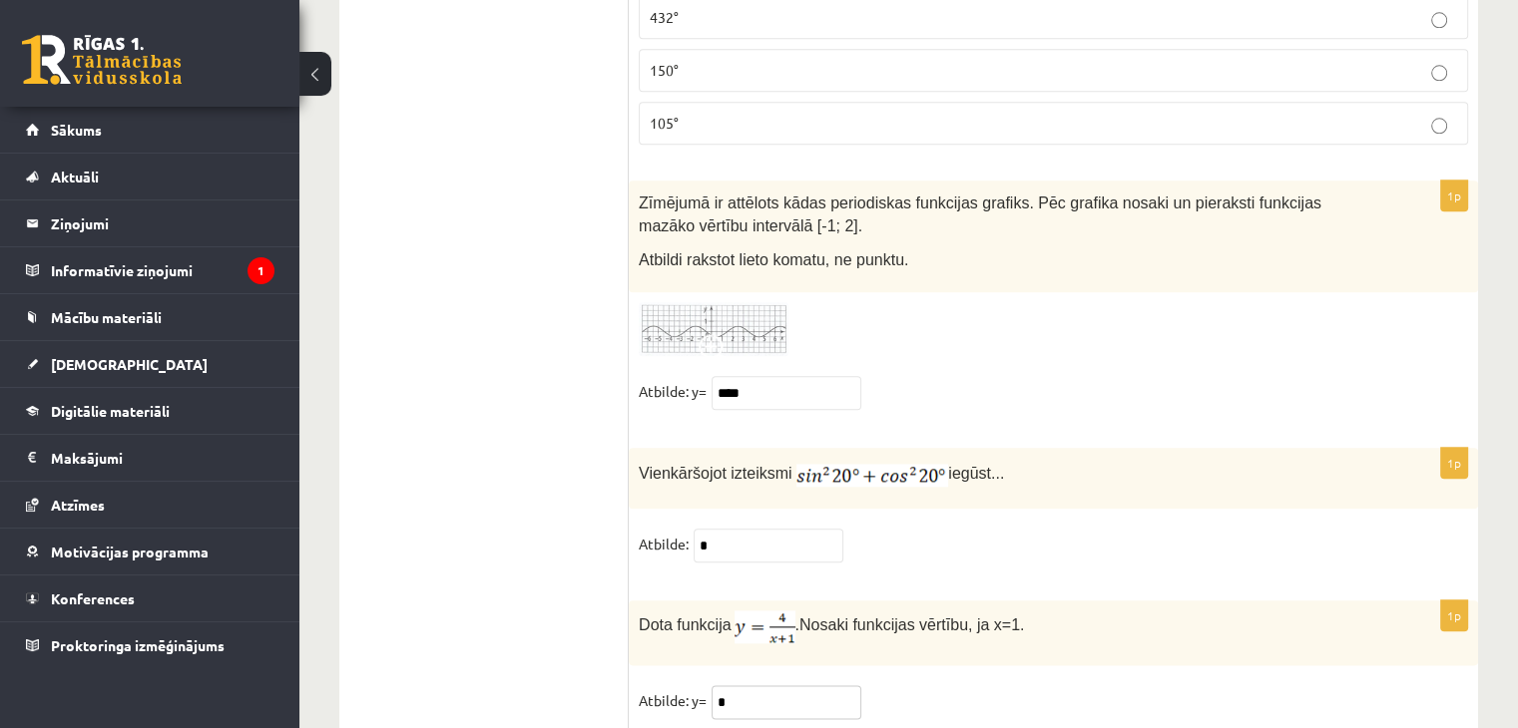
type input "*"
click at [1182, 686] on fieldset "Atbilde: y= *" at bounding box center [1053, 707] width 829 height 42
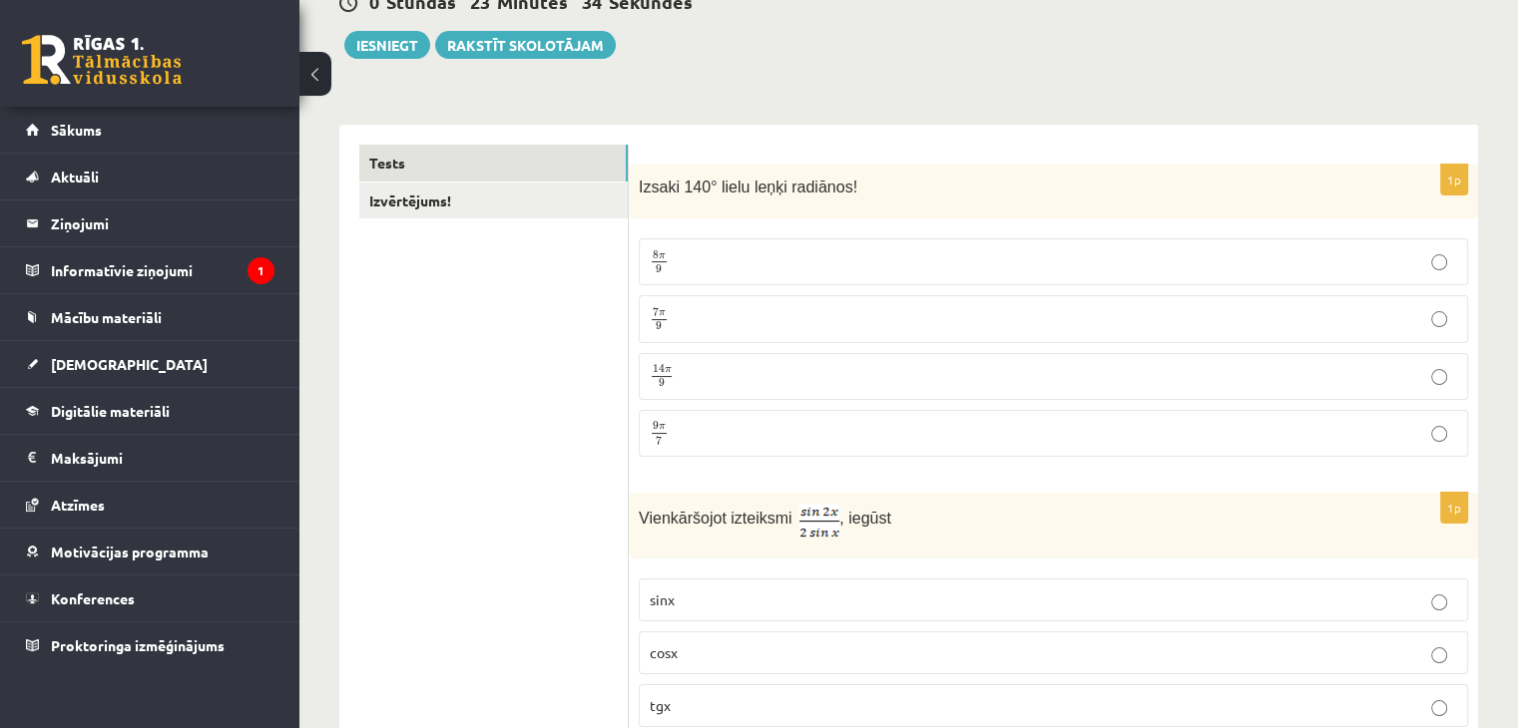
scroll to position [0, 0]
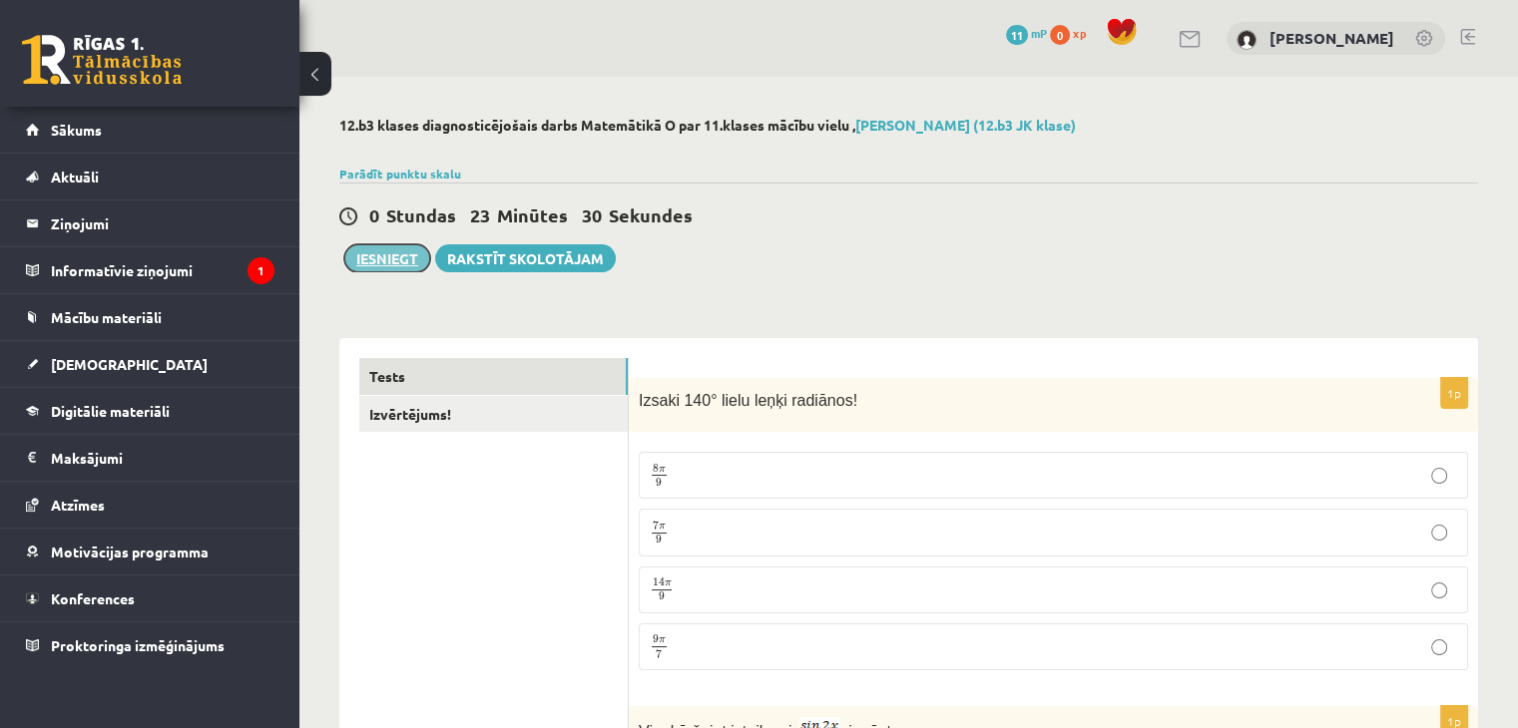
click at [391, 260] on button "Iesniegt" at bounding box center [387, 258] width 86 height 28
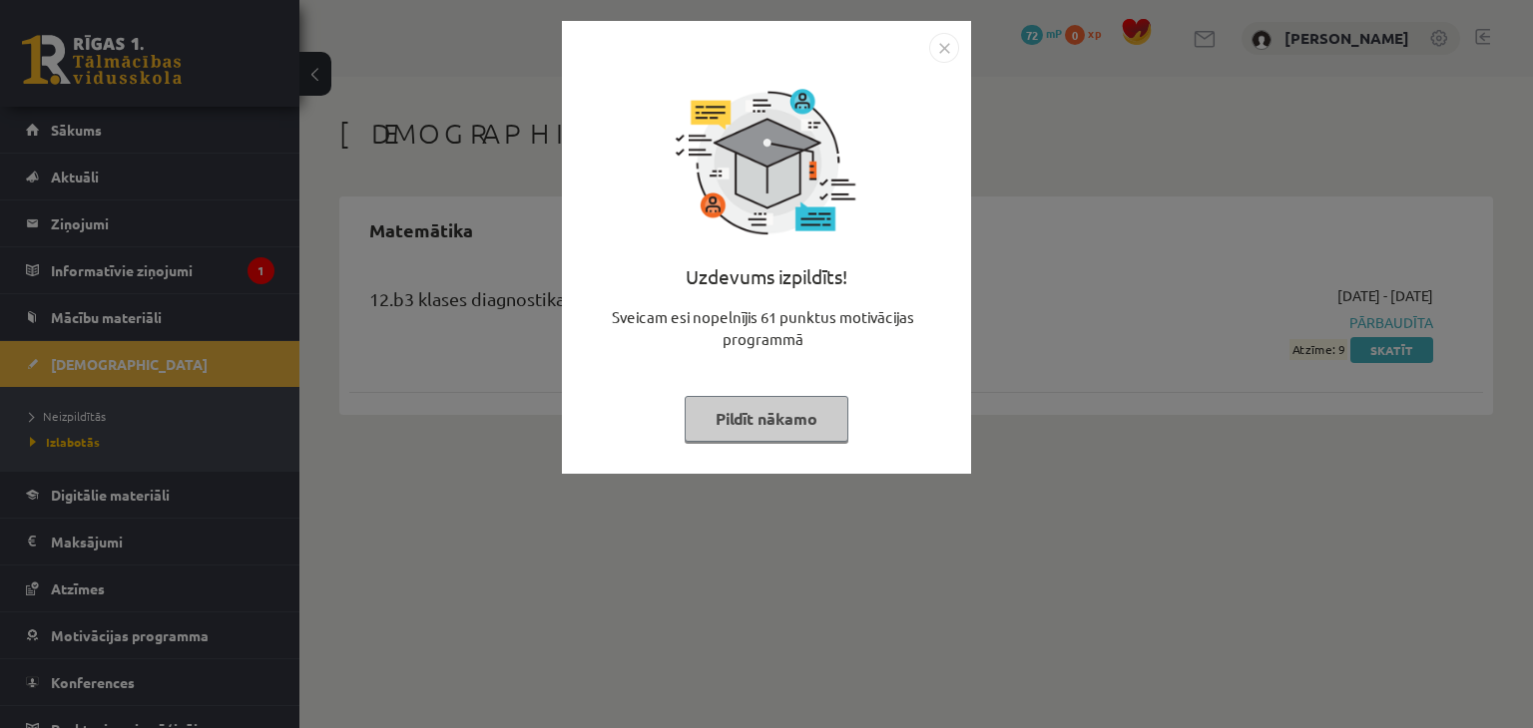
click at [781, 418] on button "Pildīt nākamo" at bounding box center [767, 419] width 164 height 46
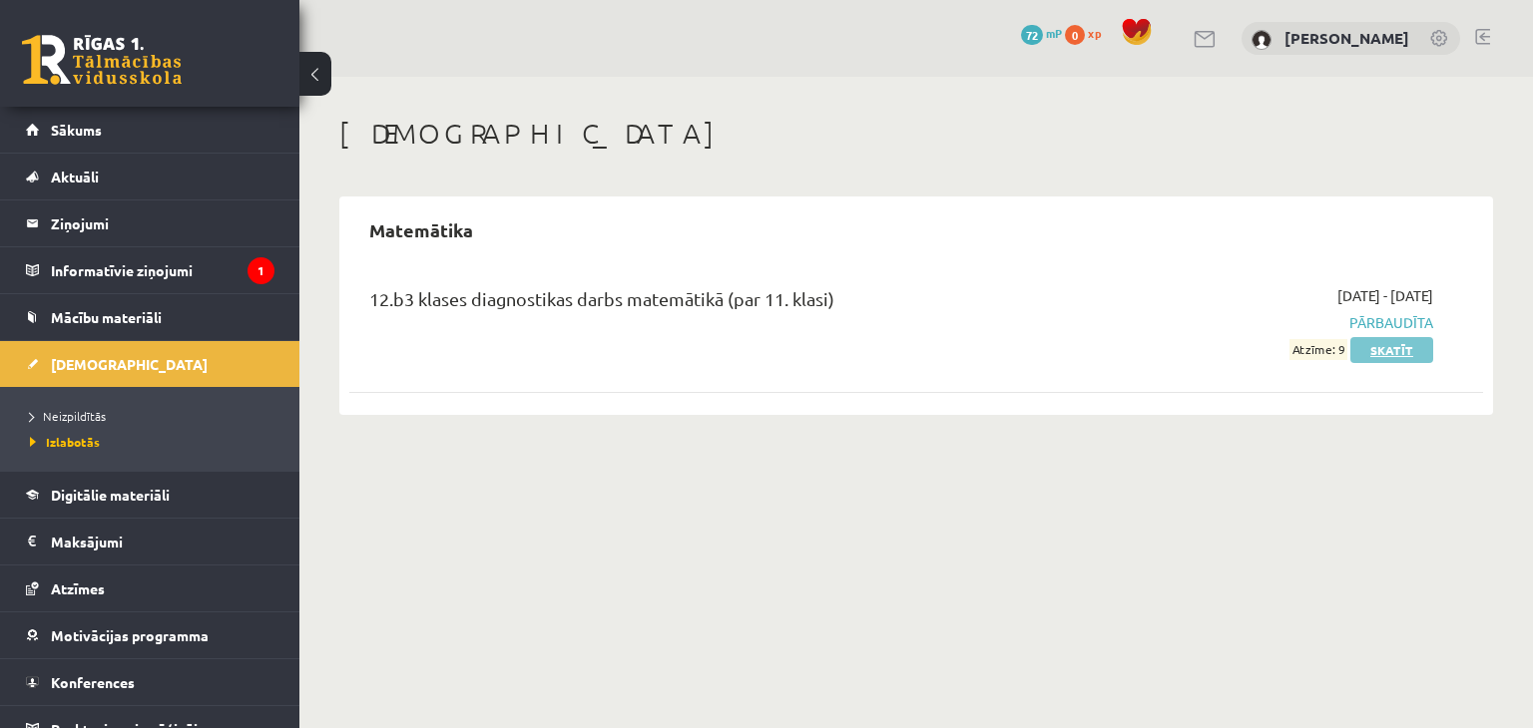
click at [1405, 352] on link "Skatīt" at bounding box center [1391, 350] width 83 height 26
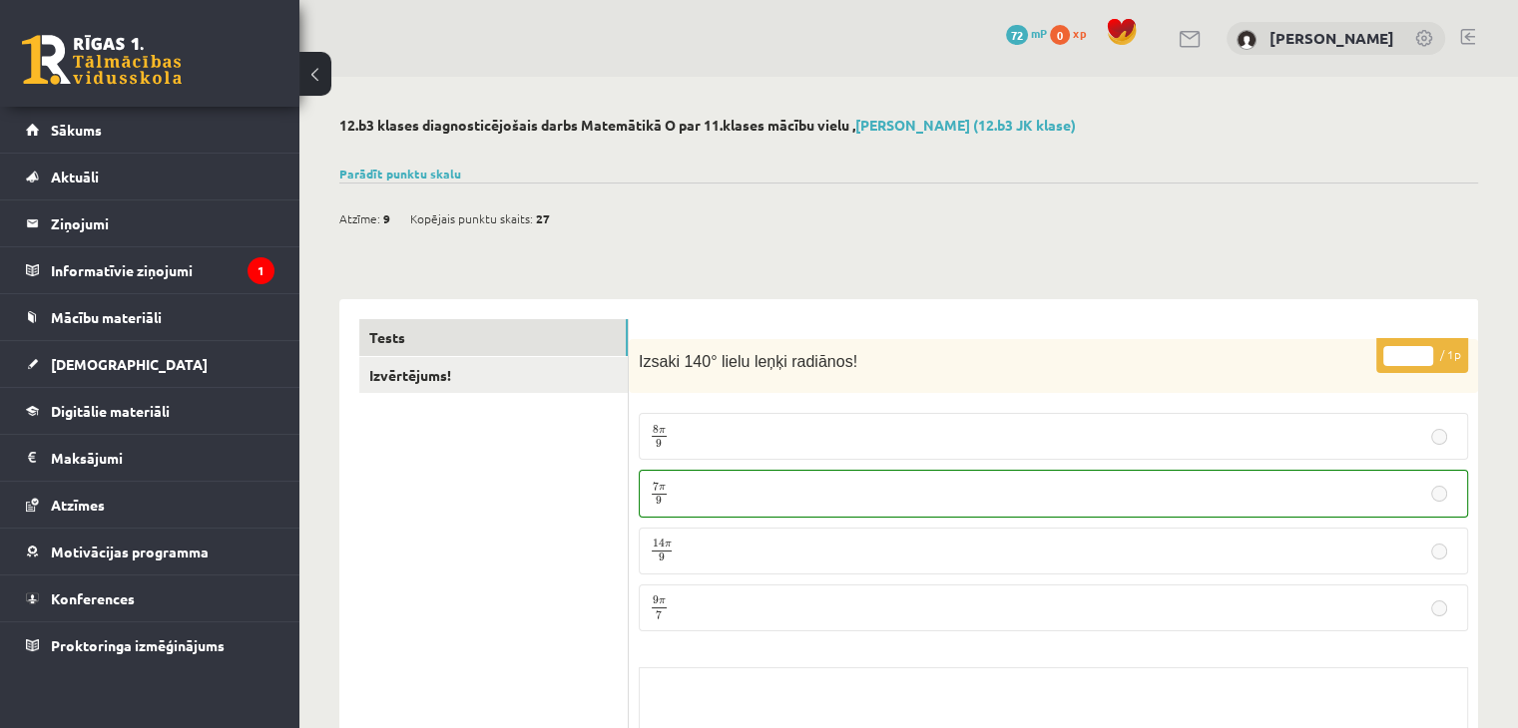
click at [312, 71] on button at bounding box center [315, 74] width 32 height 44
